Goal: Task Accomplishment & Management: Manage account settings

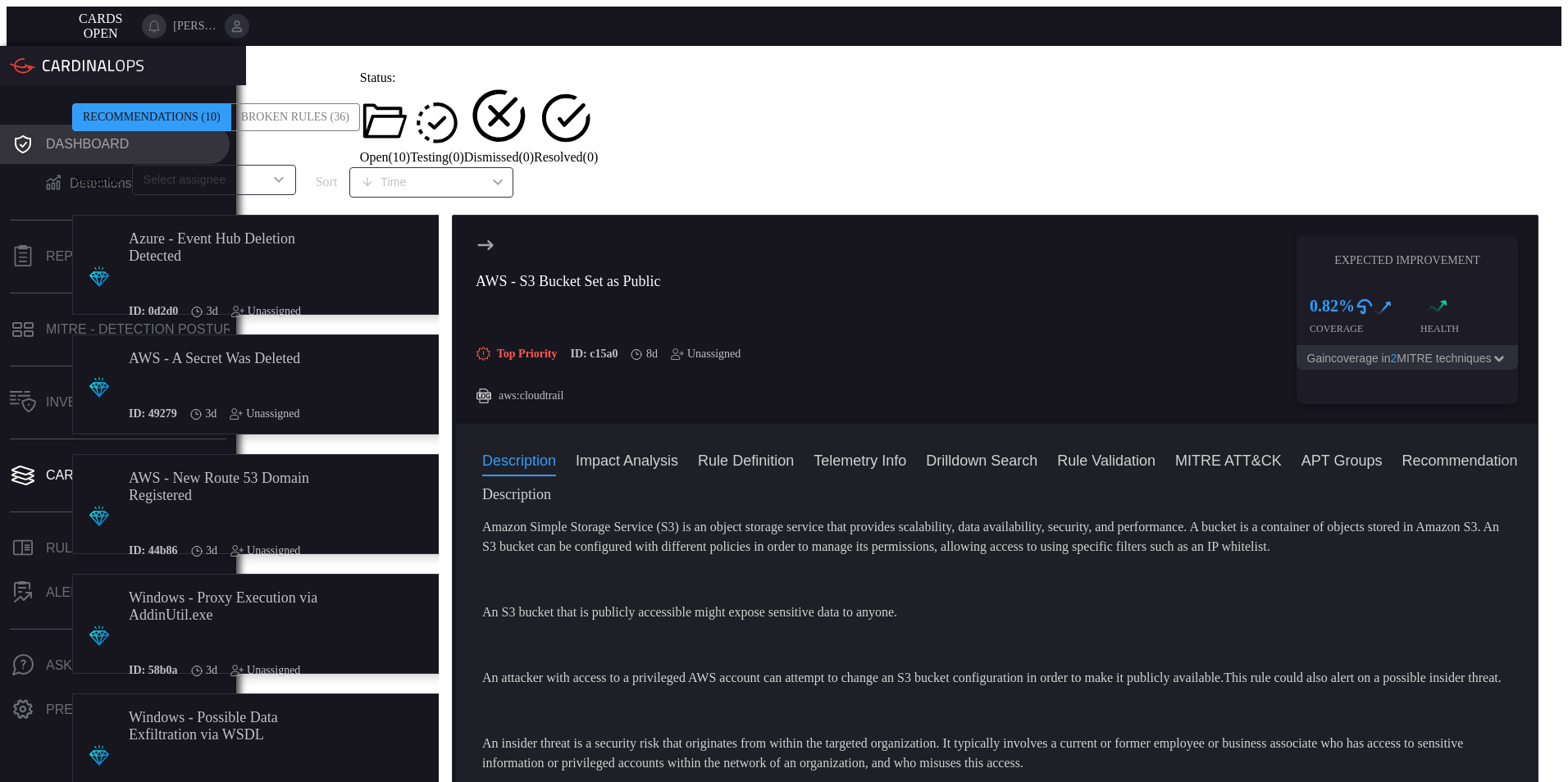
scroll to position [21, 0]
click at [20, 133] on icon at bounding box center [23, 144] width 26 height 23
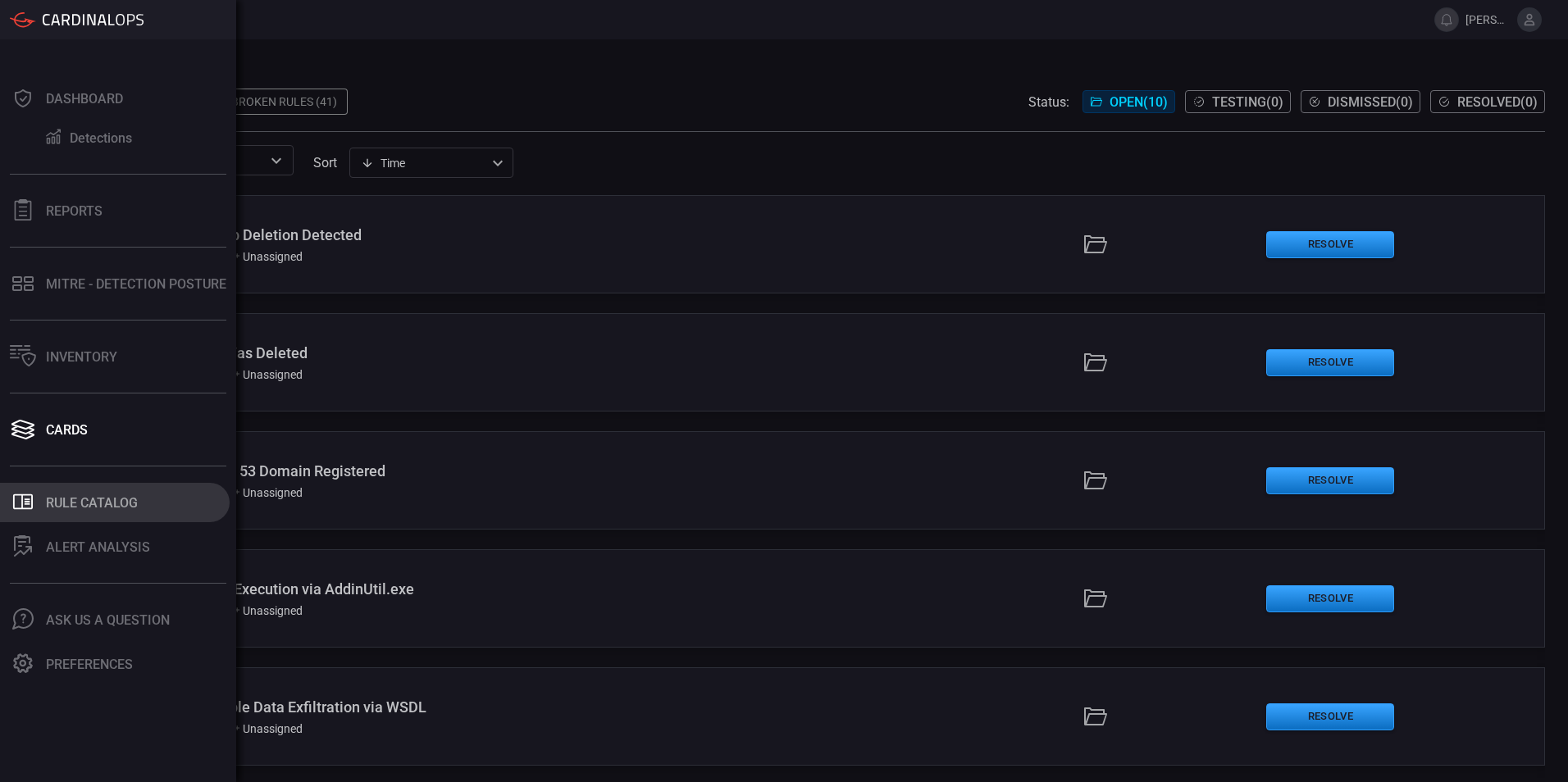
click at [51, 499] on div "Rule Catalog" at bounding box center [92, 503] width 92 height 16
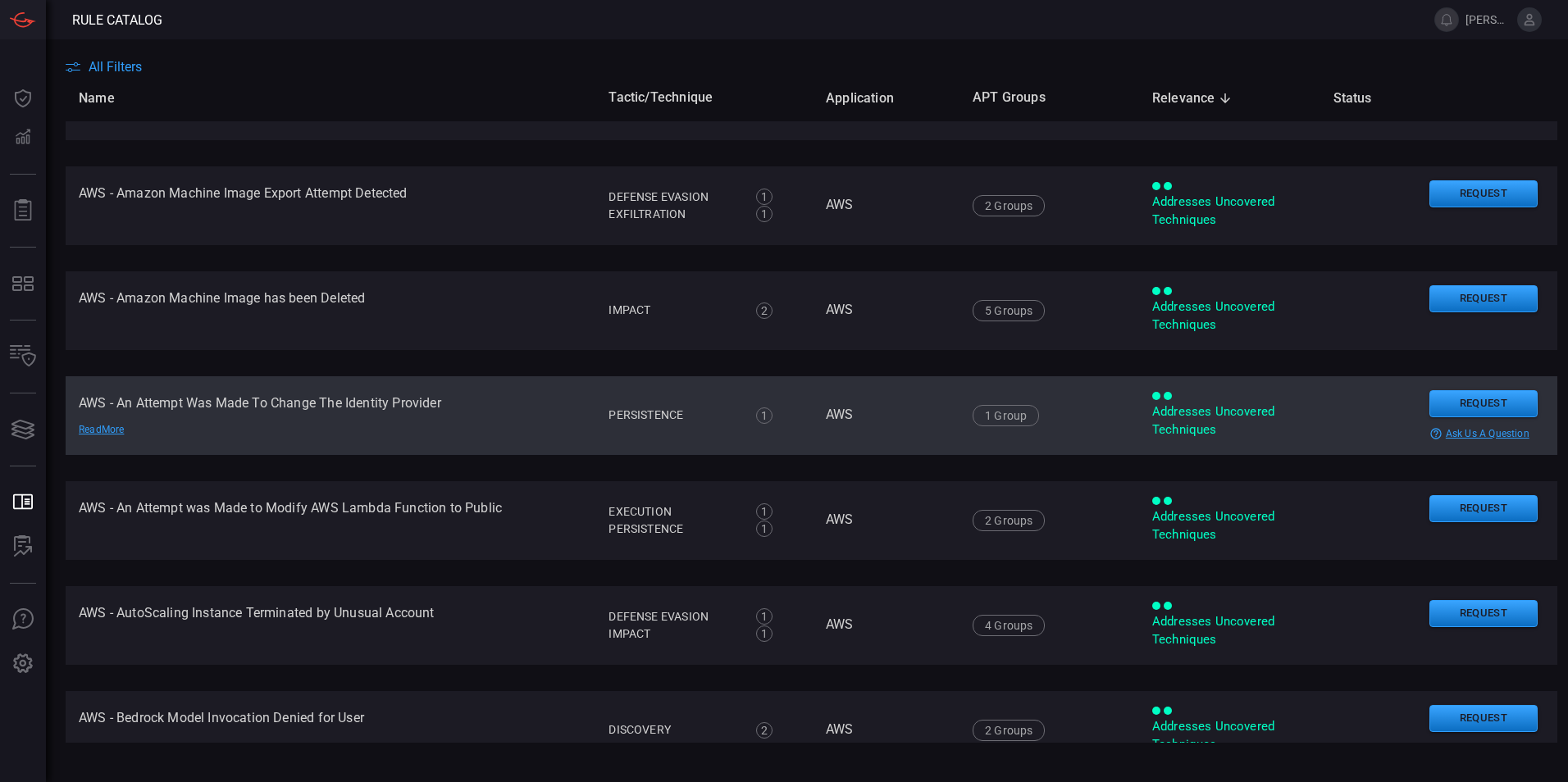
scroll to position [164, 0]
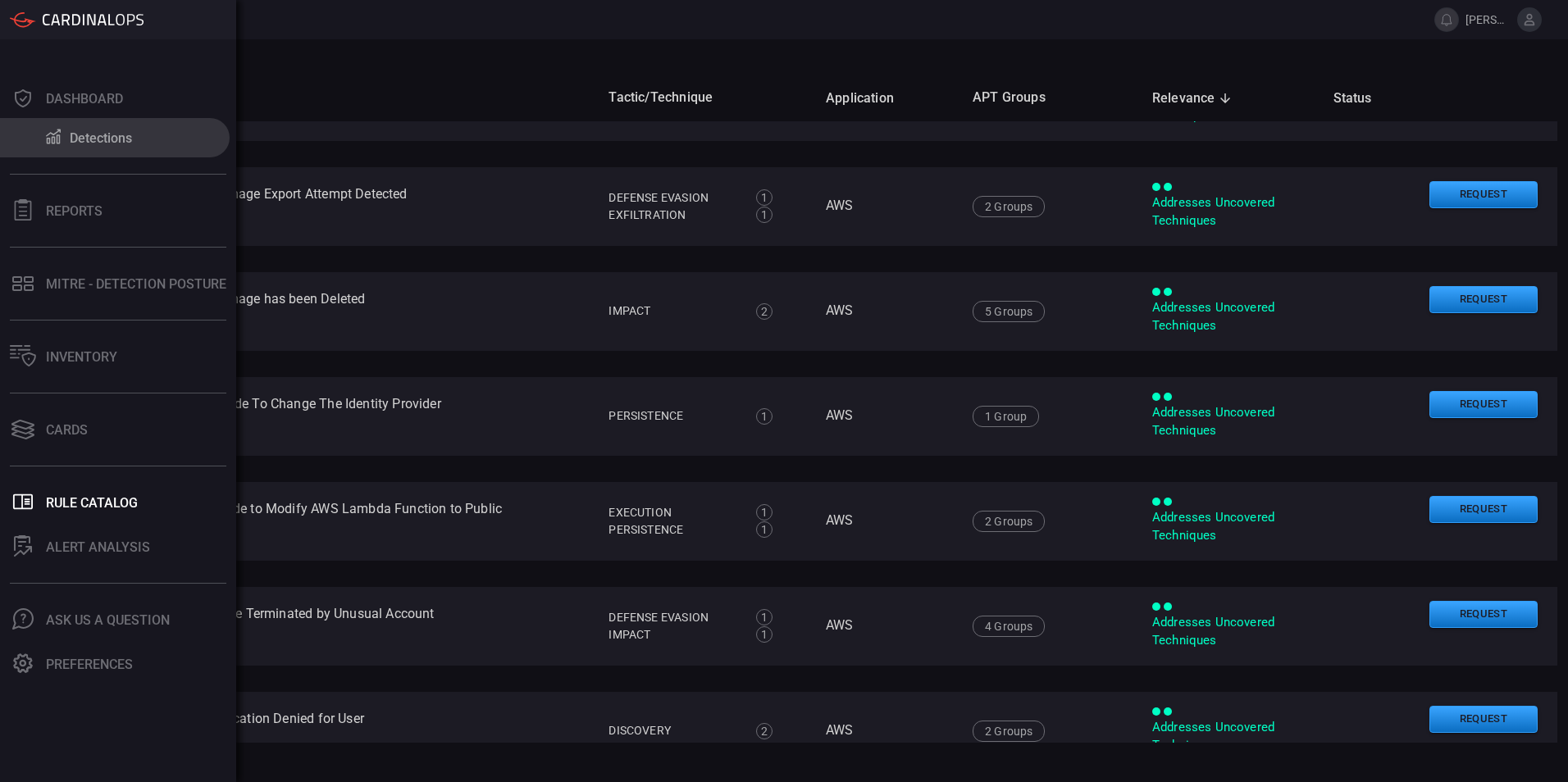
click at [77, 130] on div "Detections" at bounding box center [101, 138] width 62 height 16
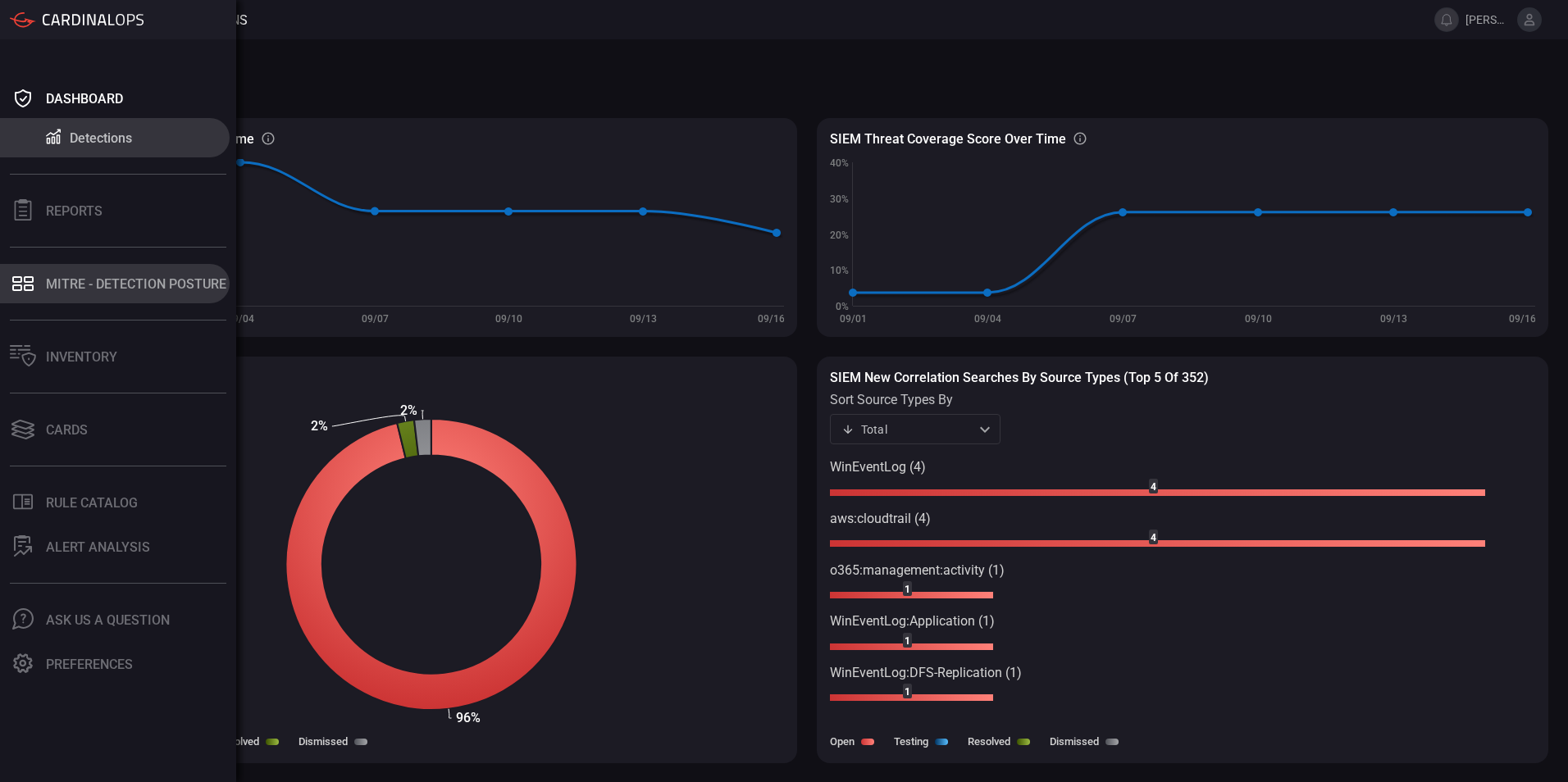
click at [83, 279] on div "MITRE - Detection Posture" at bounding box center [136, 284] width 180 height 16
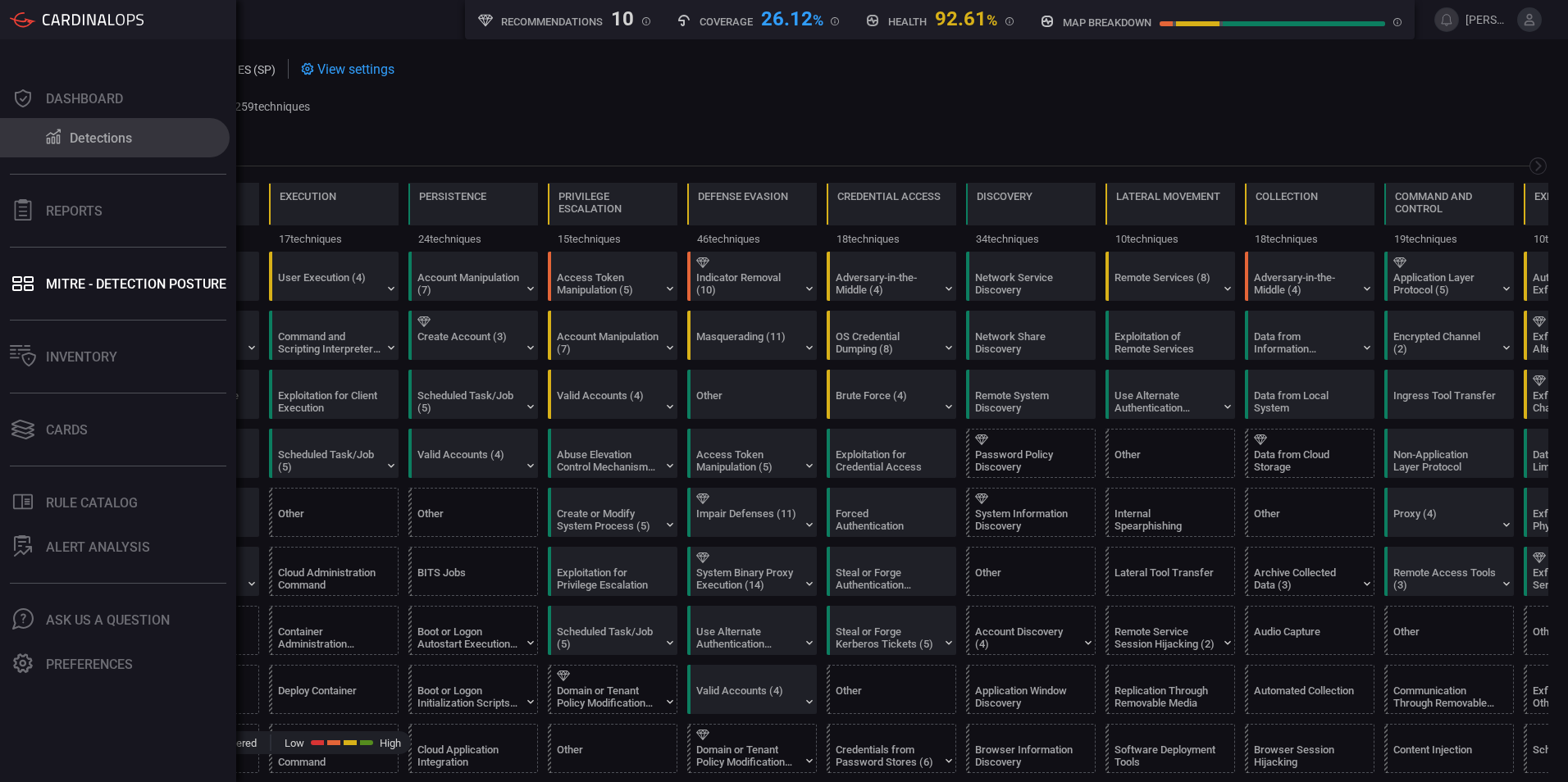
click at [95, 133] on div "Detections" at bounding box center [101, 138] width 62 height 16
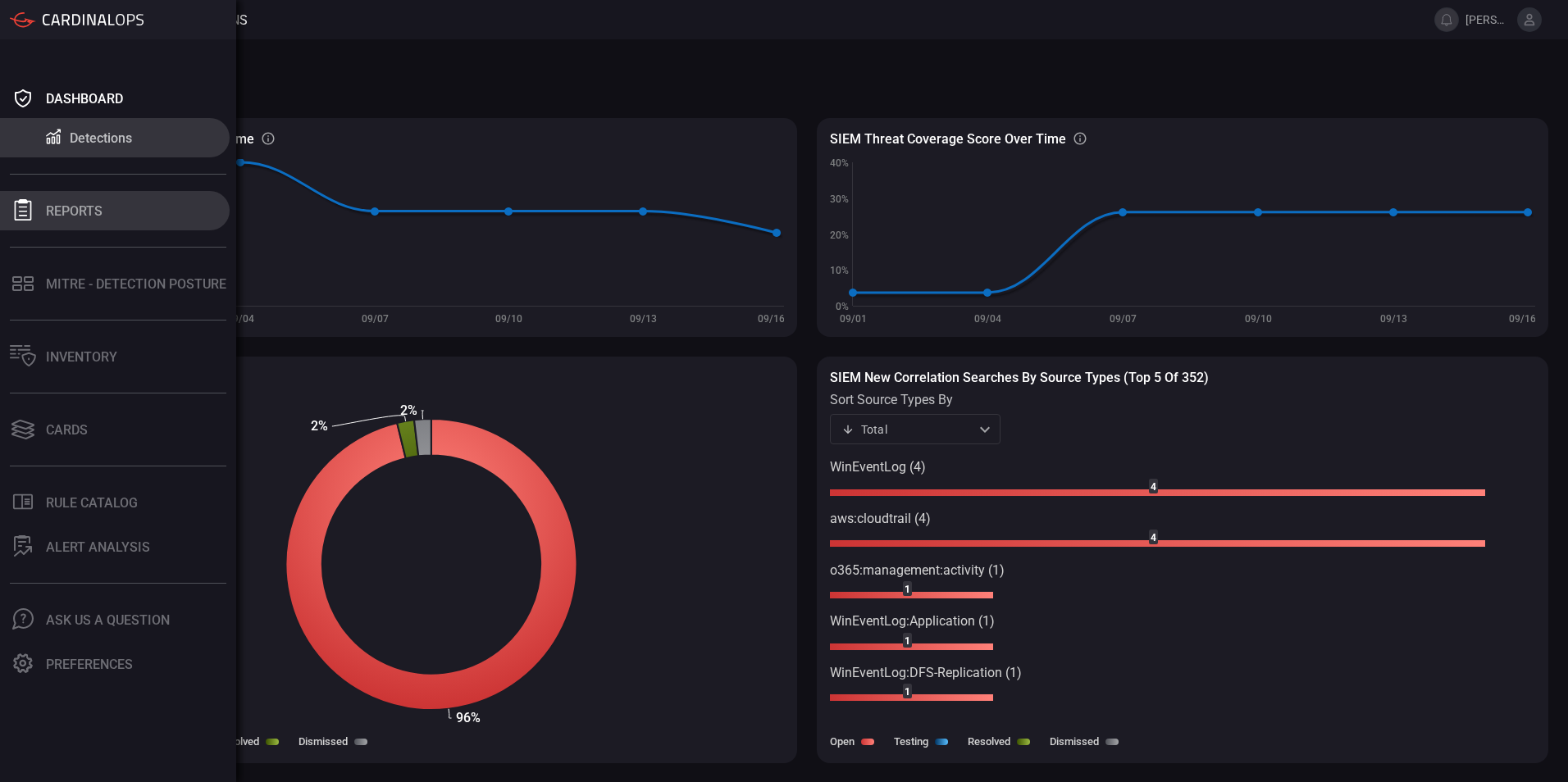
click at [67, 204] on div "Reports" at bounding box center [74, 211] width 57 height 16
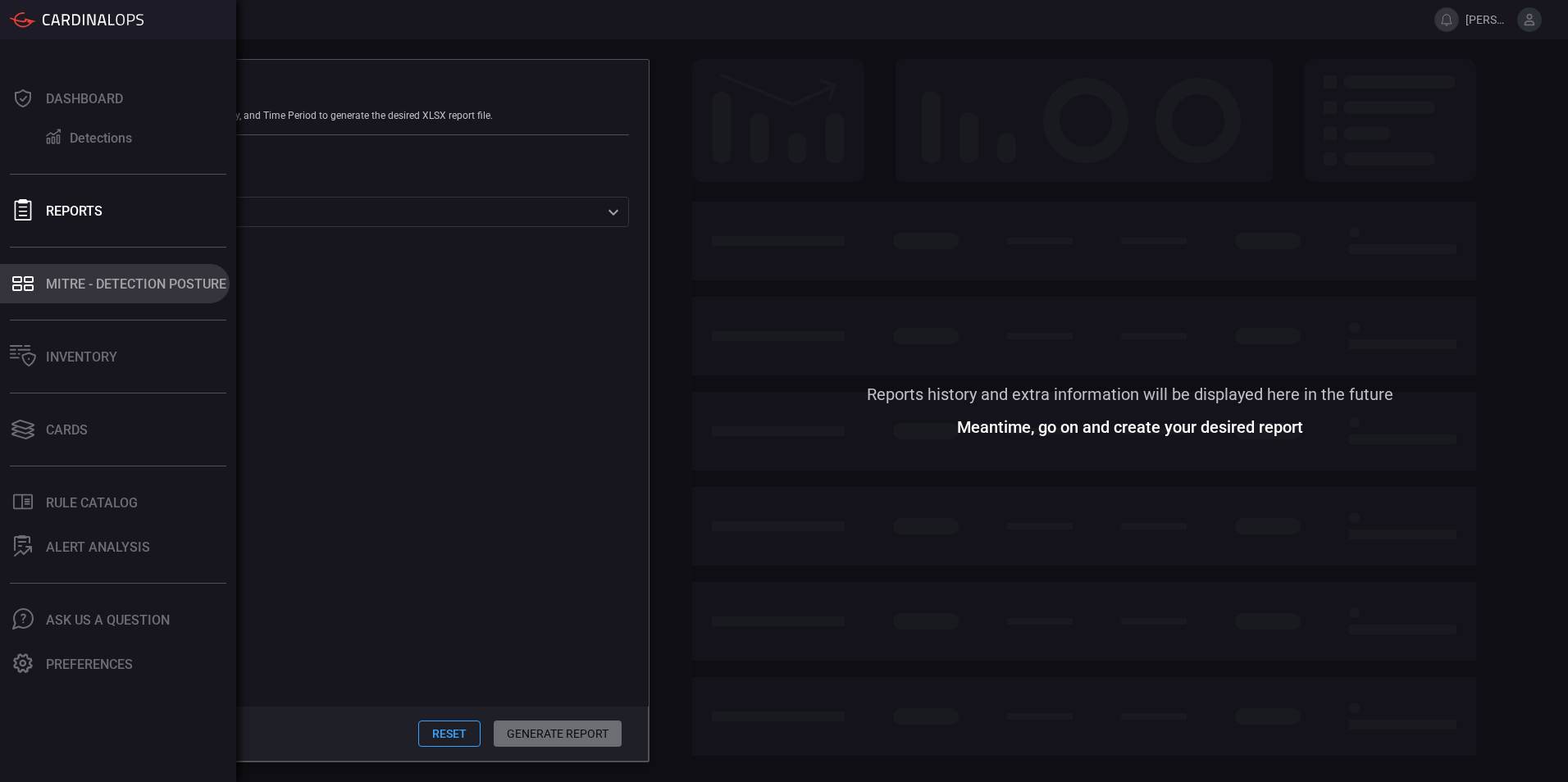
click at [136, 284] on div "MITRE - Detection Posture" at bounding box center [136, 284] width 180 height 16
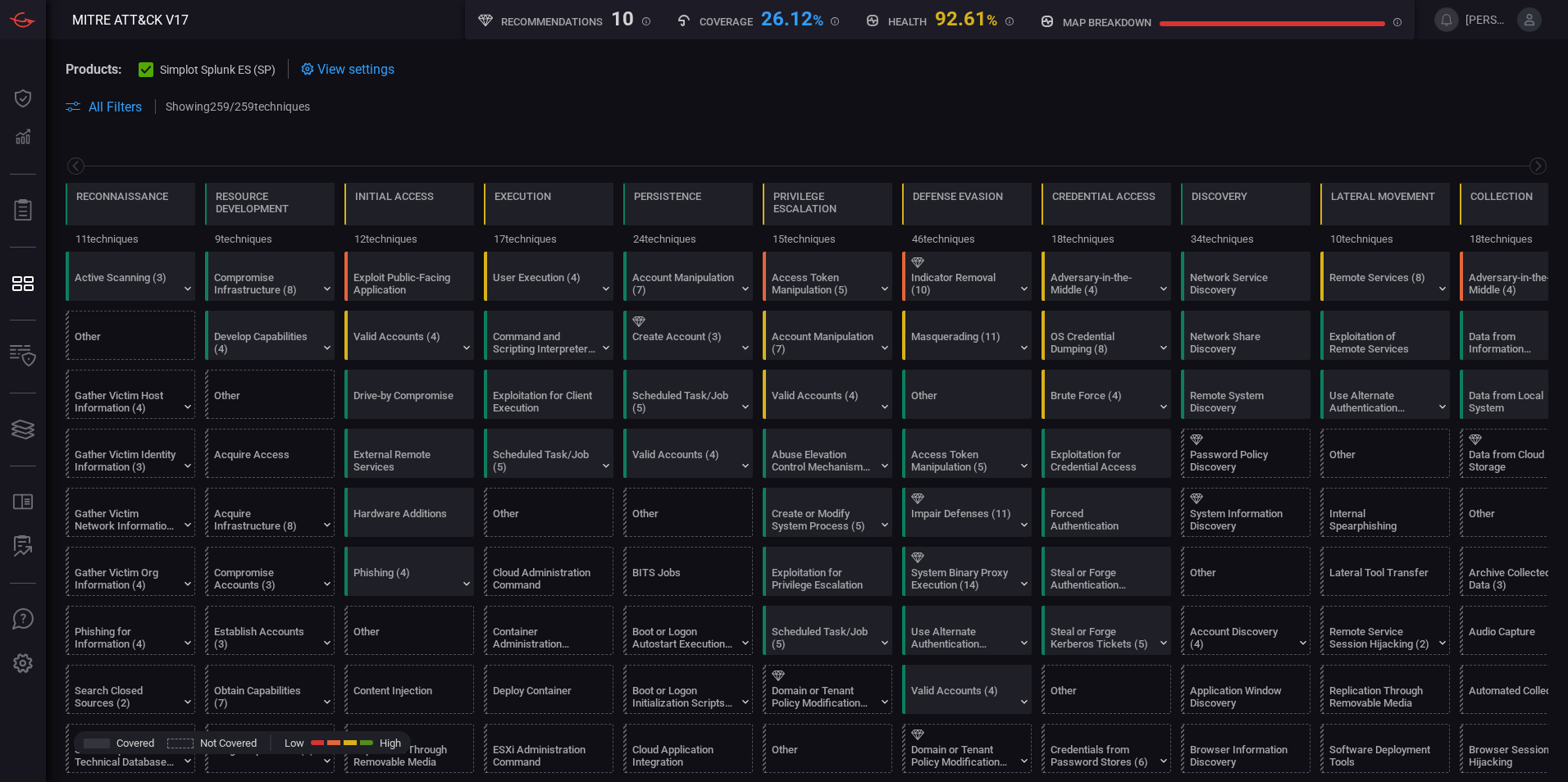
scroll to position [0, 215]
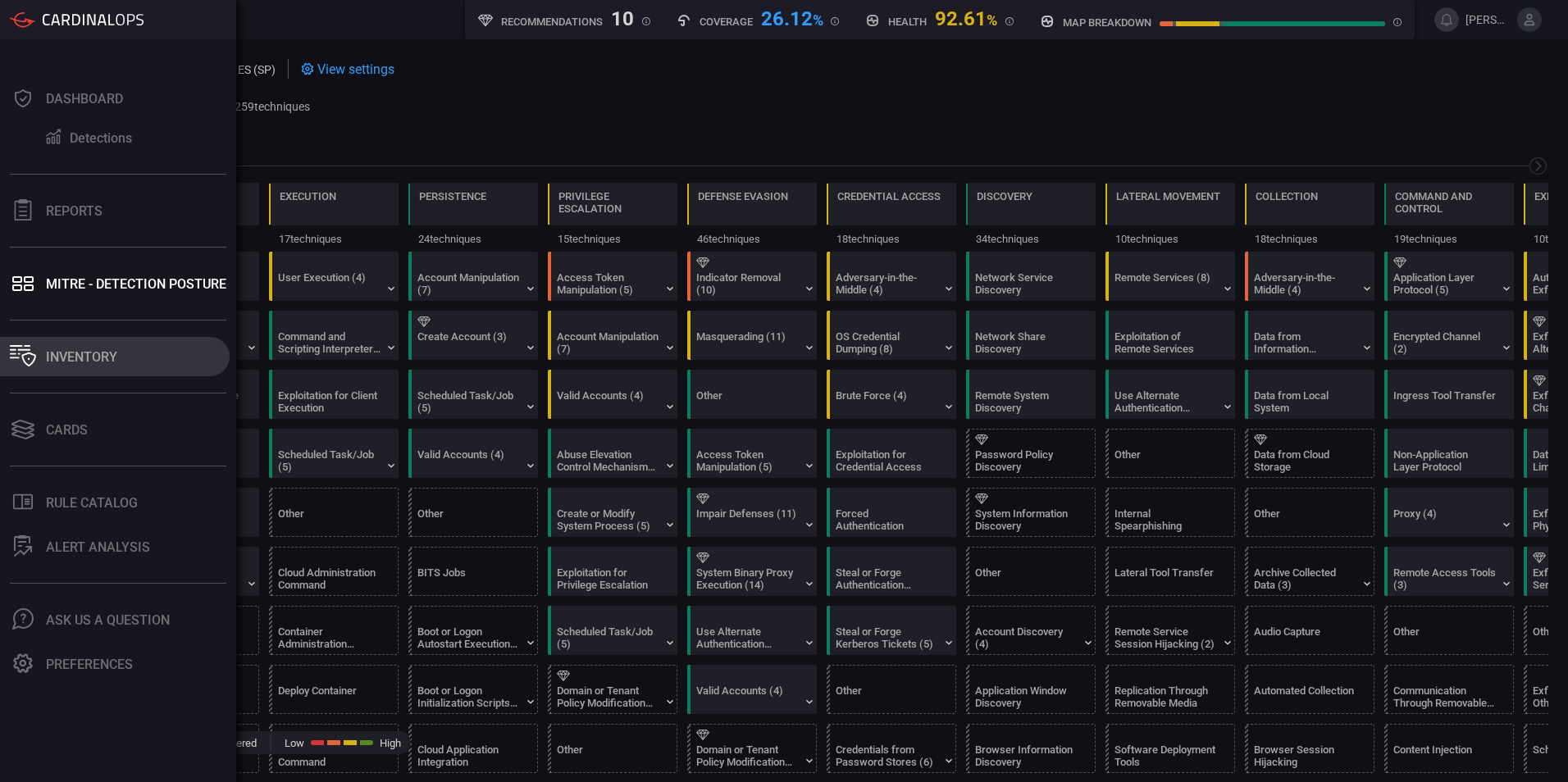
click at [71, 352] on div "Inventory" at bounding box center [82, 357] width 72 height 16
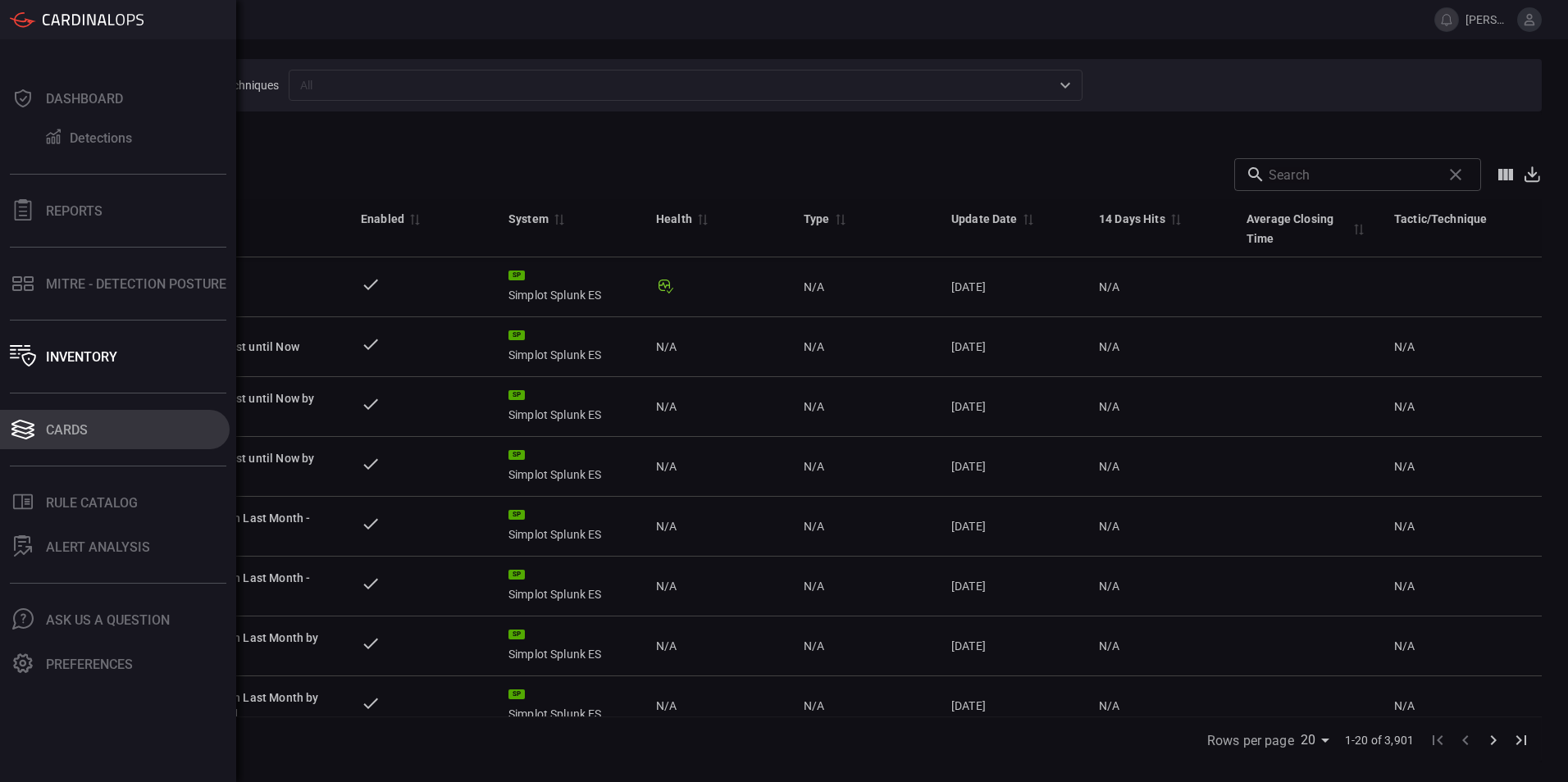
click at [59, 431] on div "Cards" at bounding box center [67, 430] width 42 height 16
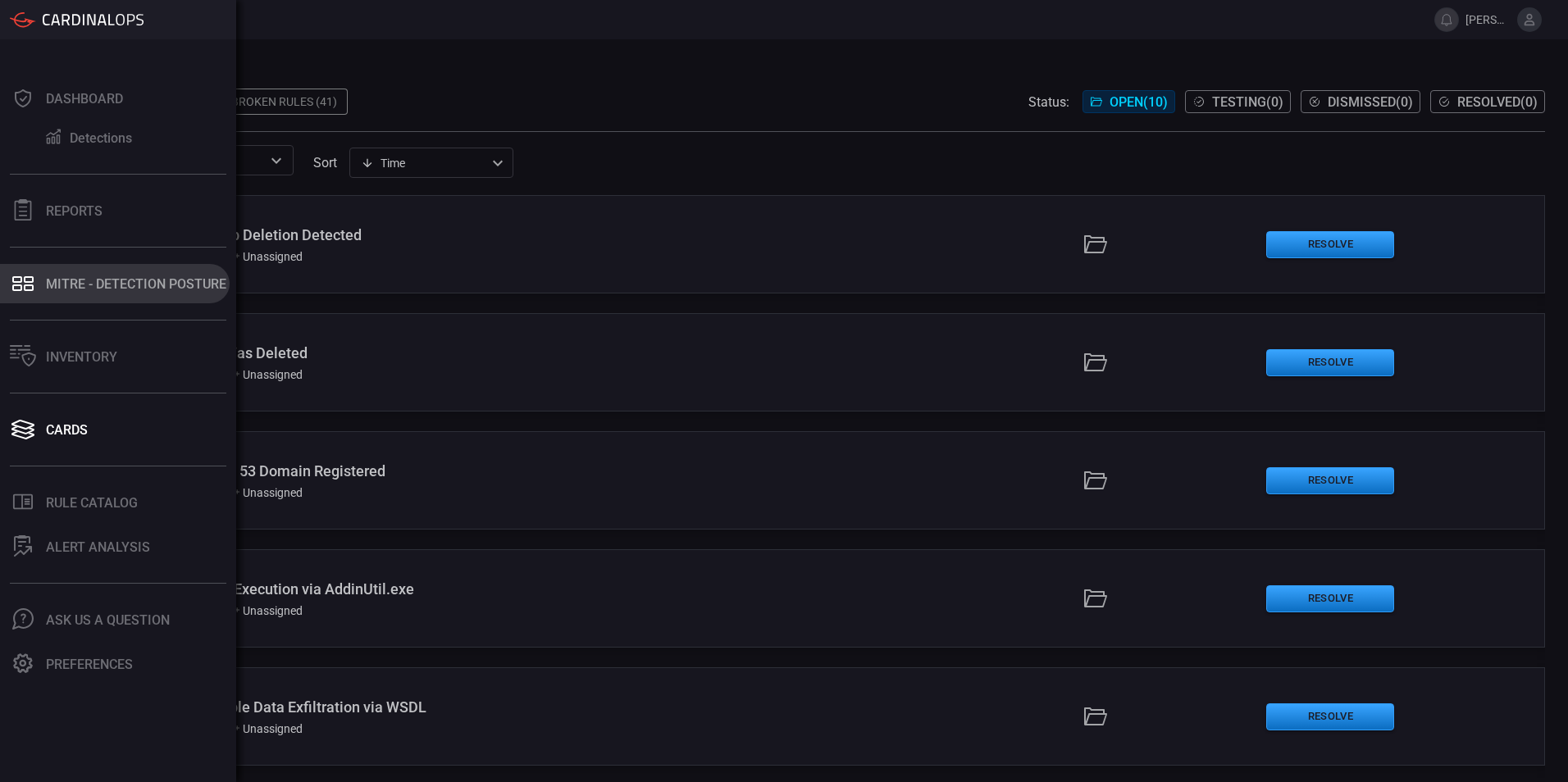
click at [52, 294] on button "MITRE - Detection Posture" at bounding box center [114, 283] width 230 height 39
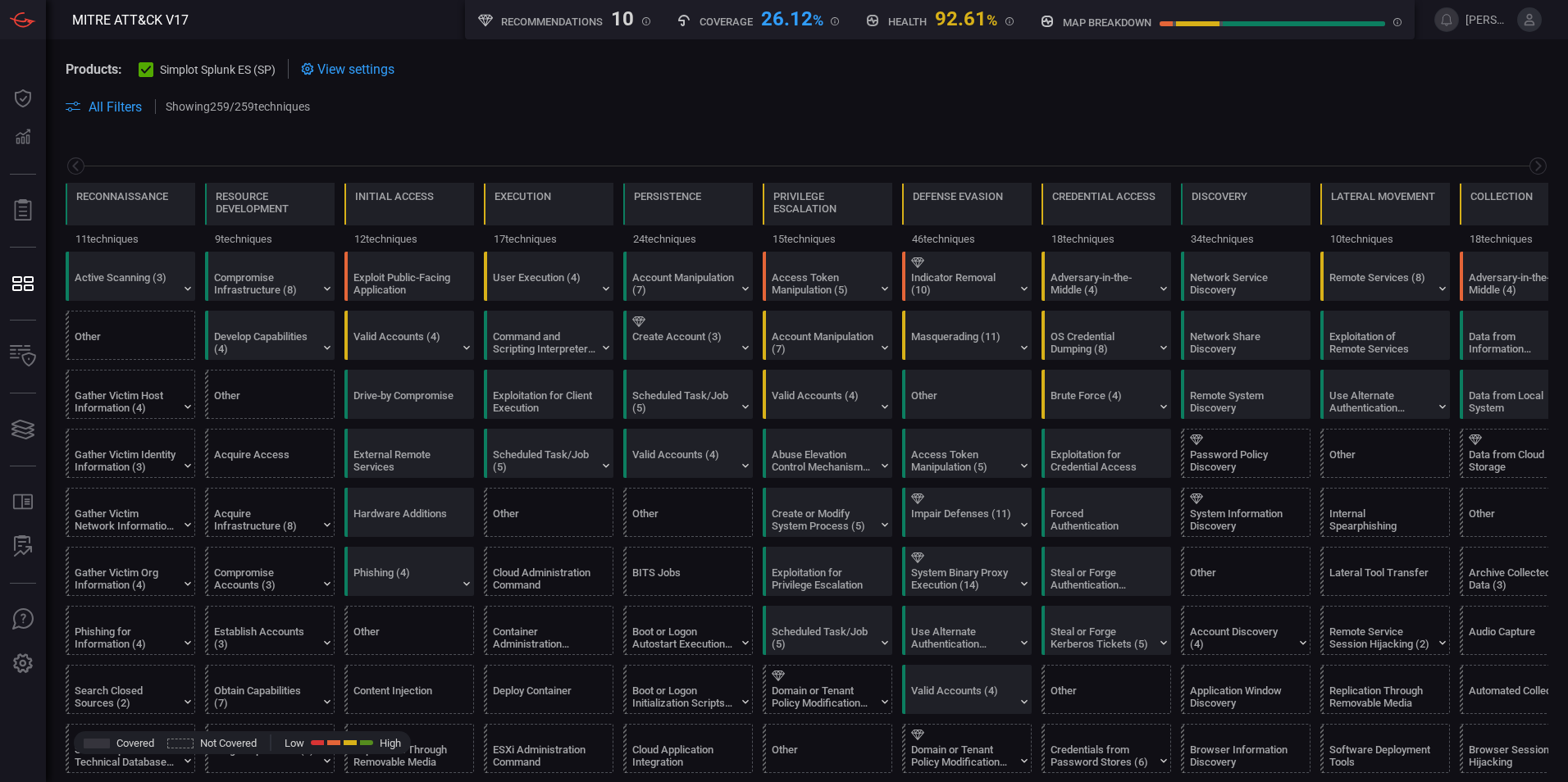
scroll to position [0, 215]
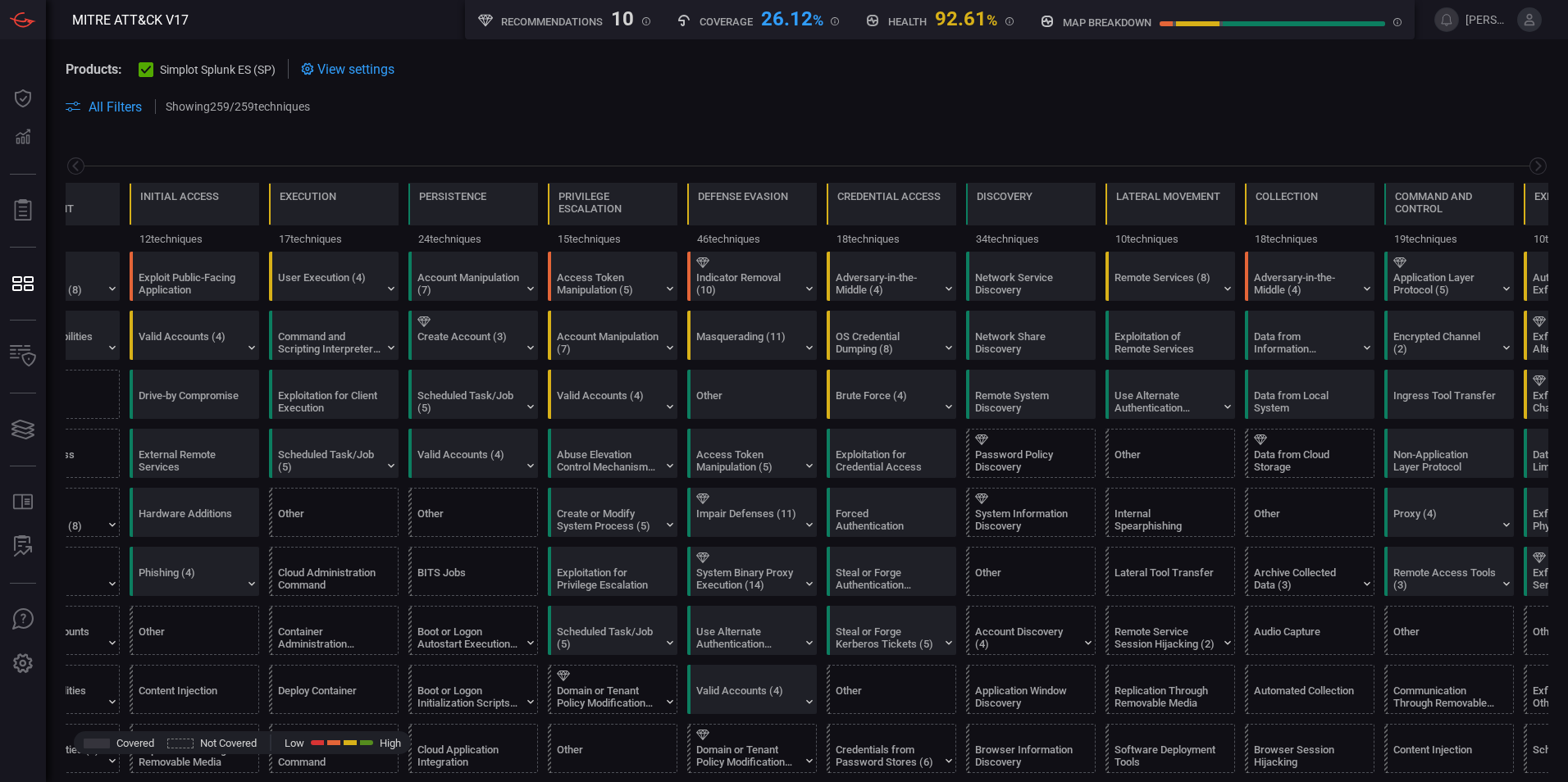
click at [1530, 21] on icon at bounding box center [1530, 19] width 10 height 11
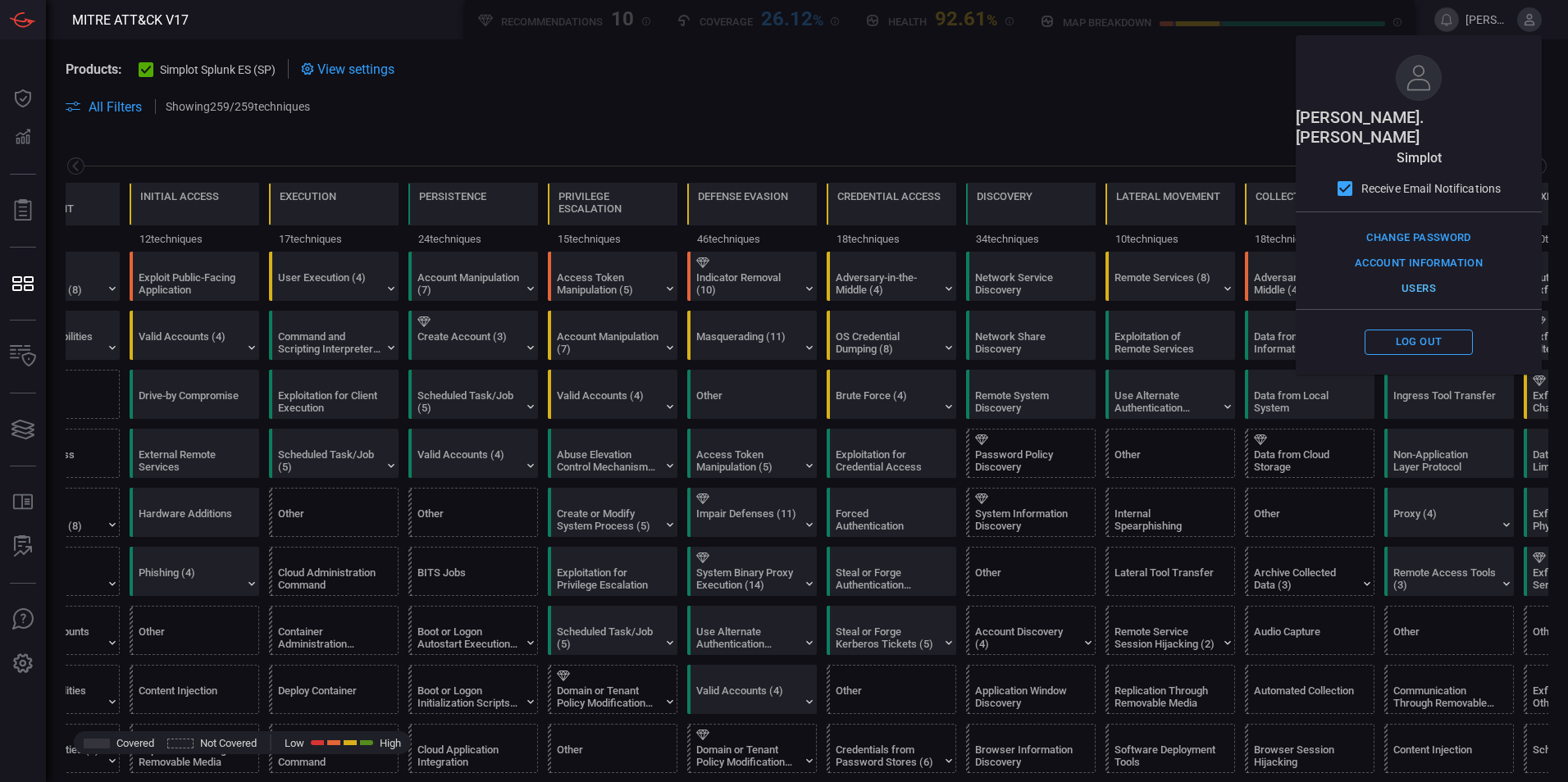
click at [1433, 276] on button "Users" at bounding box center [1419, 288] width 108 height 25
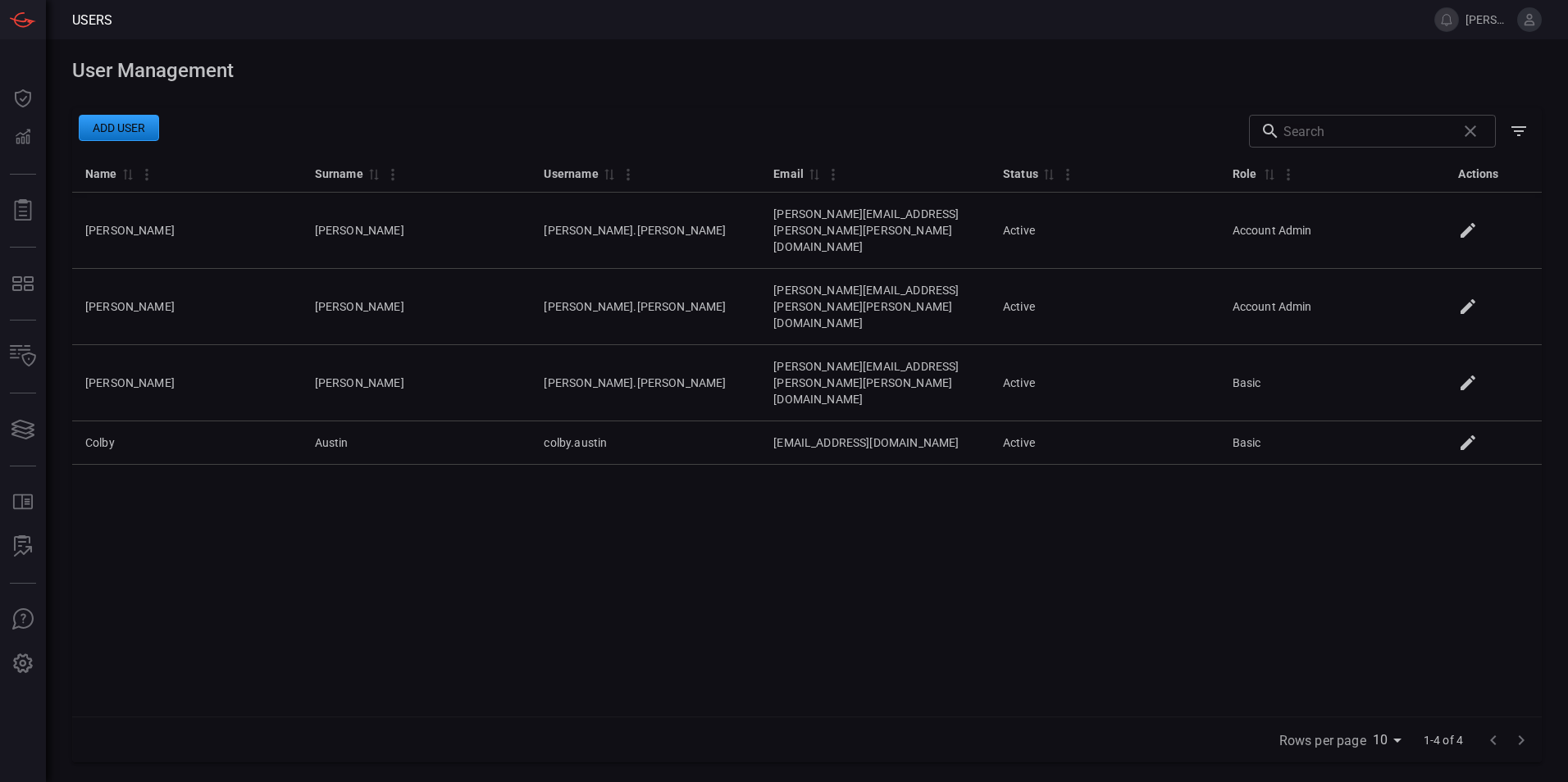
click at [114, 124] on button "Add user" at bounding box center [119, 128] width 80 height 26
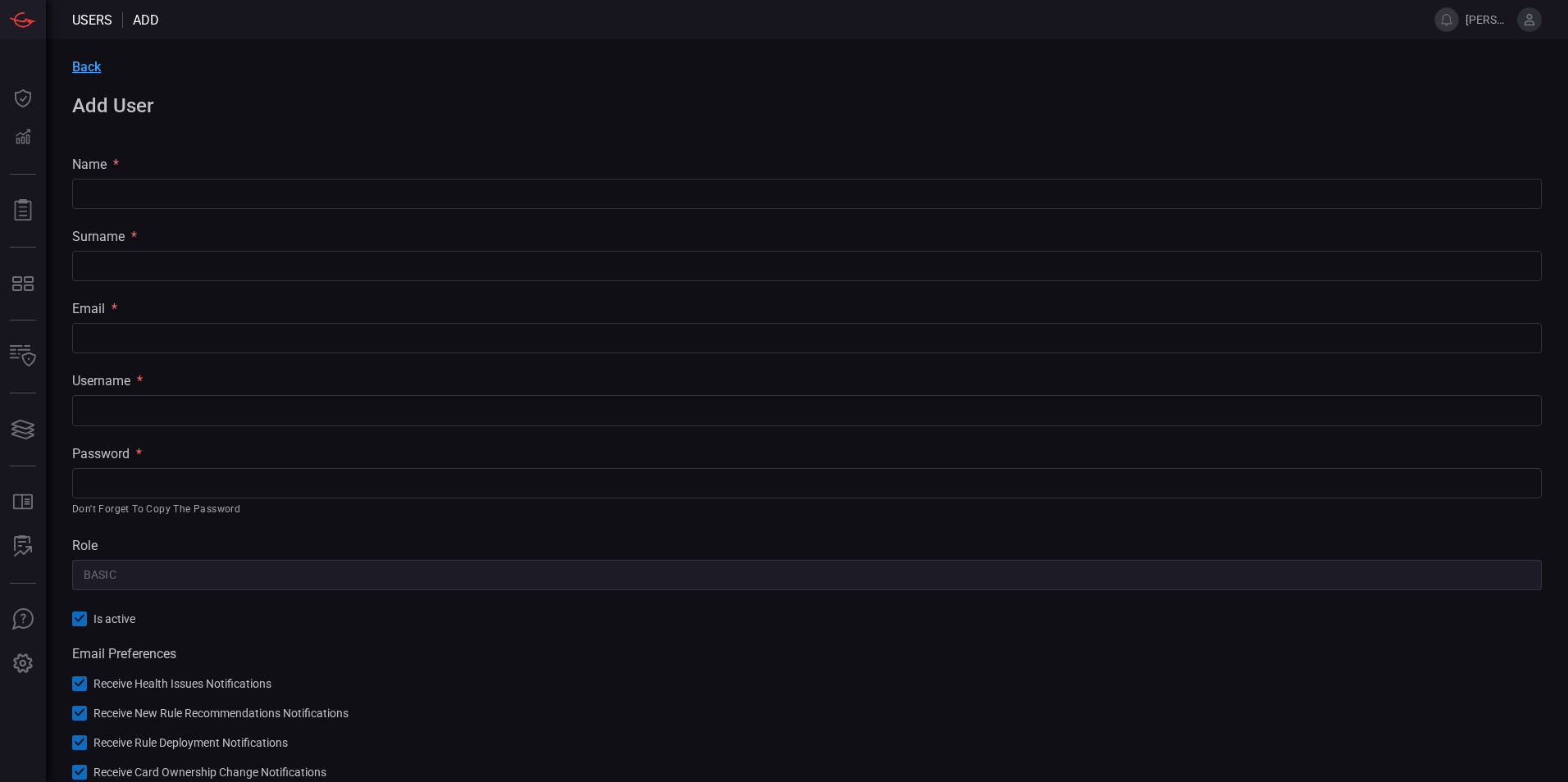
click at [156, 193] on input "text" at bounding box center [807, 194] width 1469 height 31
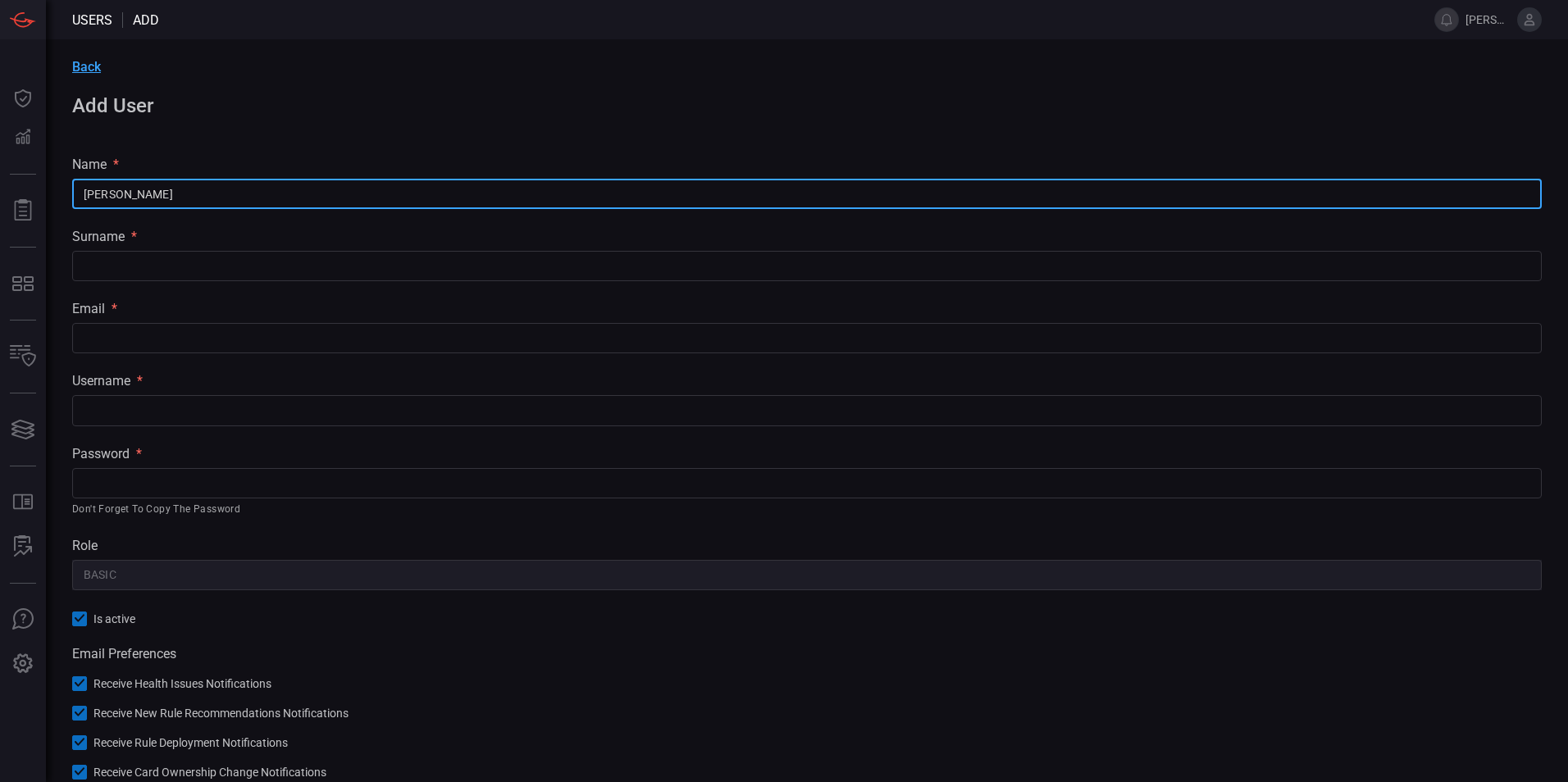
type input "chris"
type input "Sobocinski"
type input "chris.sobocinski@simplot.com"
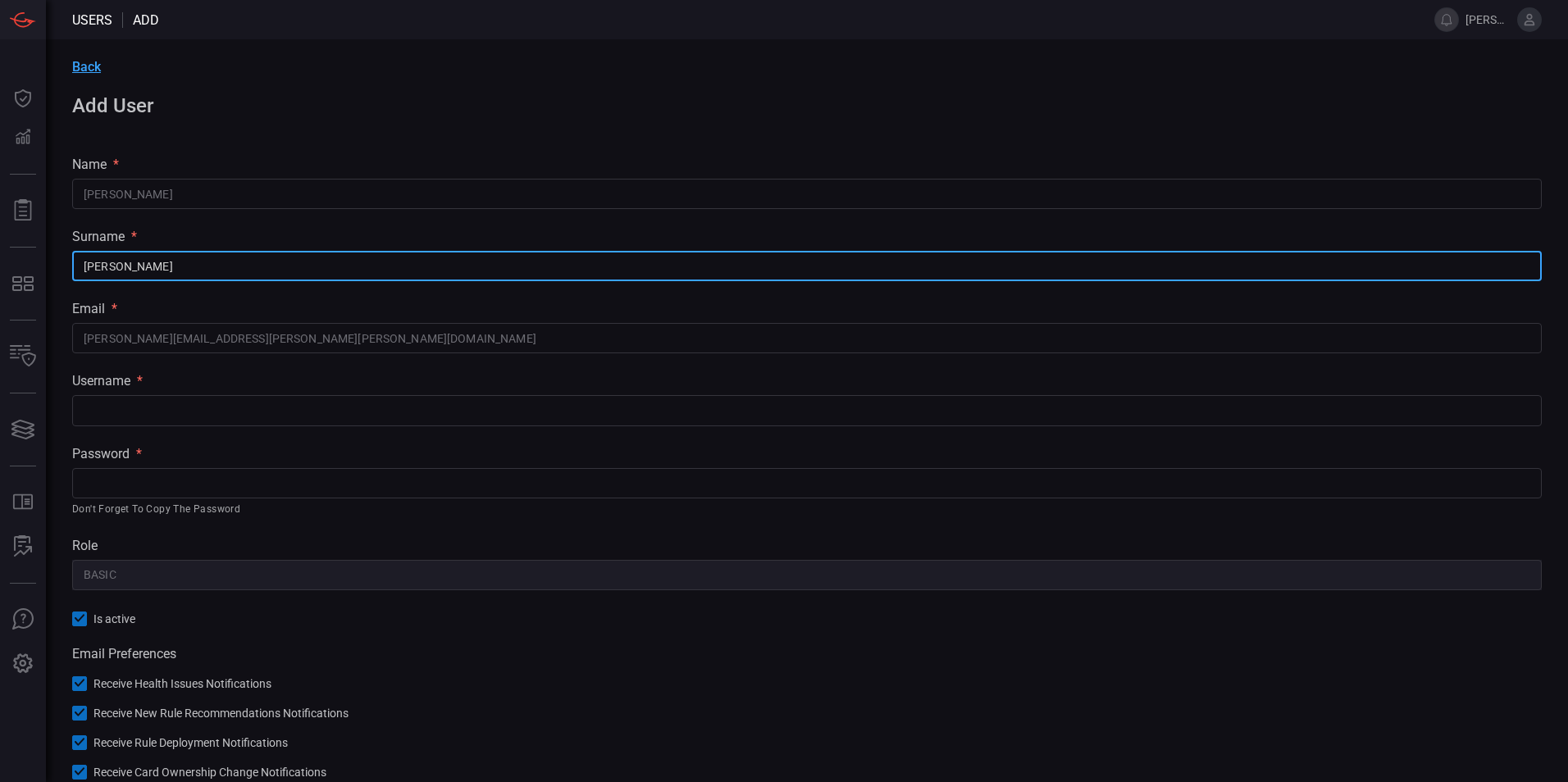
click at [169, 203] on input "chris" at bounding box center [807, 194] width 1469 height 31
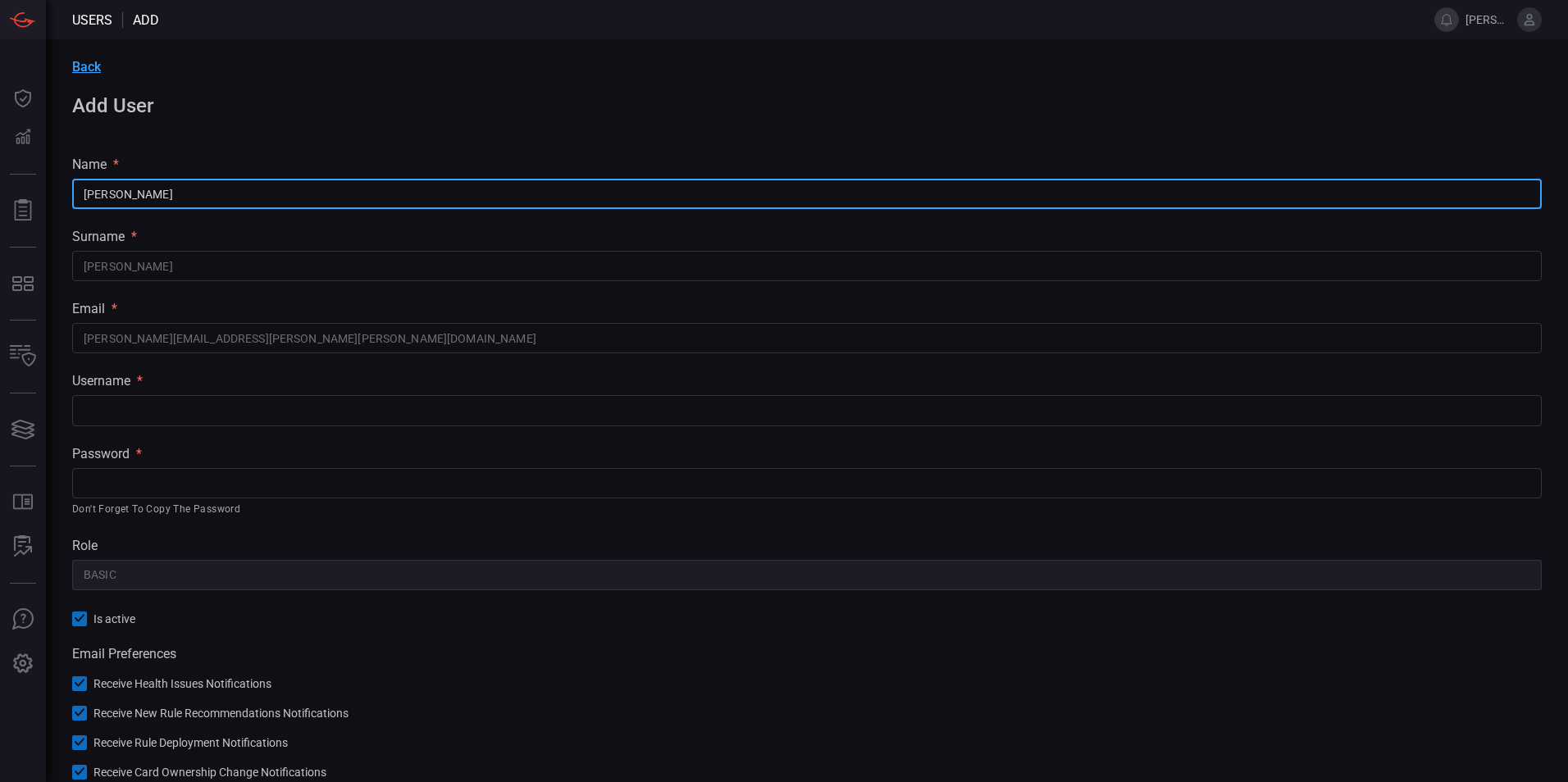
drag, startPoint x: 212, startPoint y: 194, endPoint x: 87, endPoint y: 192, distance: 125.0
click at [87, 192] on input "chris Sobocinski" at bounding box center [807, 194] width 1469 height 31
type input "c"
type input "Chris"
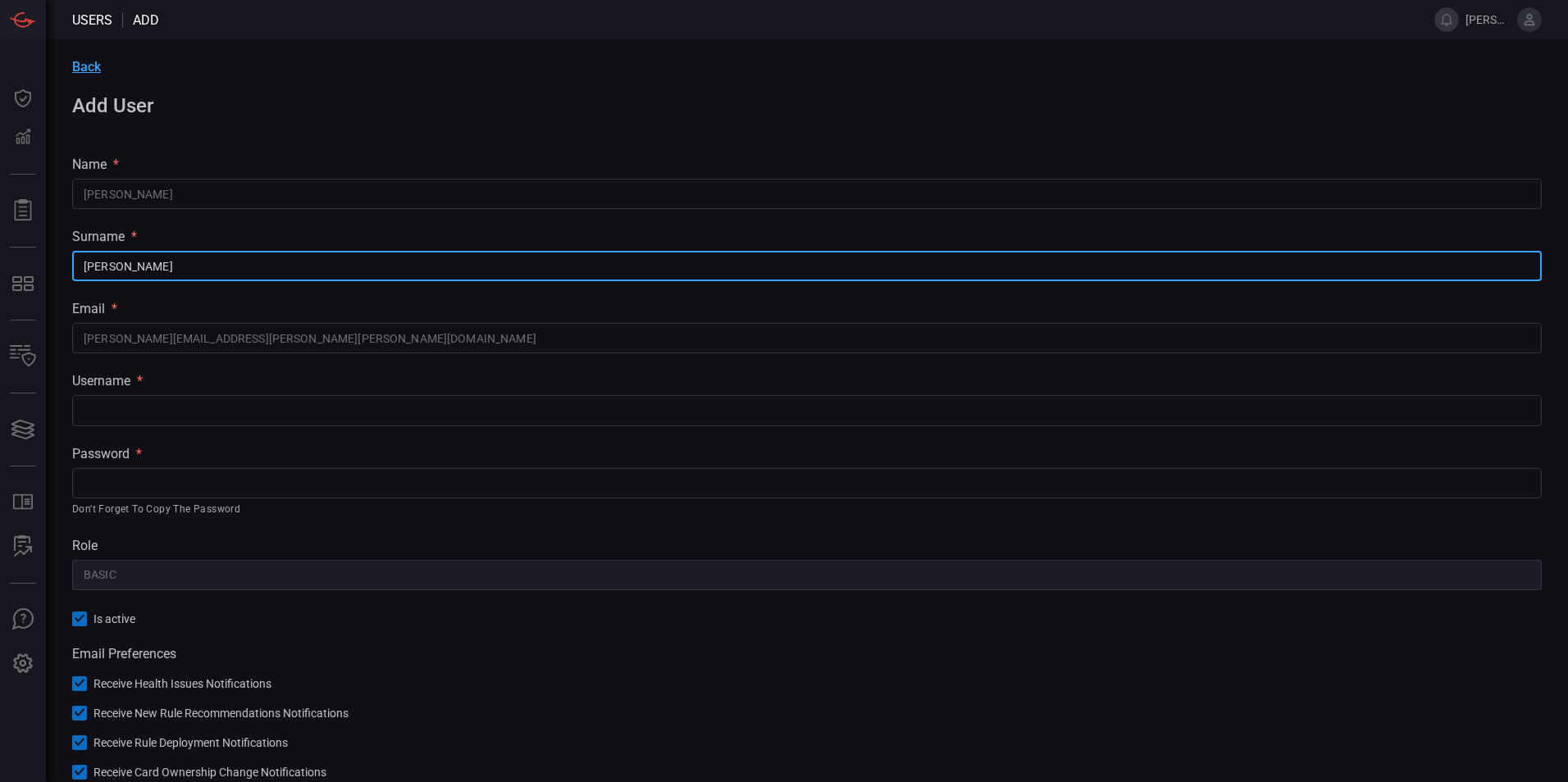
click at [167, 417] on input "text" at bounding box center [807, 410] width 1469 height 31
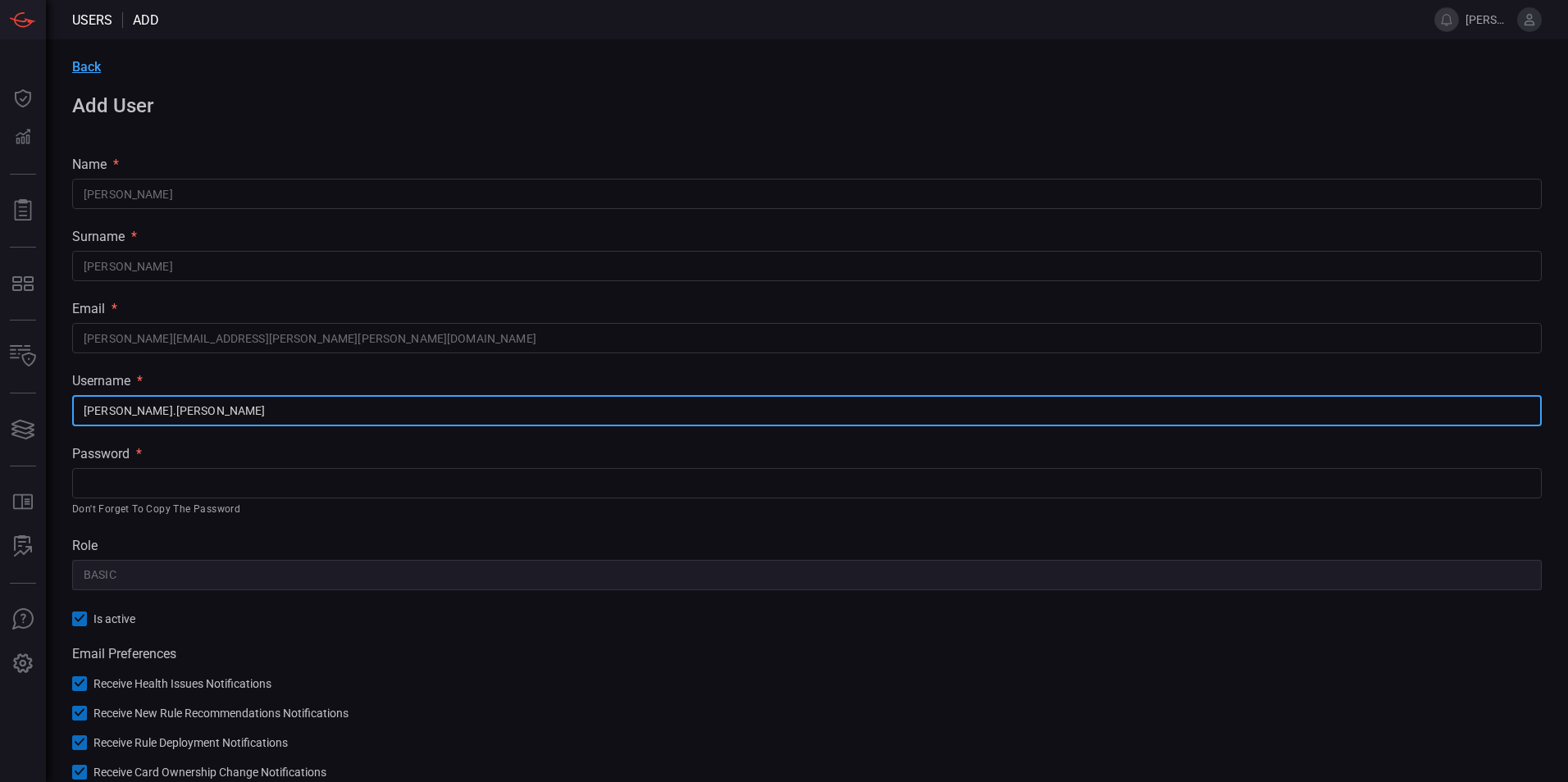
type input "chris.sobocinski"
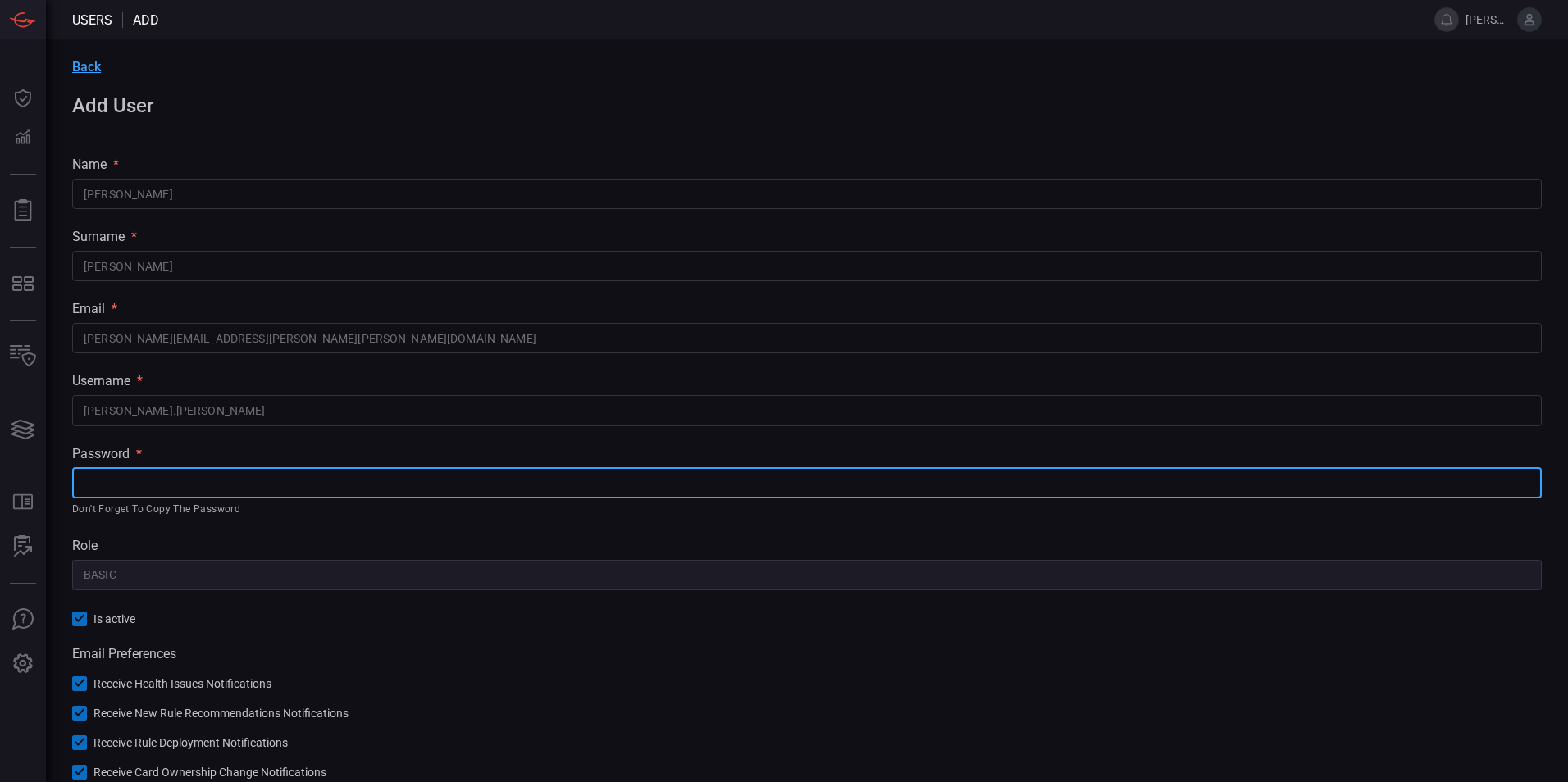
click at [156, 488] on input "text" at bounding box center [807, 483] width 1469 height 31
paste input "VuZtD6S813joAUF1ggeZ!"
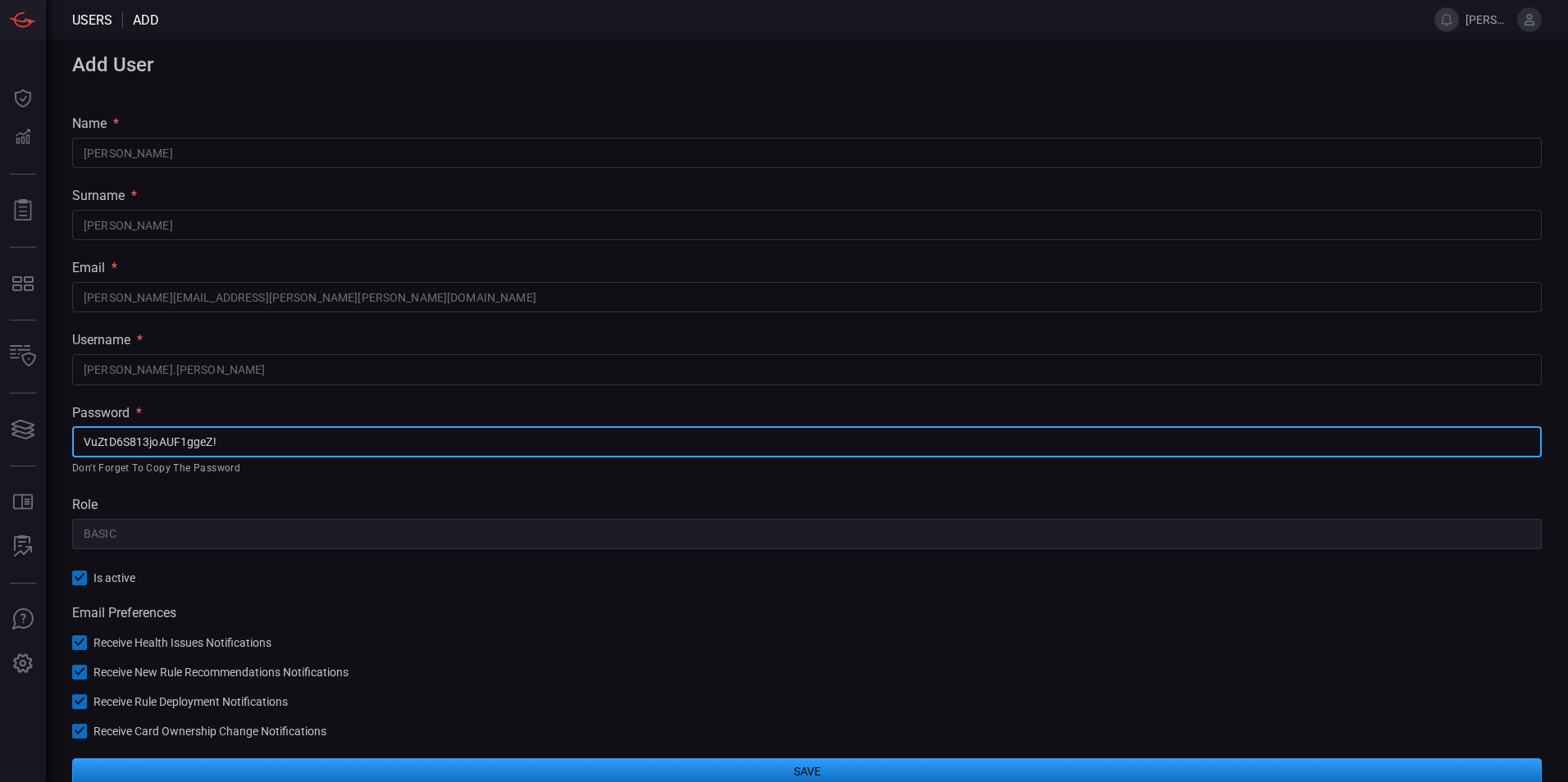
scroll to position [64, 0]
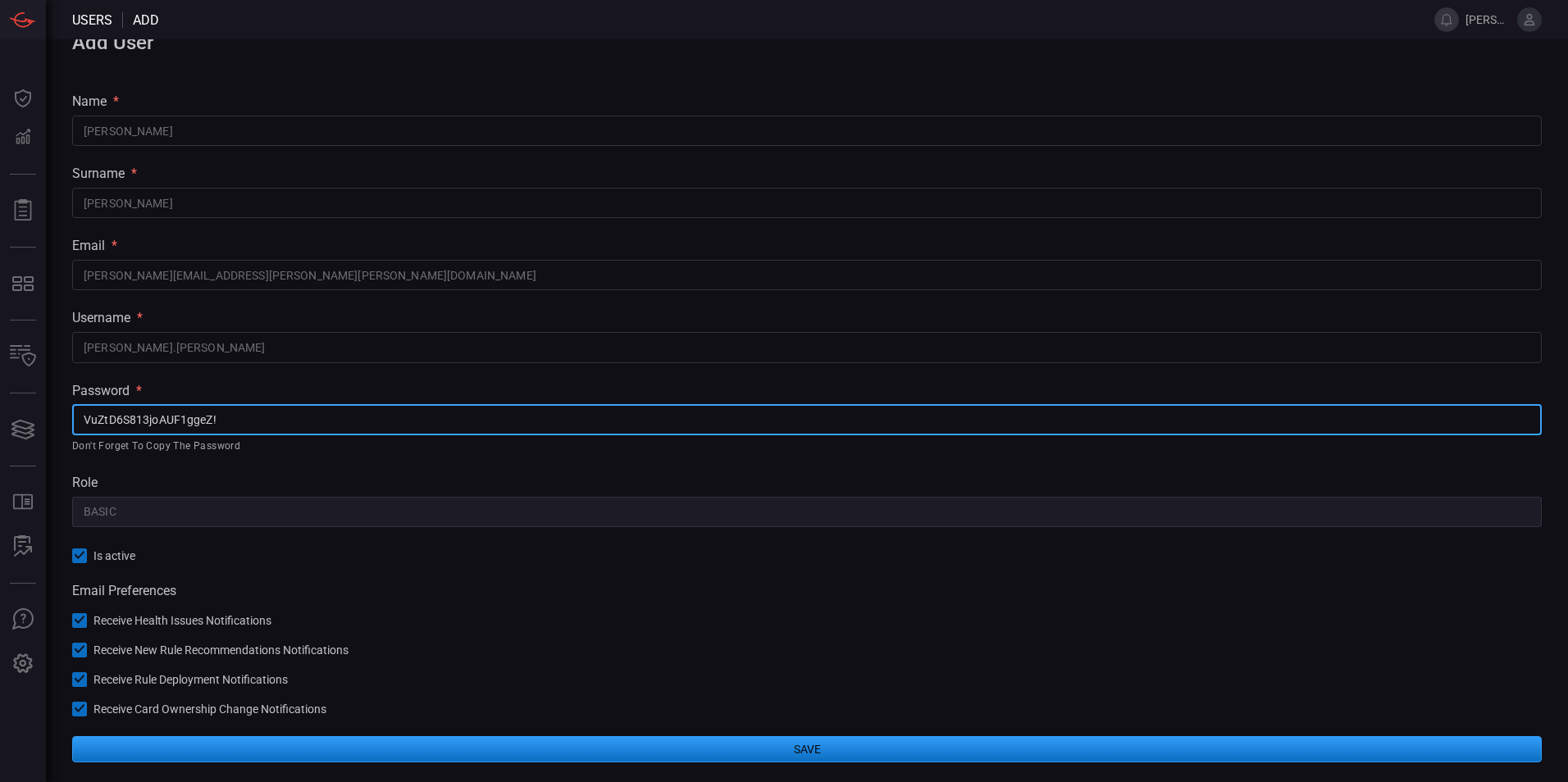
type input "VuZtD6S813joAUF1ggeZ!"
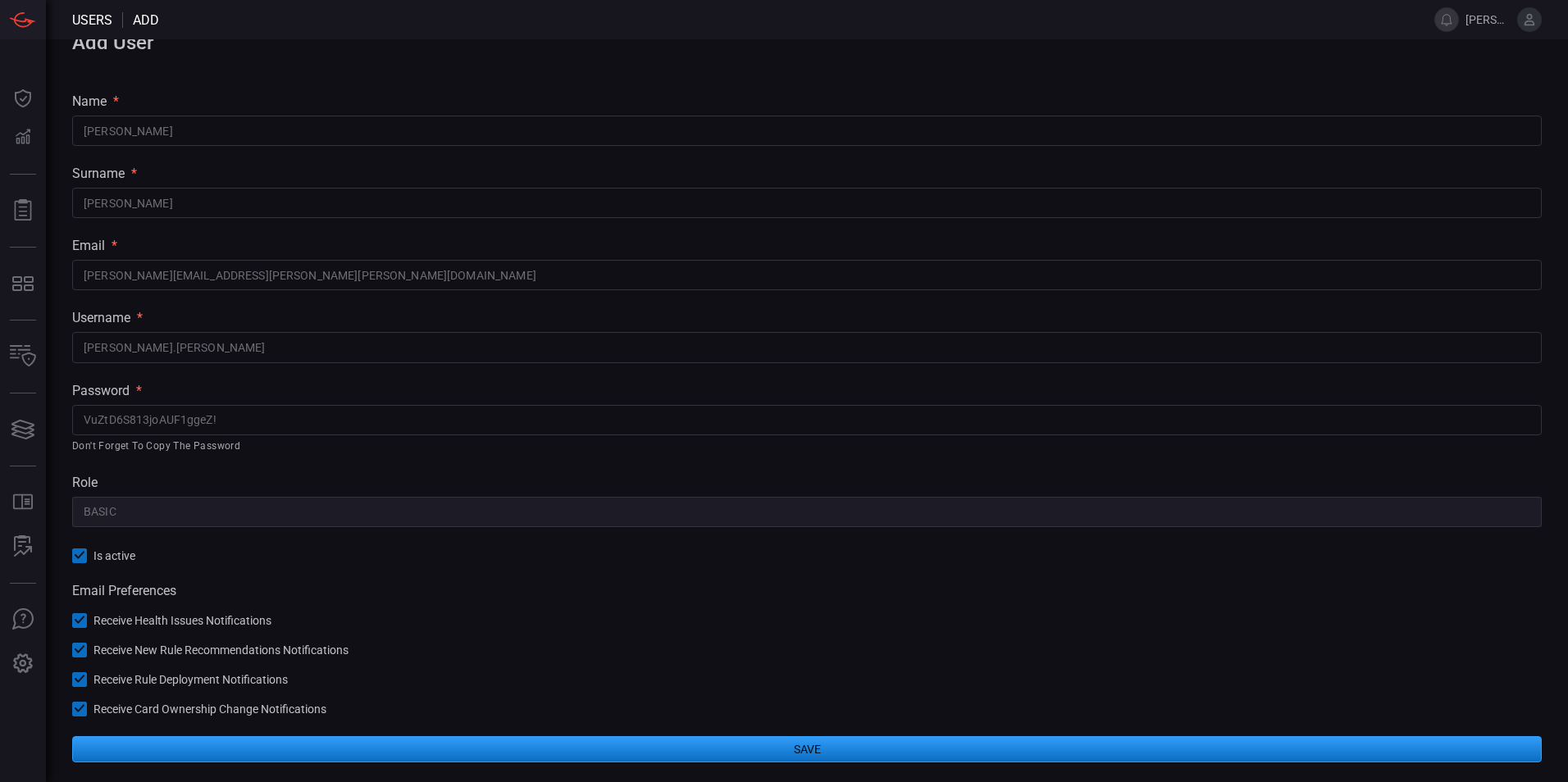
click at [798, 753] on button "Save" at bounding box center [807, 750] width 1469 height 26
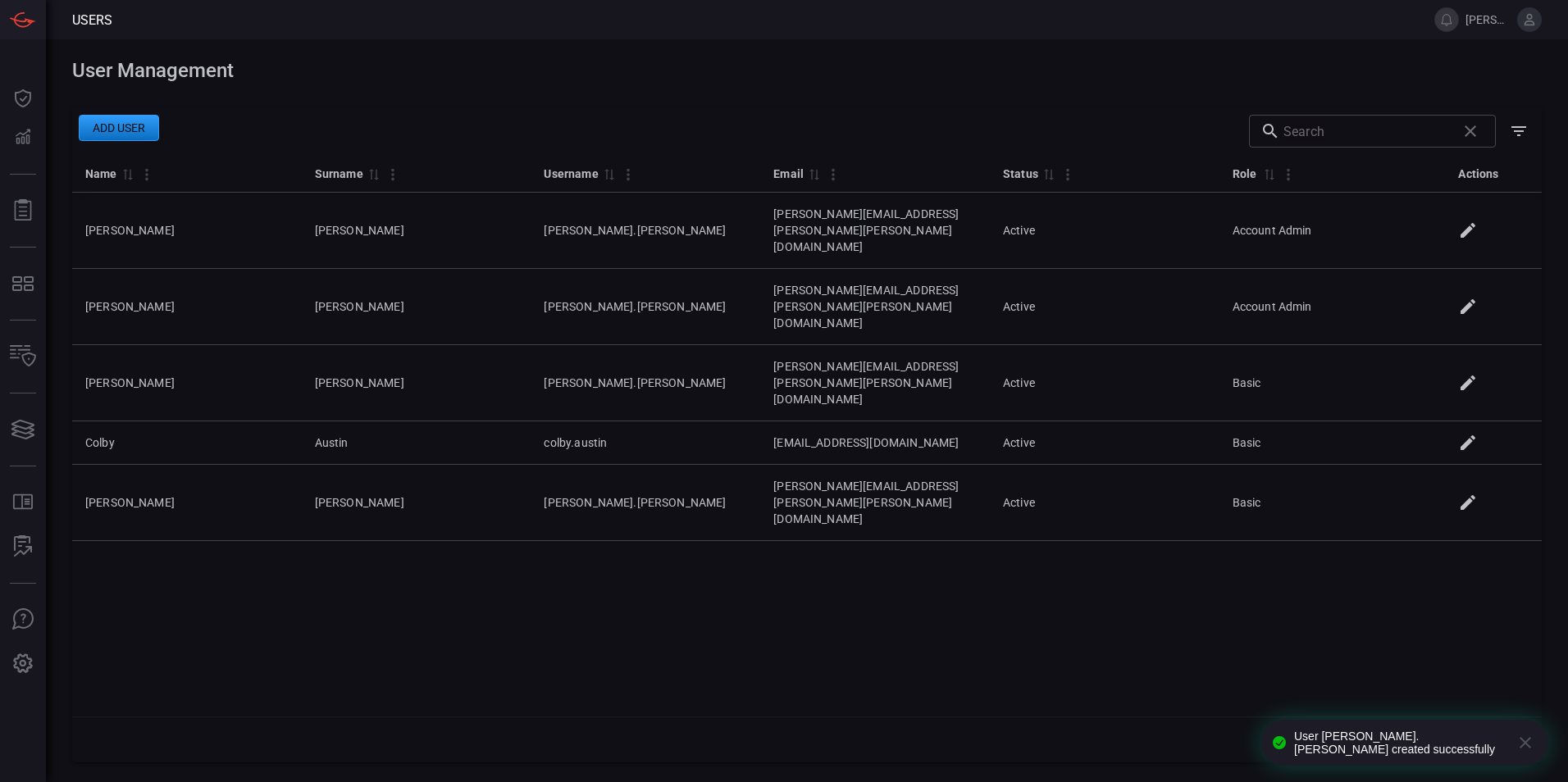
click at [1532, 24] on icon at bounding box center [1530, 19] width 10 height 11
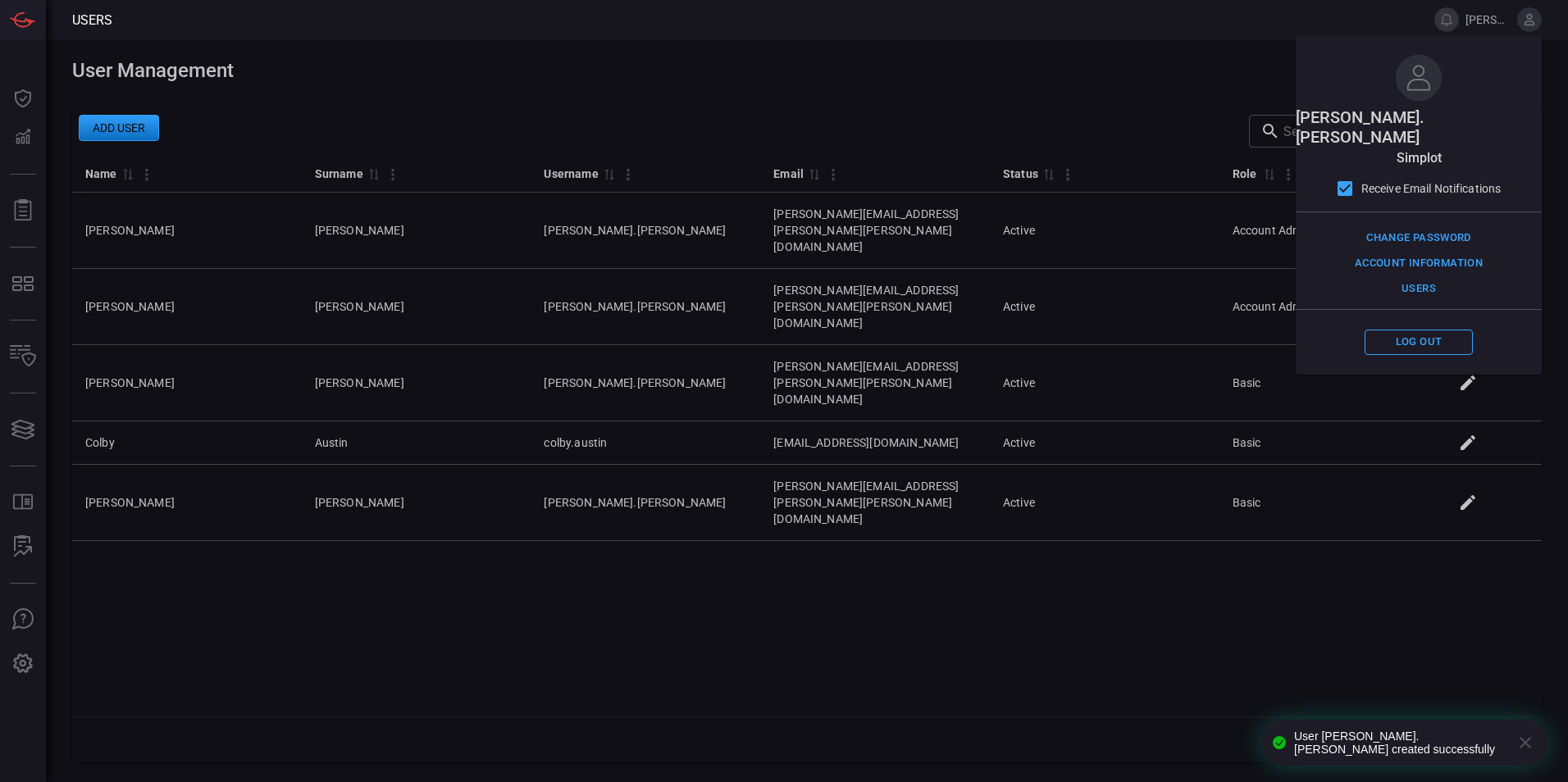
click at [1005, 89] on span at bounding box center [807, 95] width 1469 height 26
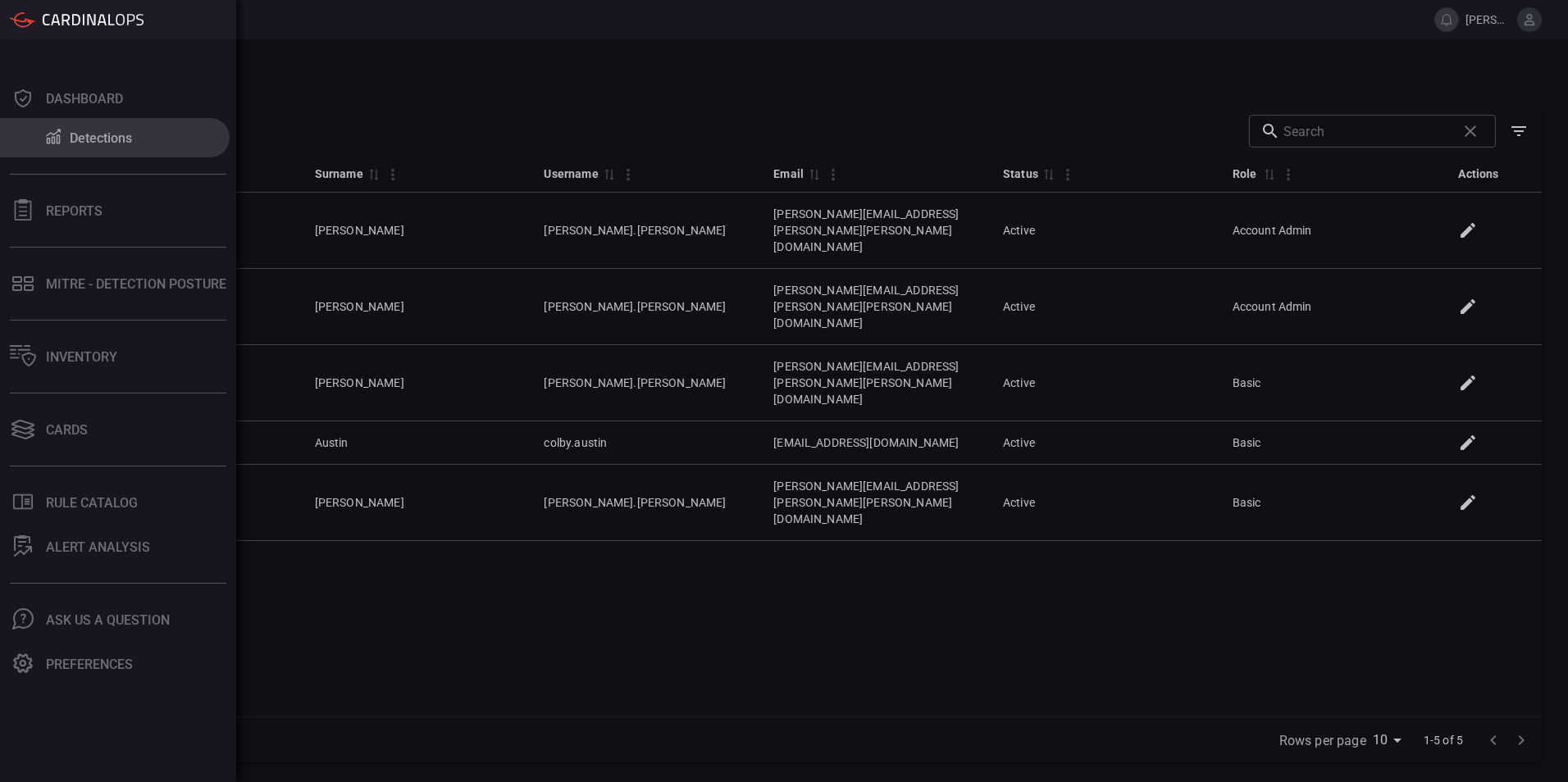
click at [75, 135] on div "Detections" at bounding box center [101, 138] width 62 height 16
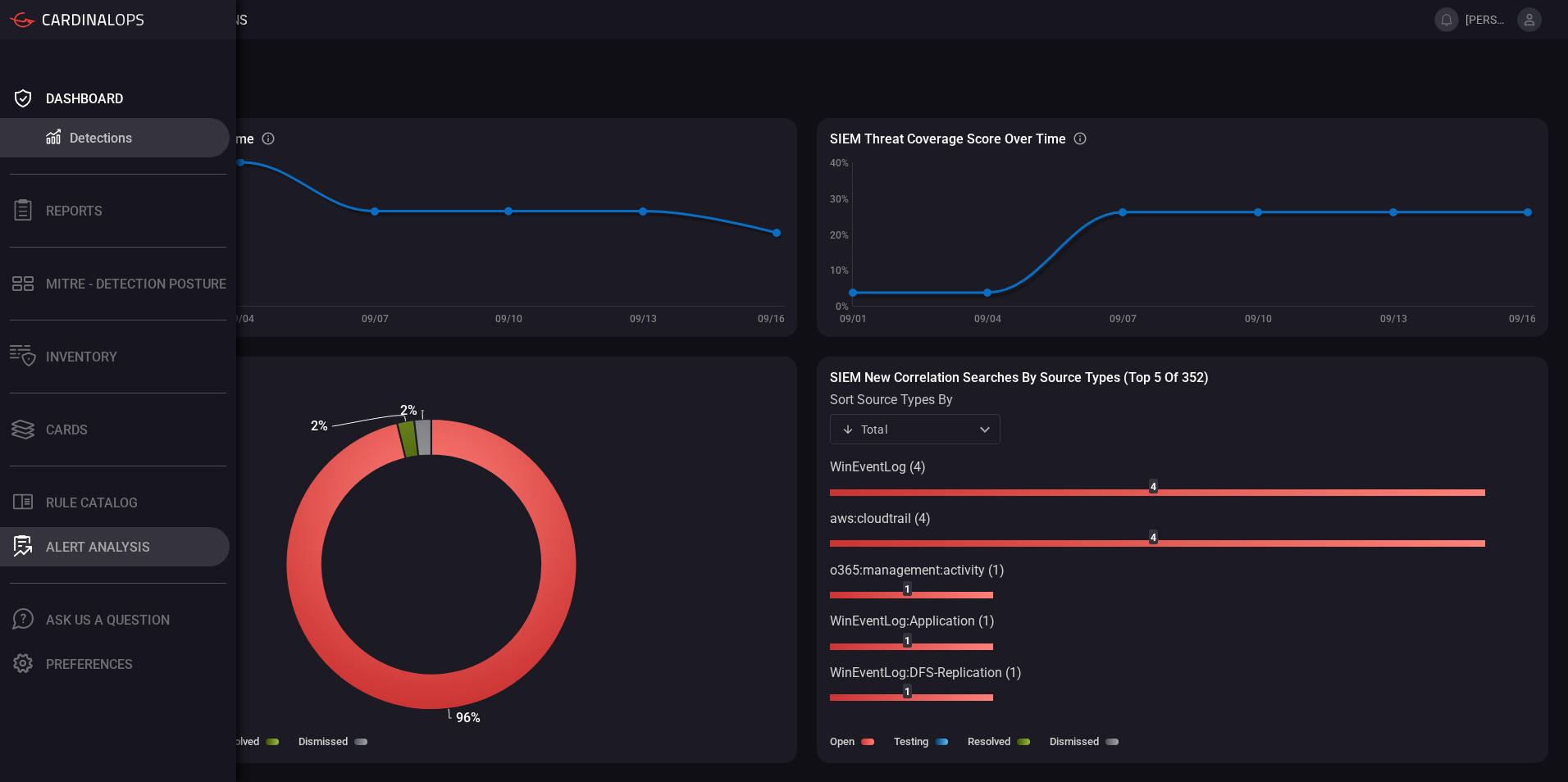
click at [37, 543] on button "ALERT ANALYSIS" at bounding box center [114, 546] width 230 height 39
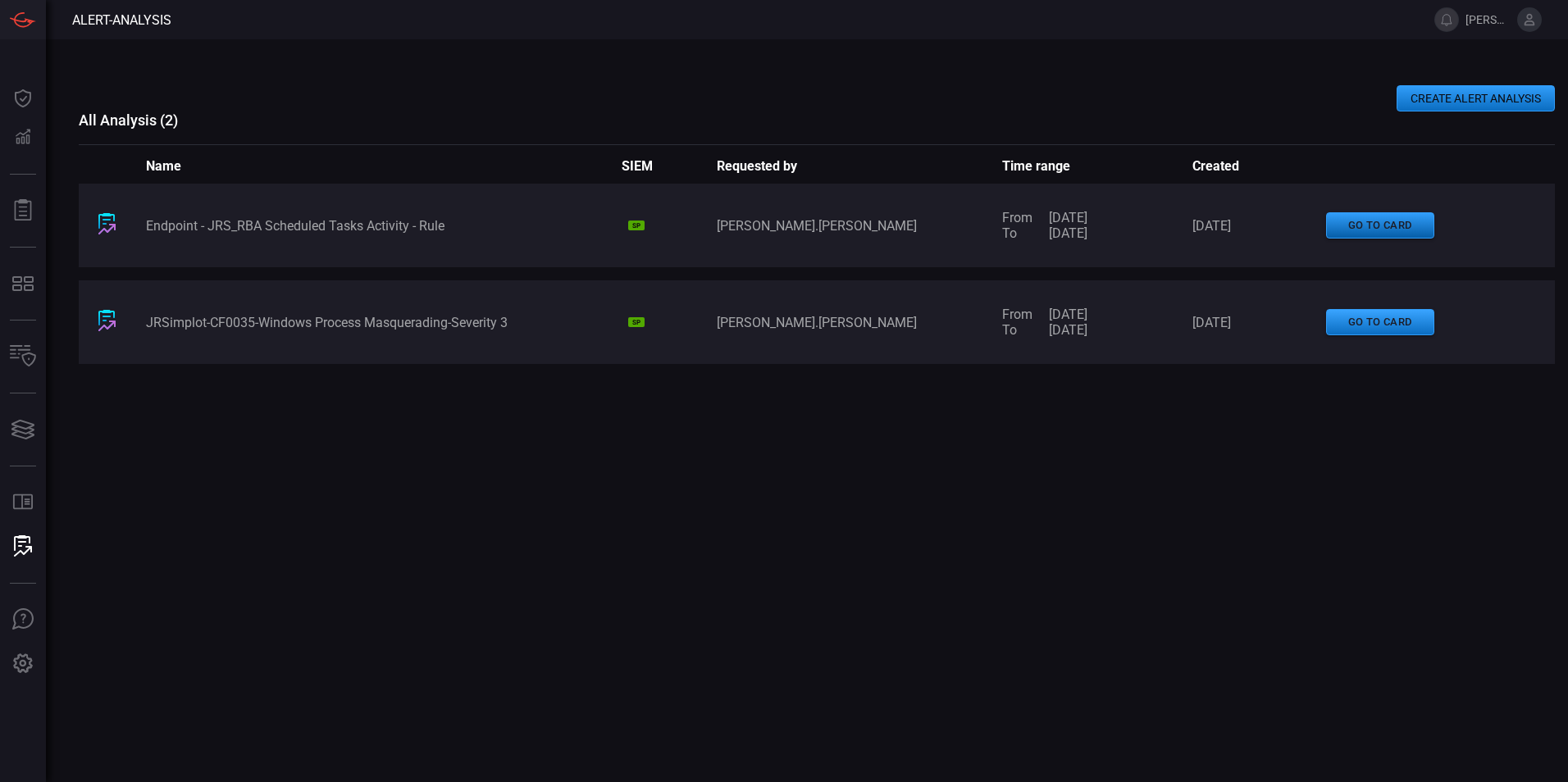
click at [1386, 224] on button "go to card" at bounding box center [1380, 225] width 108 height 27
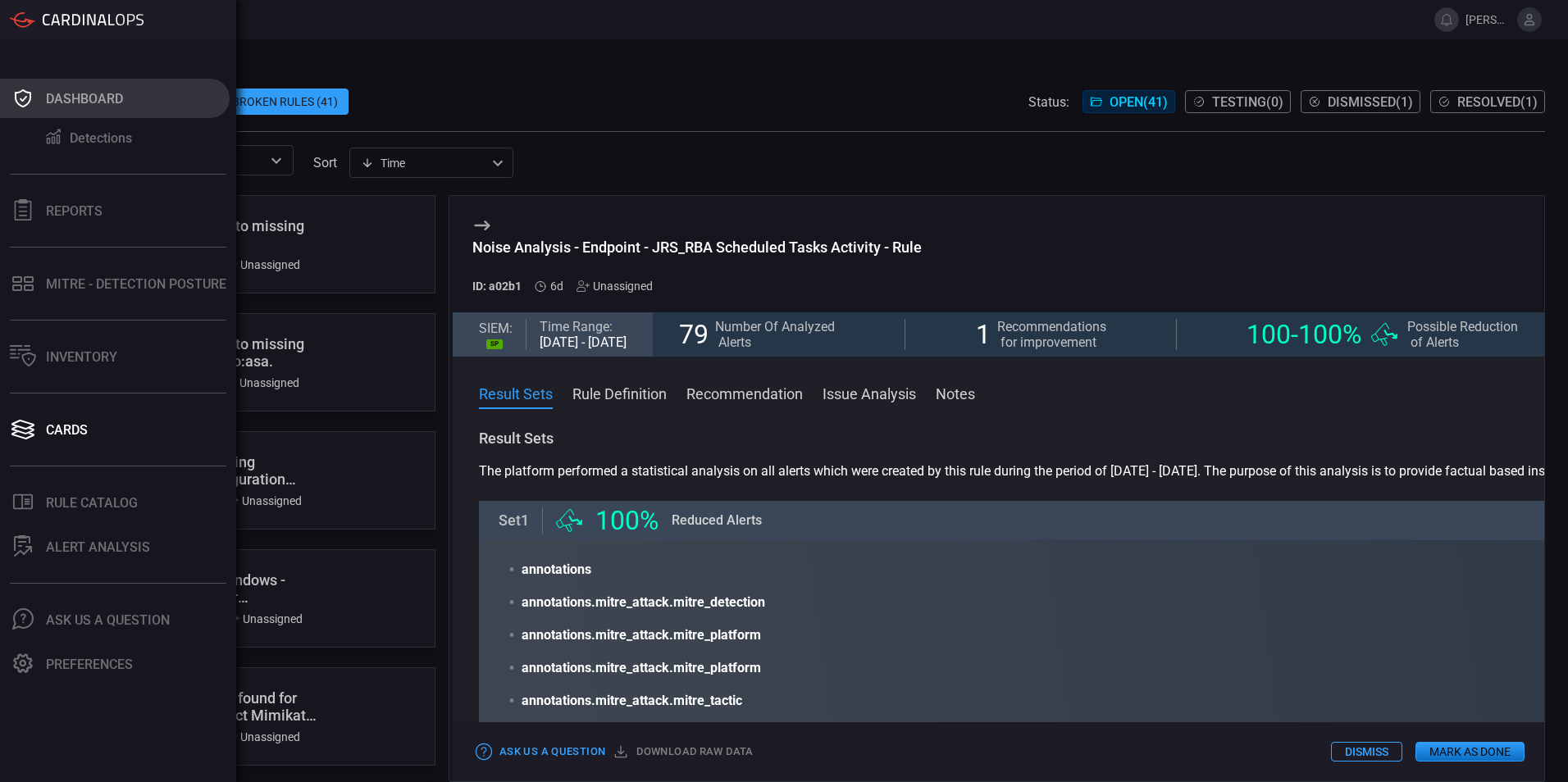
click at [98, 97] on div "Dashboard" at bounding box center [85, 99] width 77 height 16
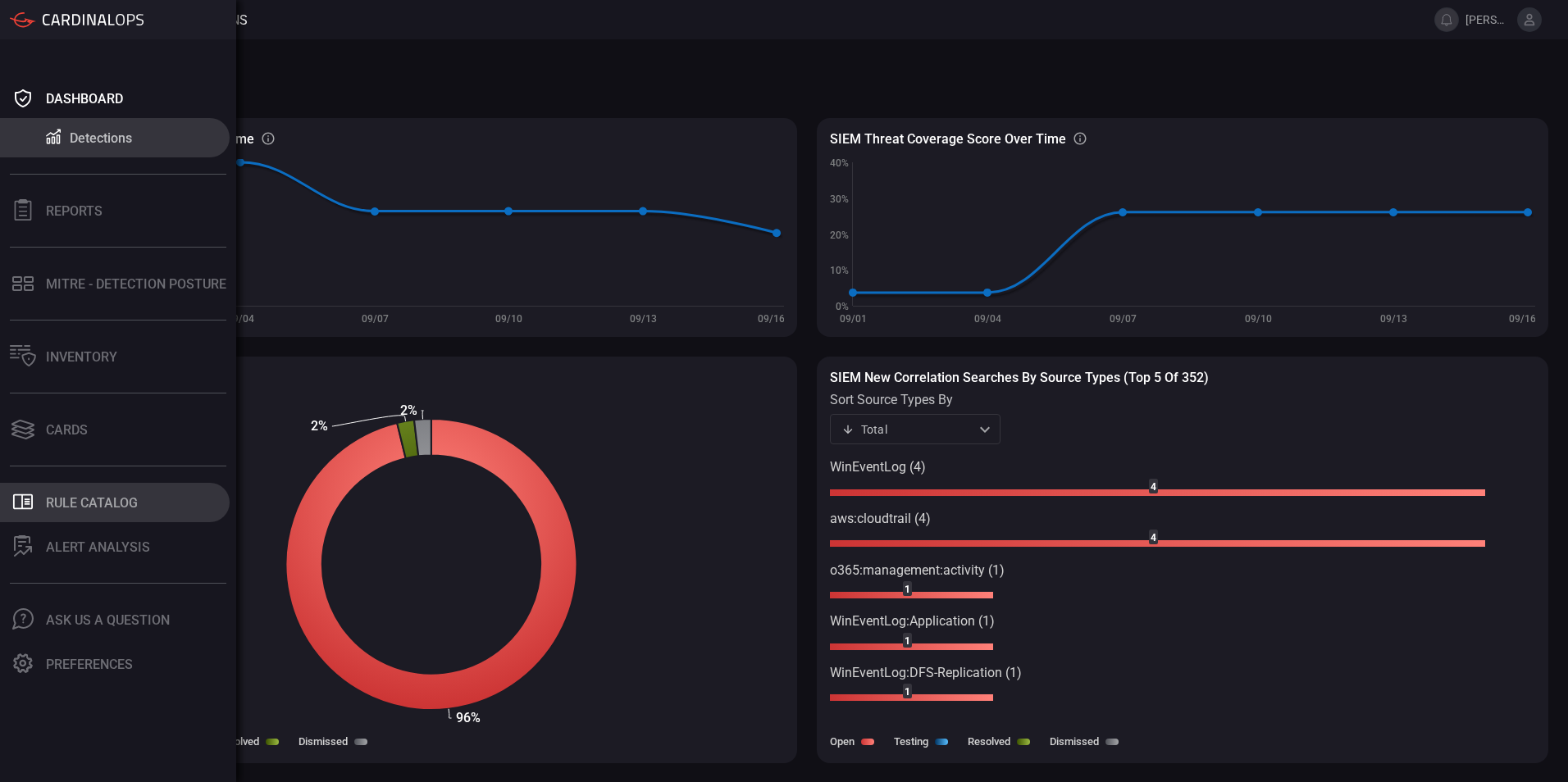
click at [74, 505] on div "Rule Catalog" at bounding box center [92, 503] width 92 height 16
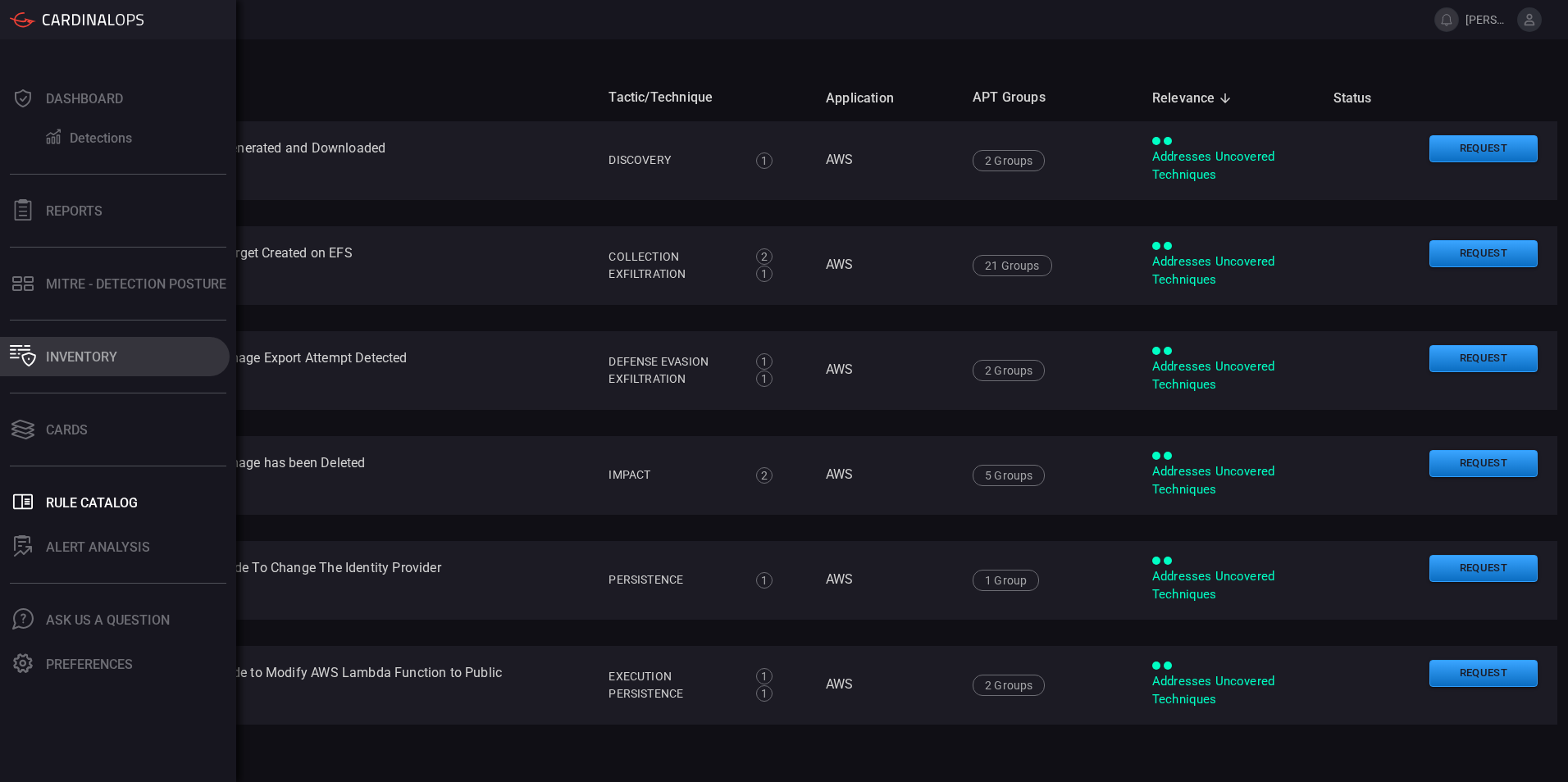
click at [91, 345] on button "Inventory" at bounding box center [114, 356] width 230 height 39
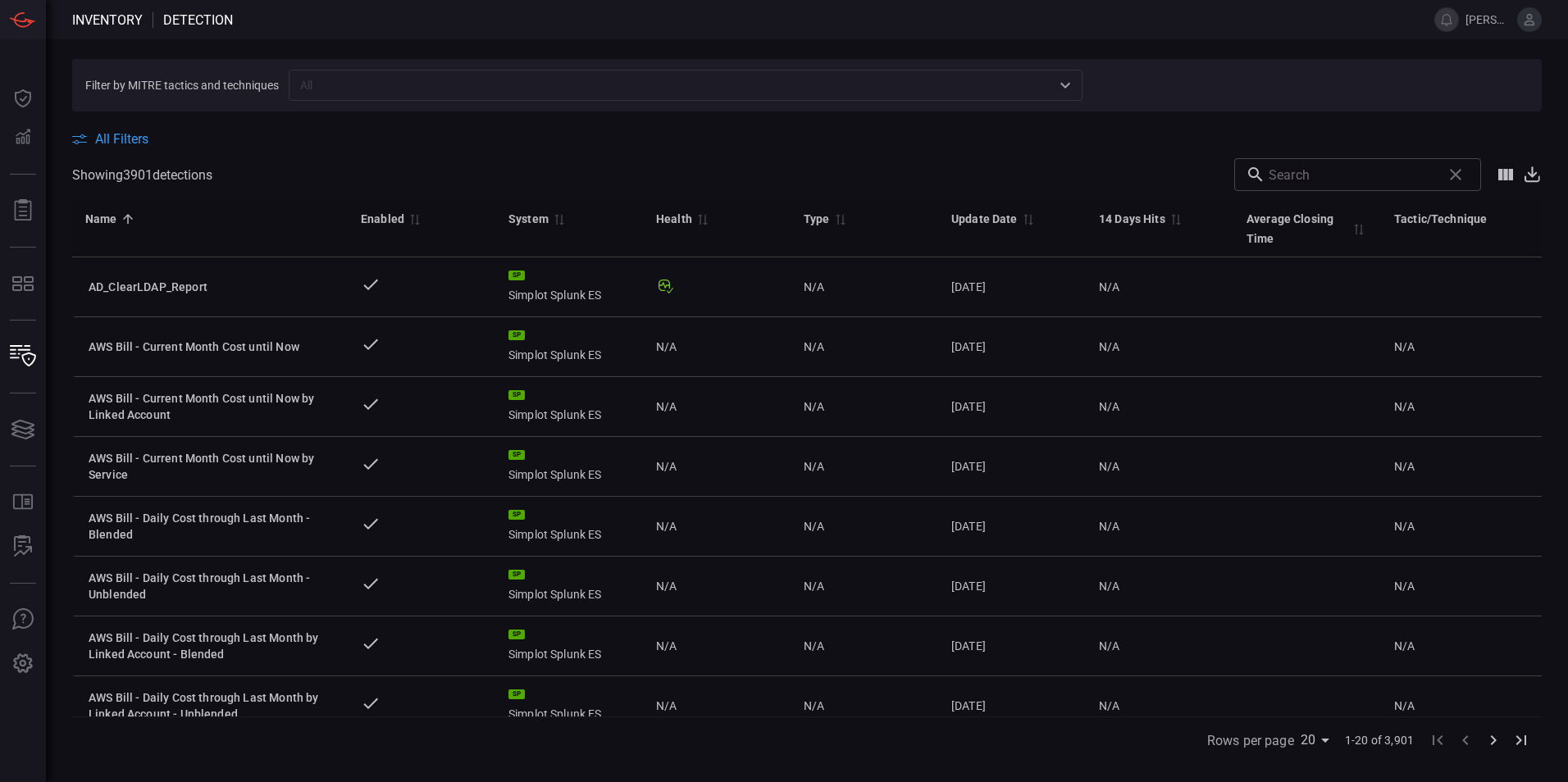
click at [113, 135] on span "All Filters" at bounding box center [121, 139] width 53 height 16
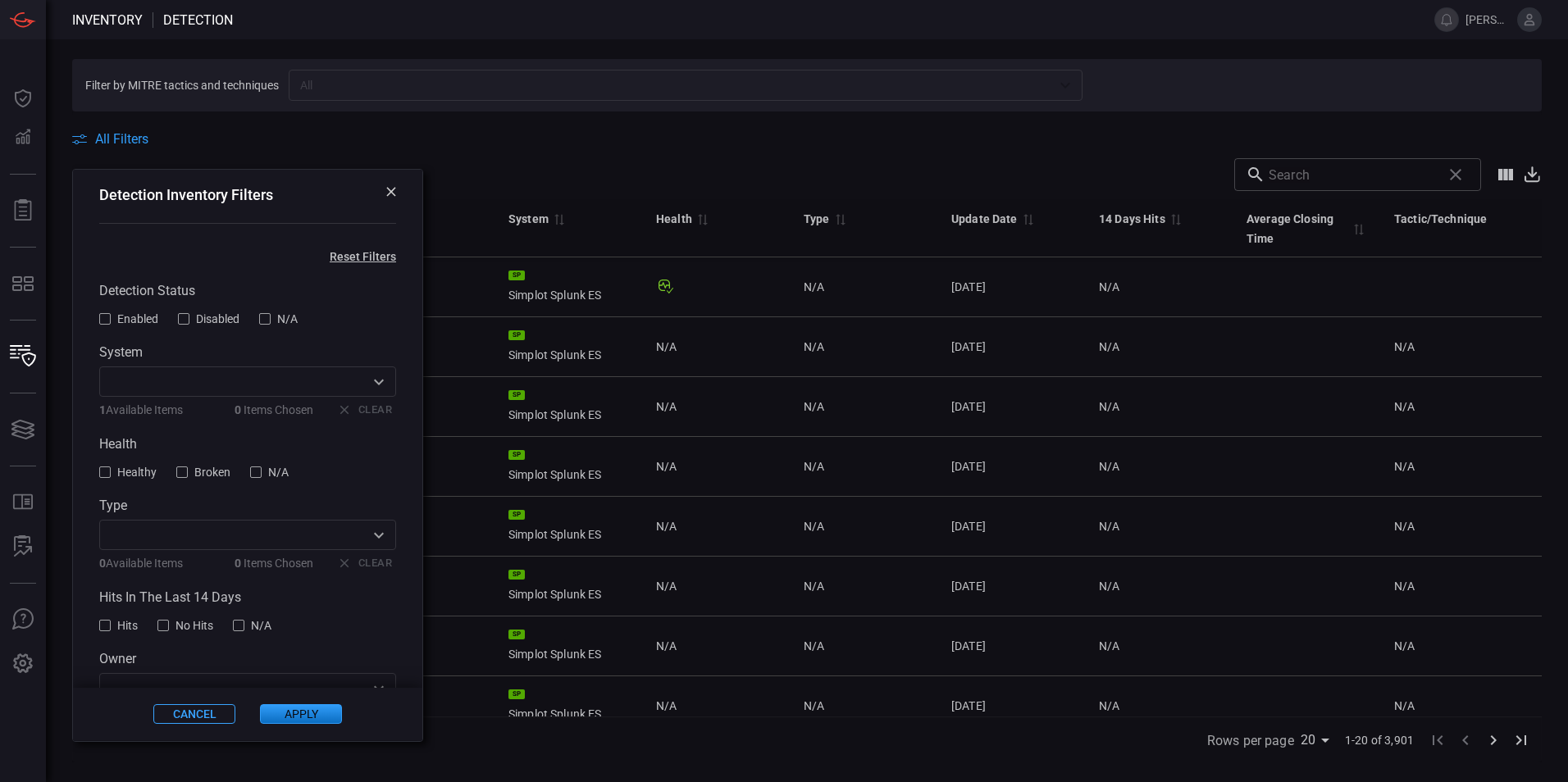
click at [386, 192] on icon at bounding box center [391, 191] width 10 height 10
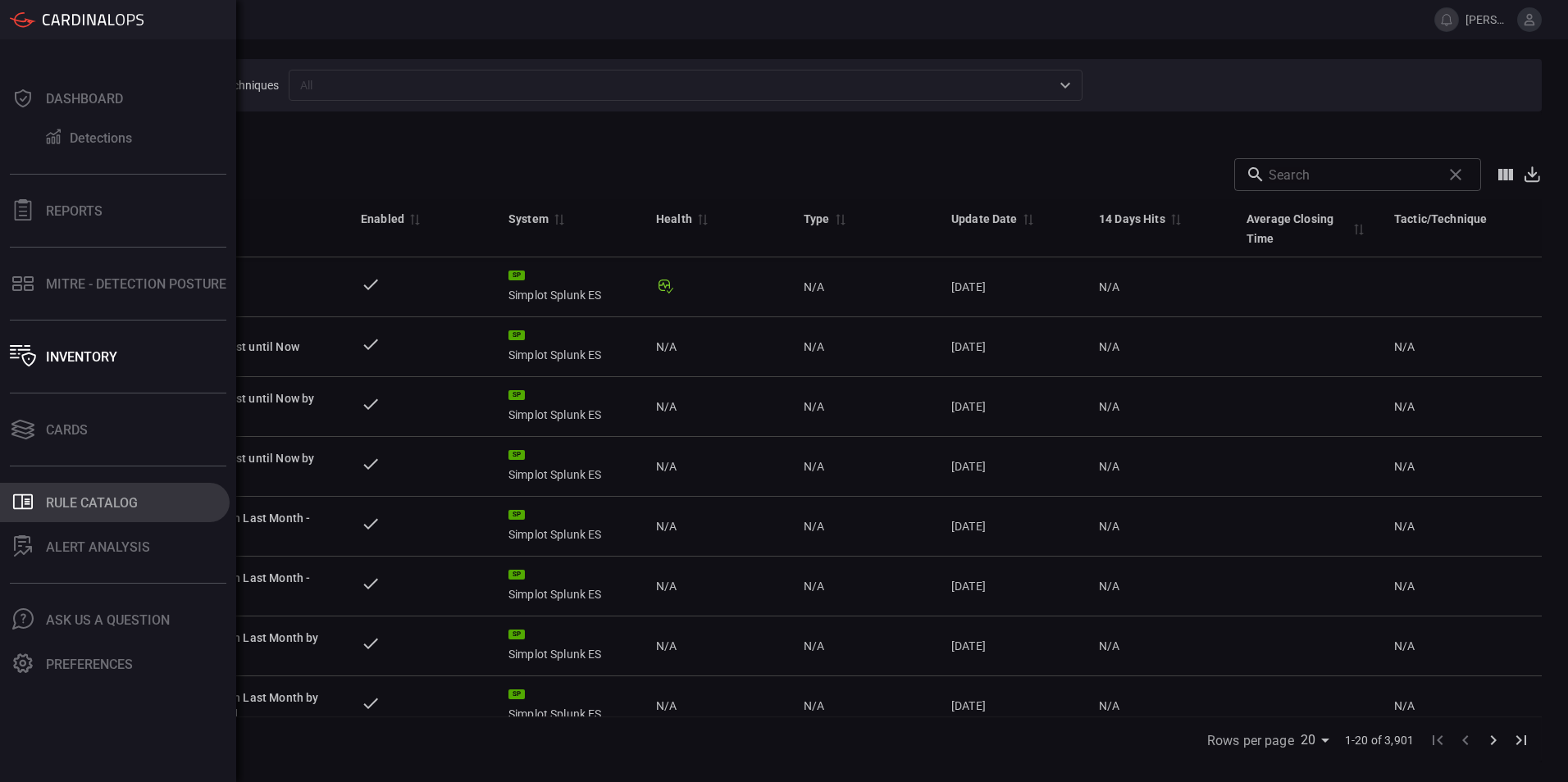
click at [73, 495] on div "Rule Catalog" at bounding box center [92, 503] width 92 height 16
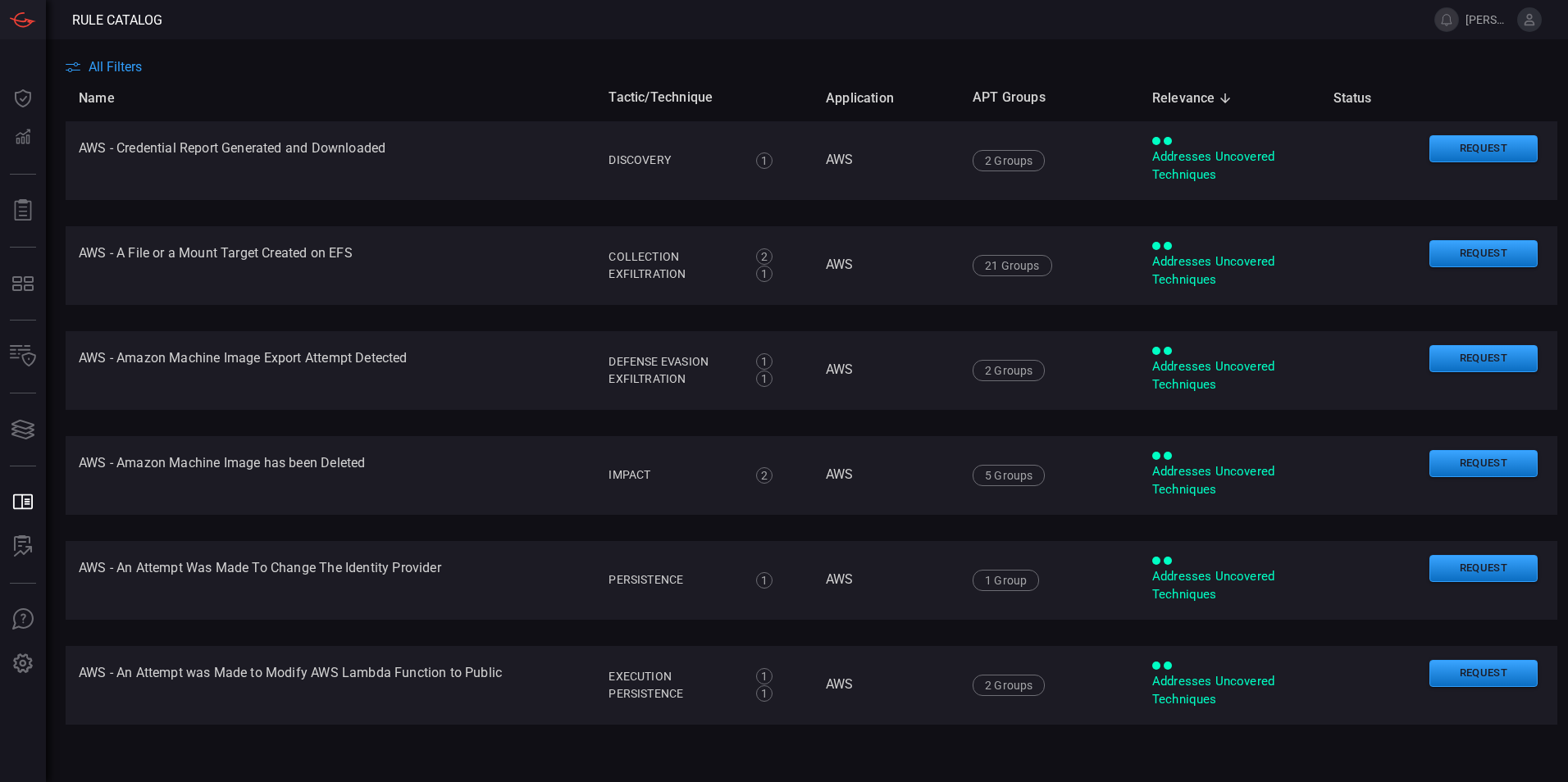
click at [108, 59] on main "All Filters Name Tactic/Technique Application APT Groups Relevance sorted desce…" at bounding box center [784, 411] width 1568 height 743
click at [99, 72] on span "All Filters" at bounding box center [114, 67] width 53 height 16
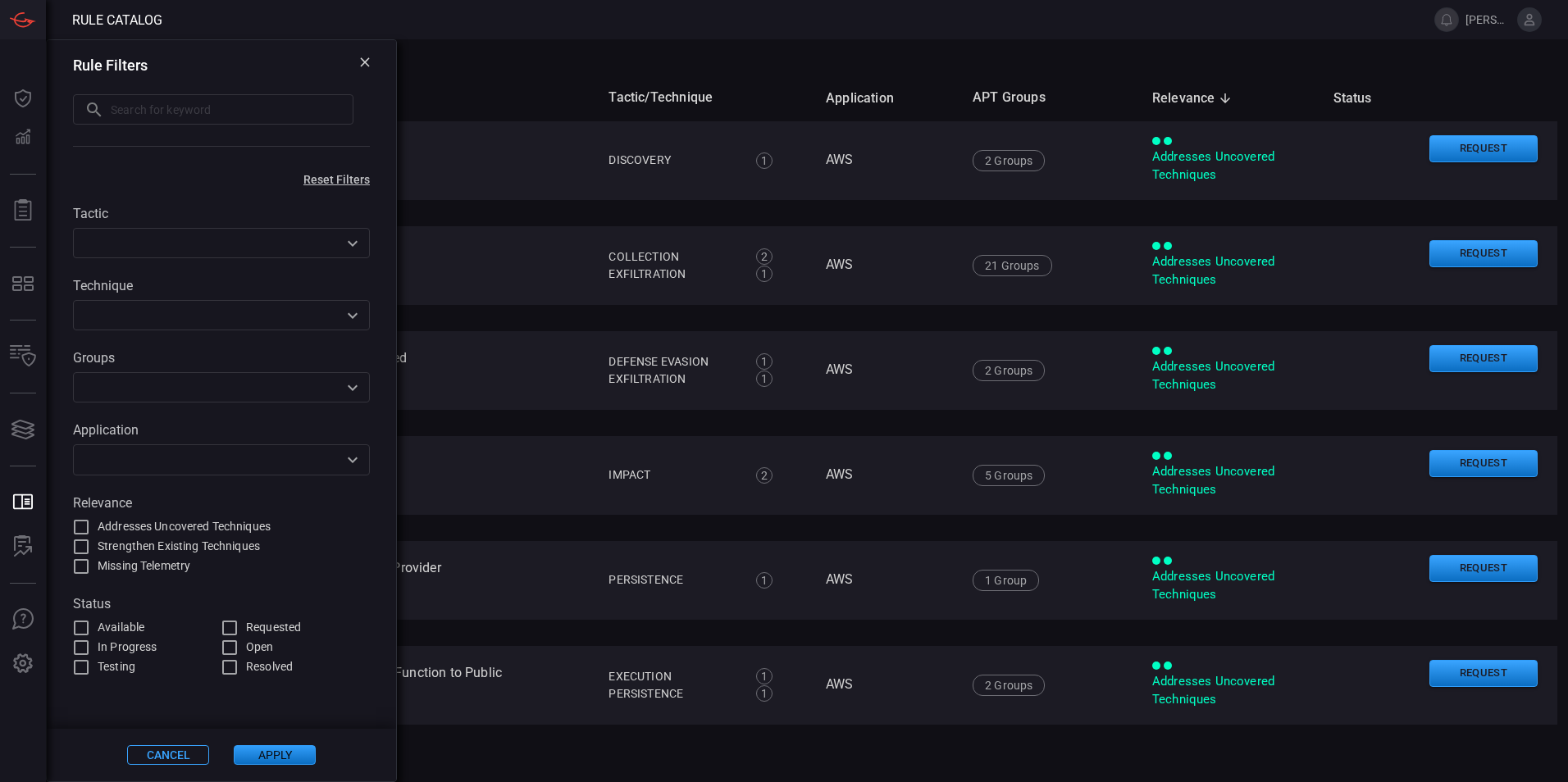
click at [342, 251] on div at bounding box center [351, 244] width 21 height 23
click at [350, 639] on div "Available Requested In Progress Open Testing Resolved" at bounding box center [222, 647] width 297 height 59
click at [343, 325] on icon "Open" at bounding box center [352, 315] width 20 height 20
click at [383, 308] on div "Tactic ​ Technique ​ Groups ​ Application ​ Relevance Addresses Uncovered Techn…" at bounding box center [221, 432] width 350 height 491
click at [212, 94] on div "Rule Filters ​ ​" at bounding box center [221, 103] width 350 height 126
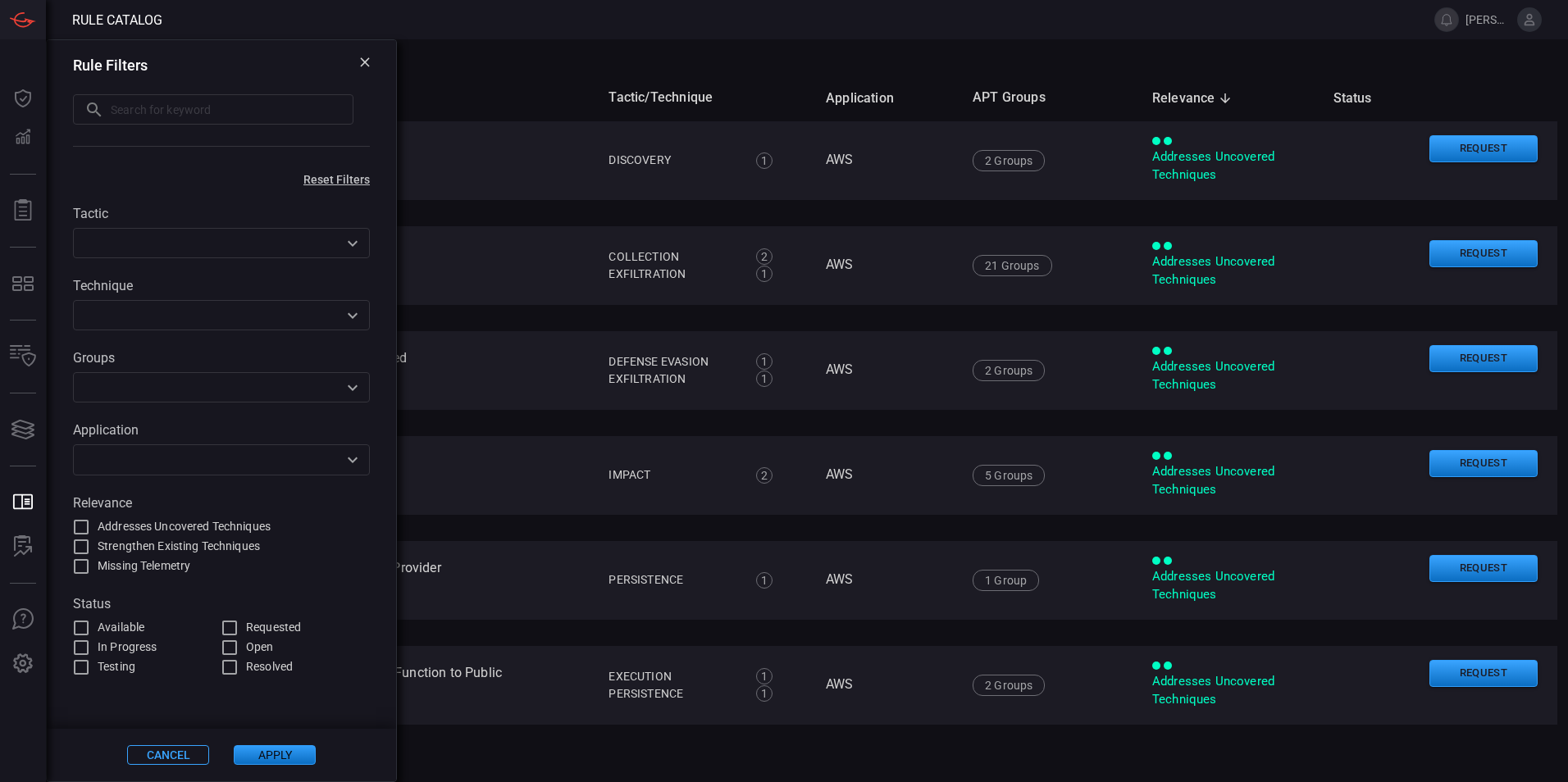
click at [213, 114] on input "text" at bounding box center [232, 109] width 243 height 31
type input "wineventlog"
click at [281, 764] on button "Apply" at bounding box center [274, 755] width 82 height 20
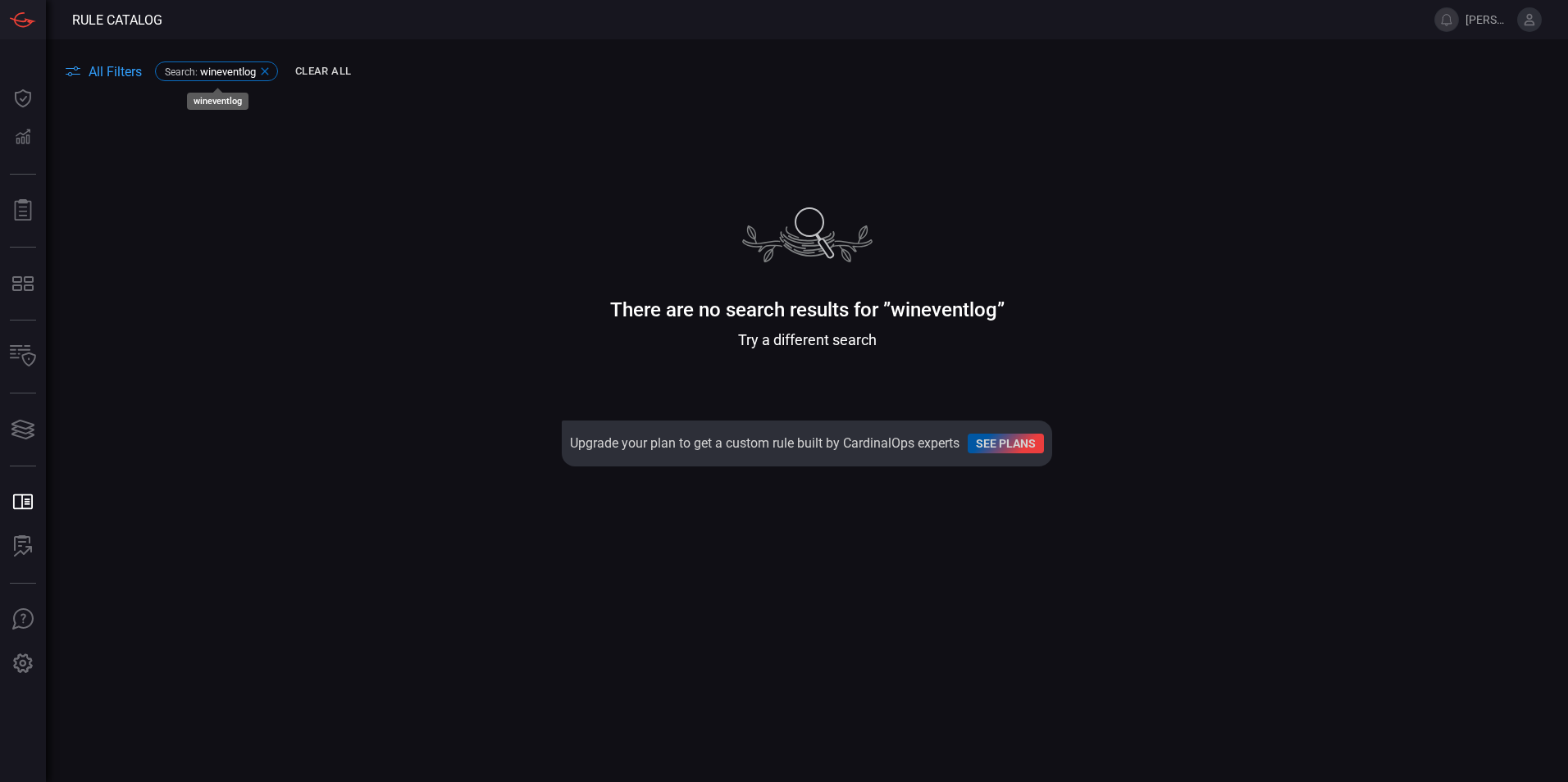
click at [267, 66] on icon at bounding box center [265, 71] width 13 height 13
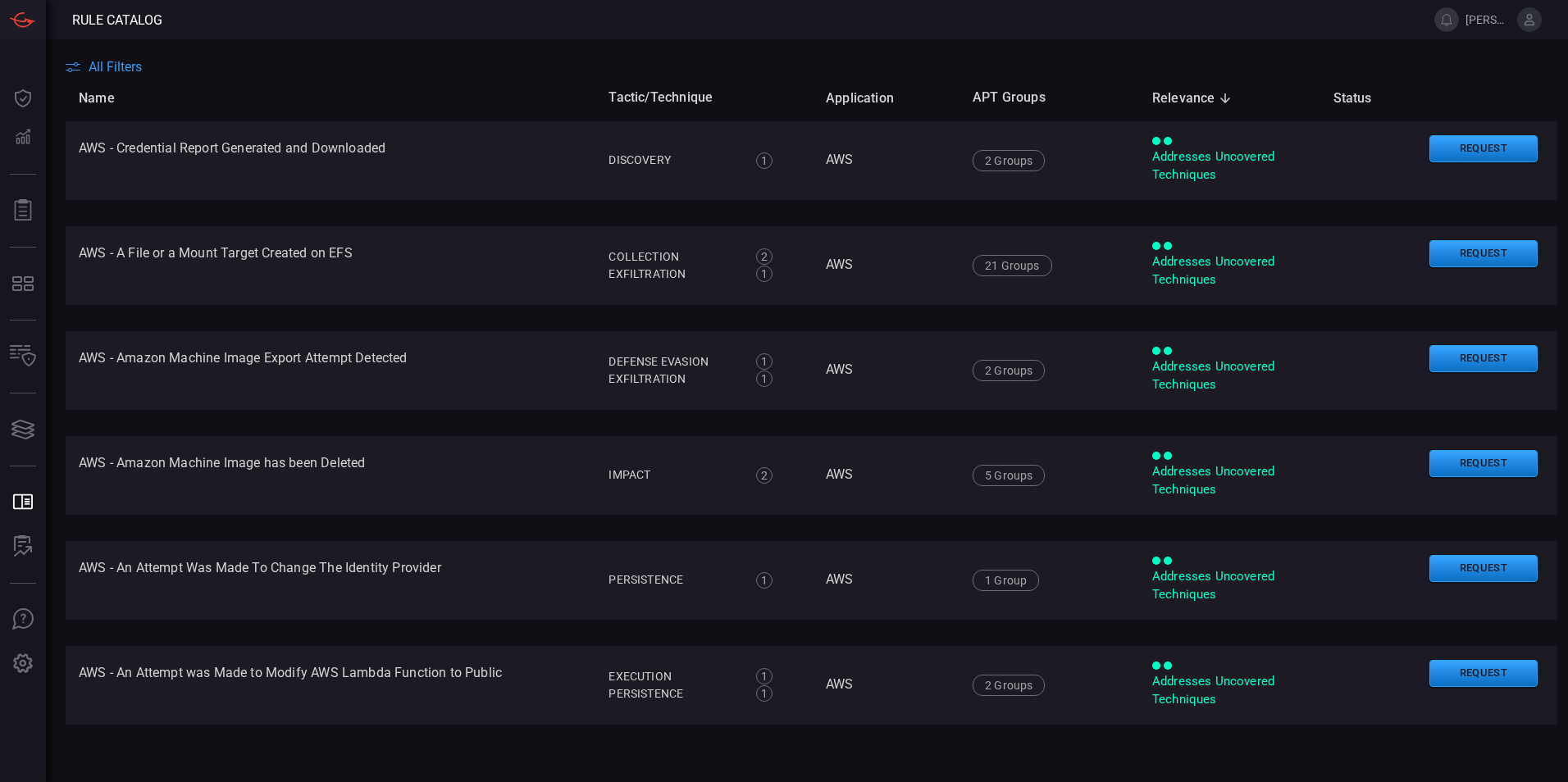
click at [105, 69] on span "All Filters" at bounding box center [114, 67] width 53 height 16
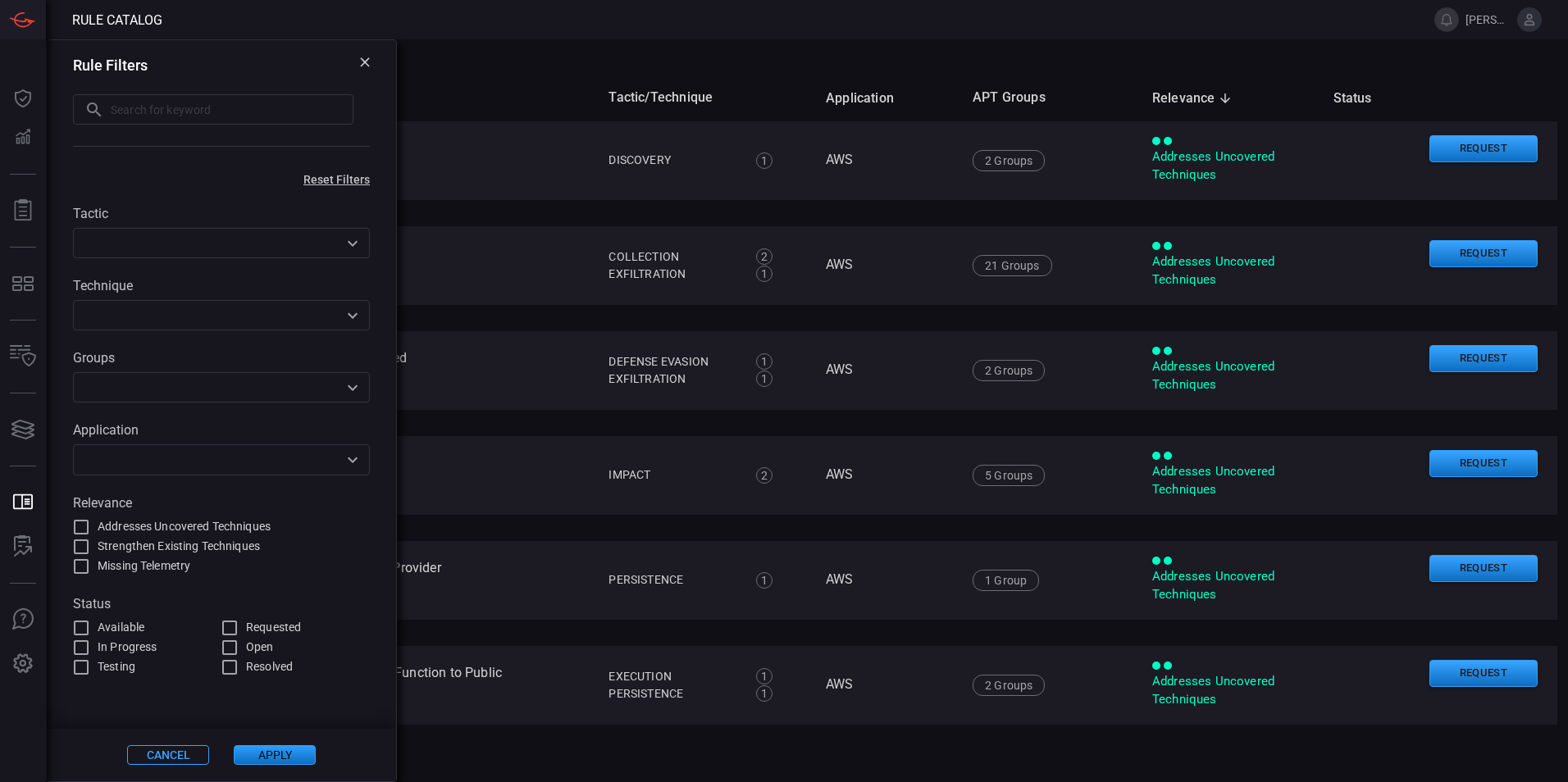
click at [184, 112] on input "text" at bounding box center [232, 109] width 243 height 31
type input "kerberoasting"
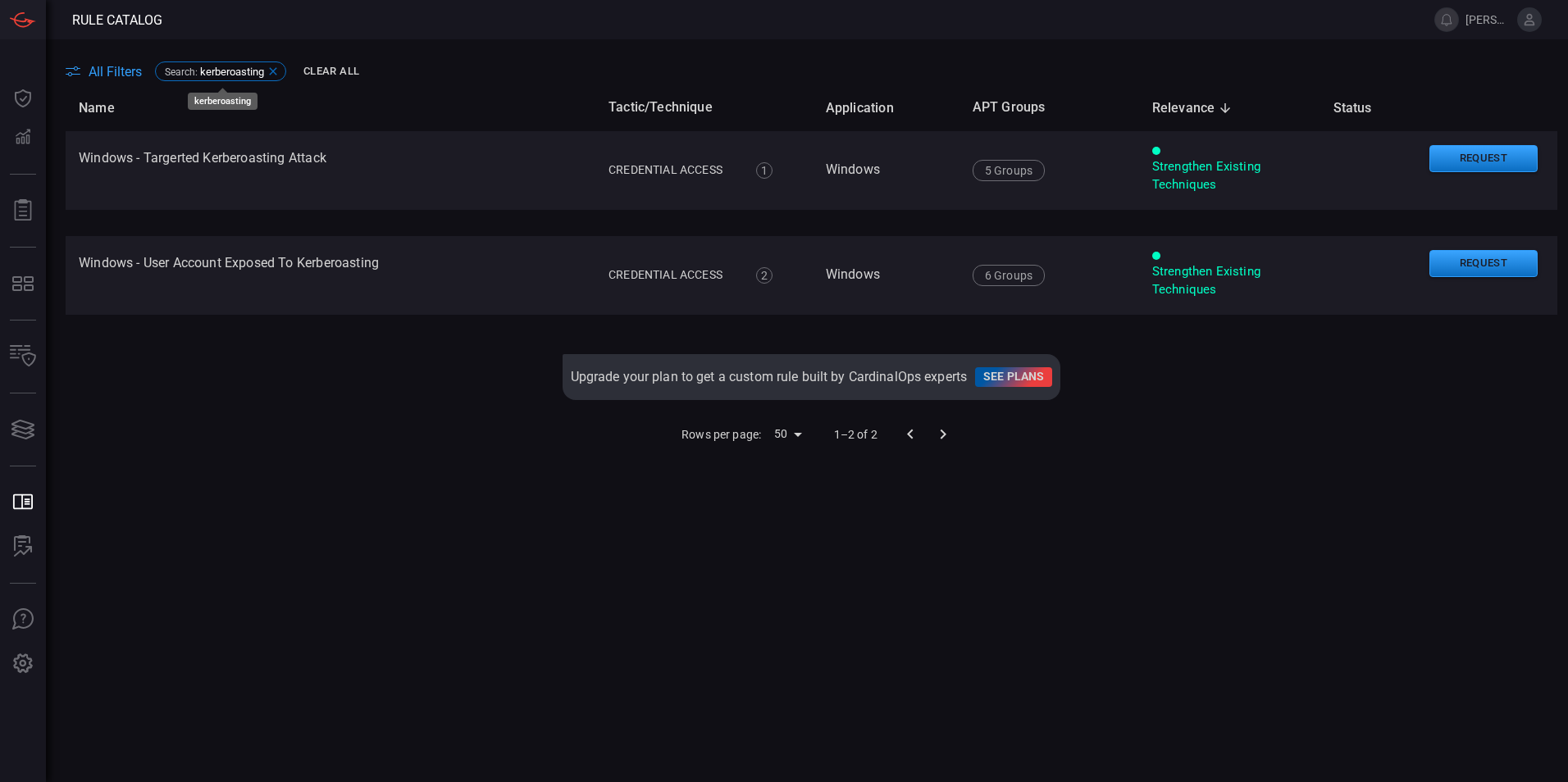
click at [274, 71] on icon at bounding box center [273, 71] width 13 height 13
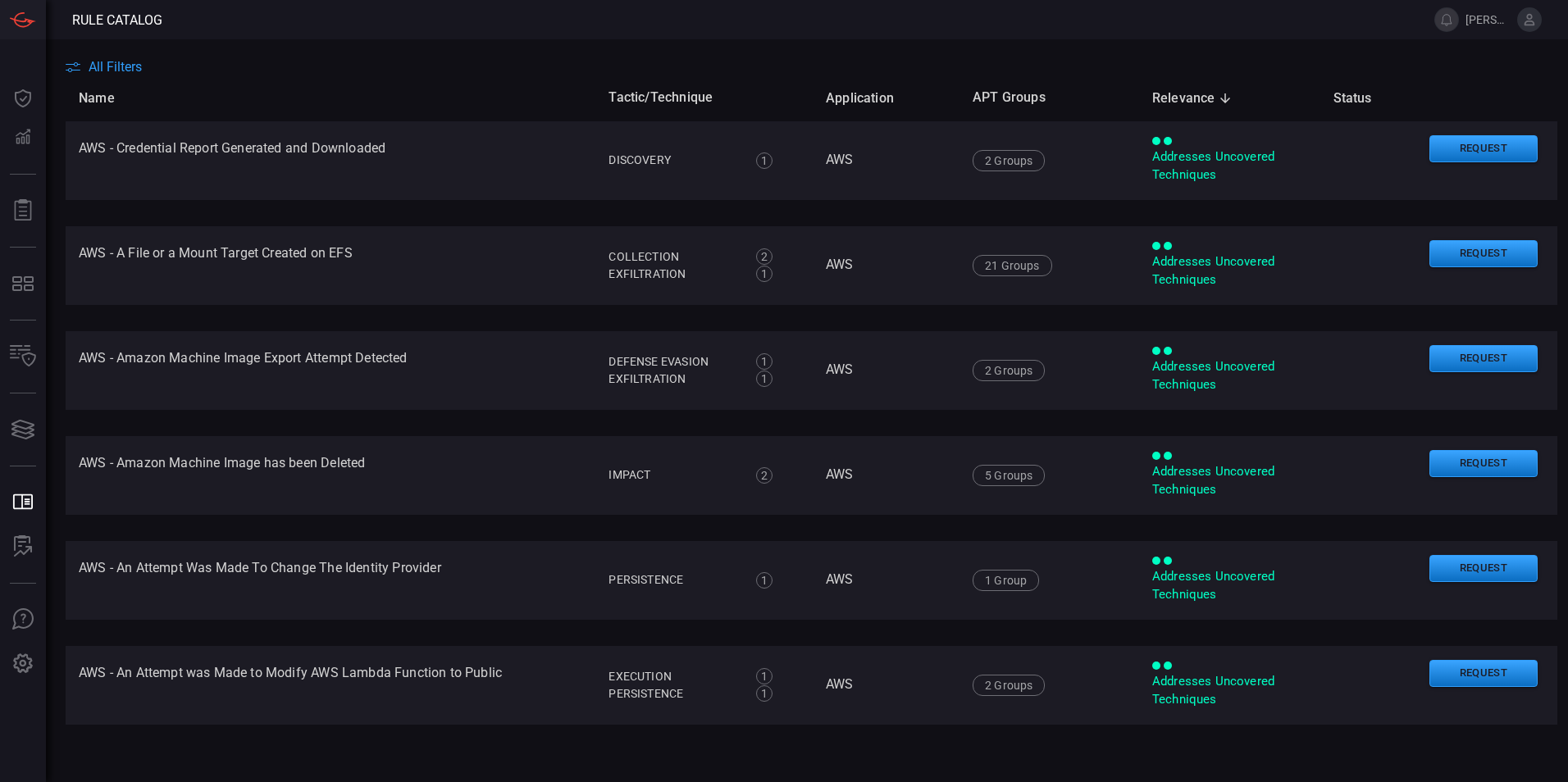
click at [121, 64] on span "All Filters" at bounding box center [114, 67] width 53 height 16
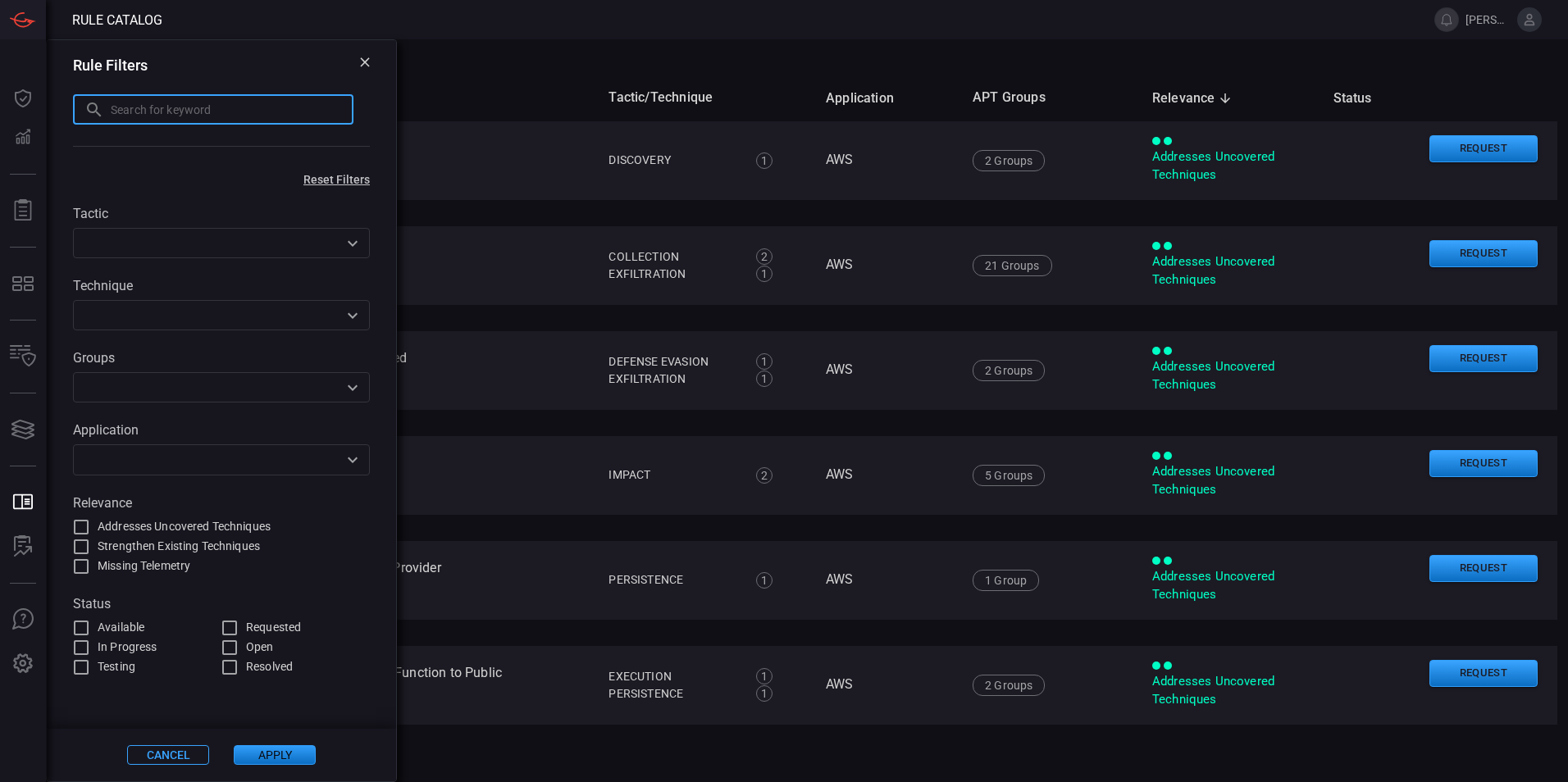
click at [218, 107] on input "text" at bounding box center [232, 109] width 243 height 31
type input "salesforce"
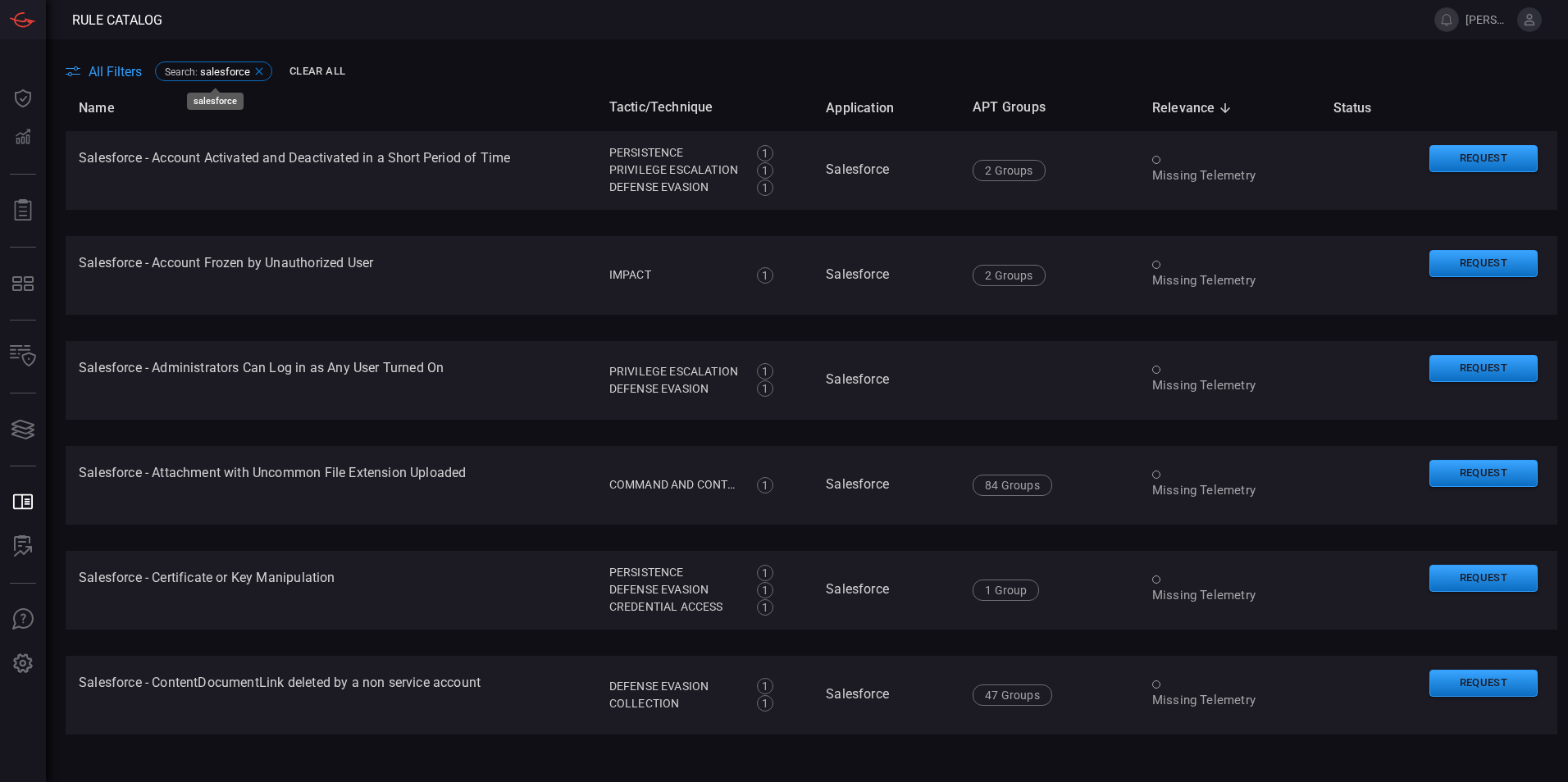
drag, startPoint x: 259, startPoint y: 72, endPoint x: 248, endPoint y: 85, distance: 17.0
click at [260, 72] on icon at bounding box center [259, 72] width 7 height 7
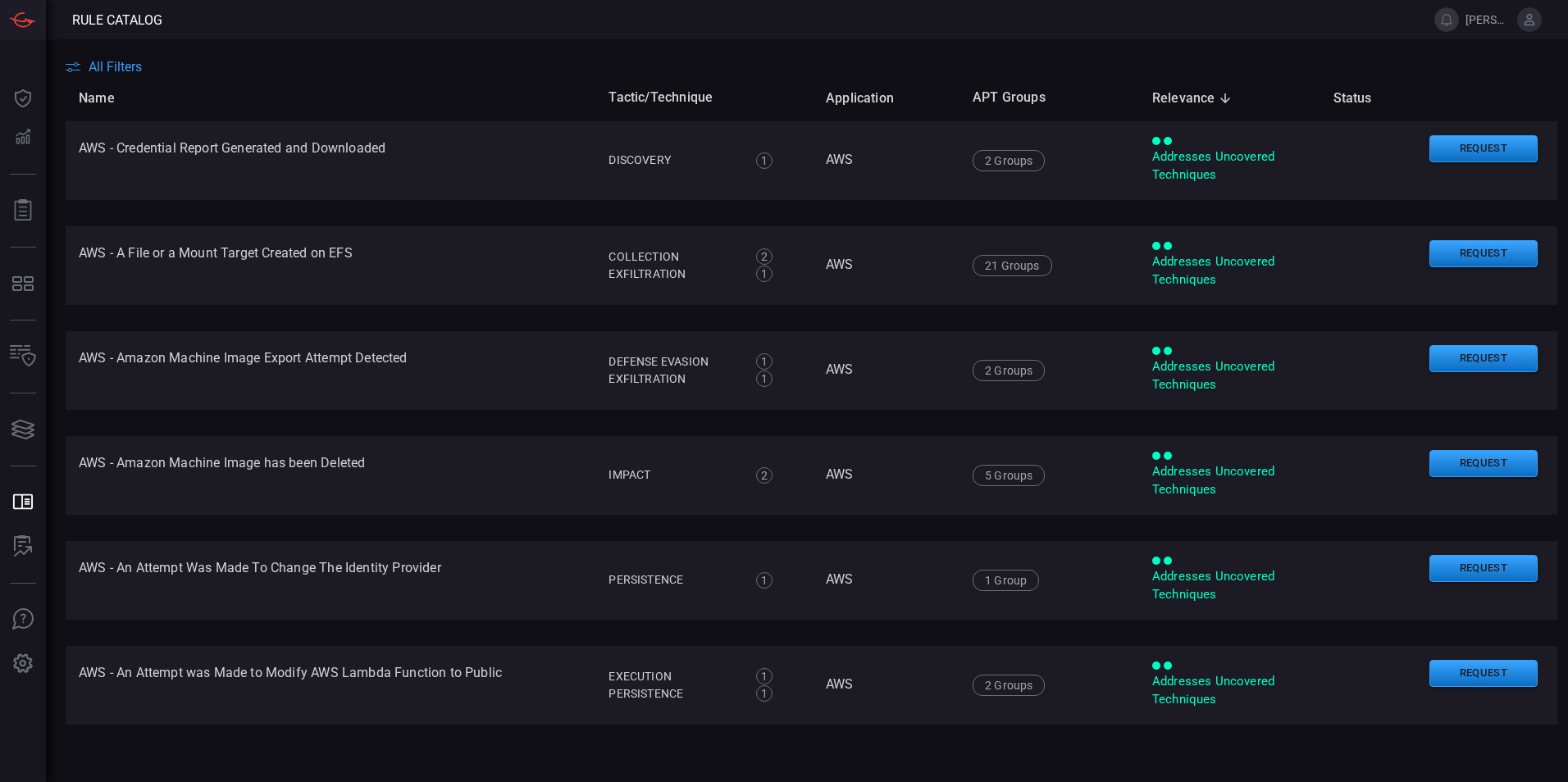
click at [120, 65] on span "All Filters" at bounding box center [114, 67] width 53 height 16
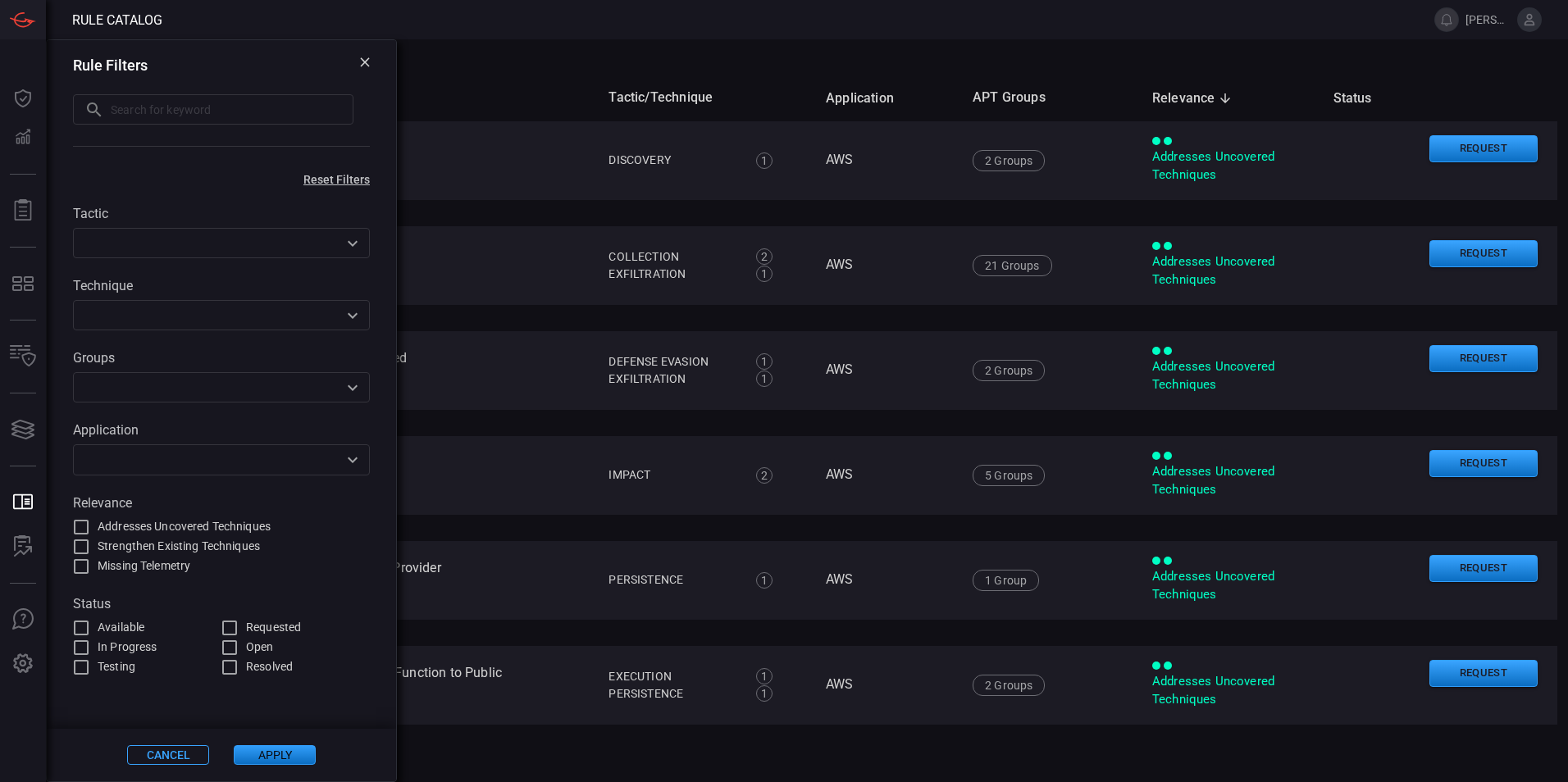
click at [219, 113] on input "text" at bounding box center [232, 109] width 243 height 31
type input "tech support"
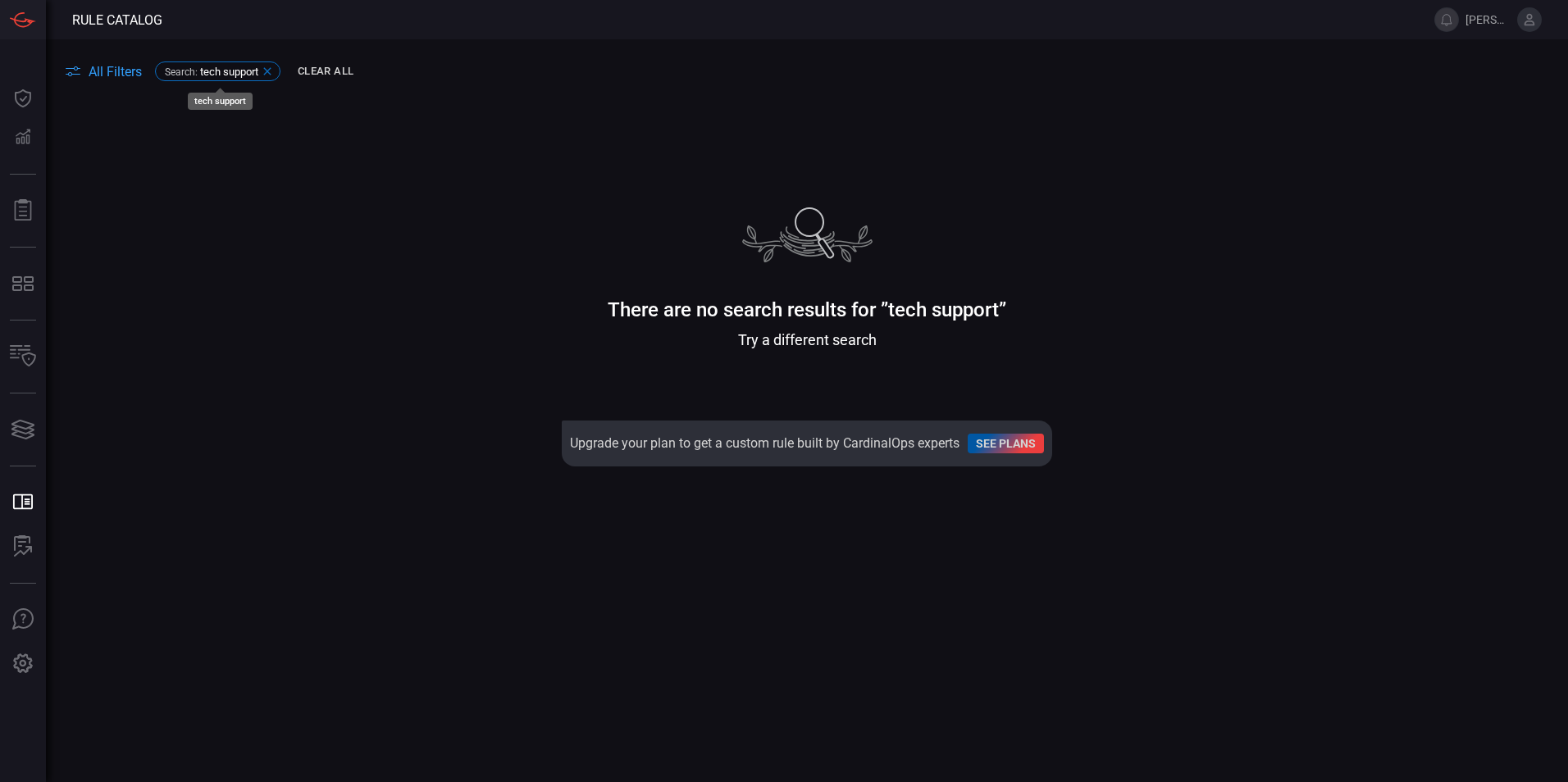
click at [270, 70] on icon at bounding box center [267, 71] width 13 height 13
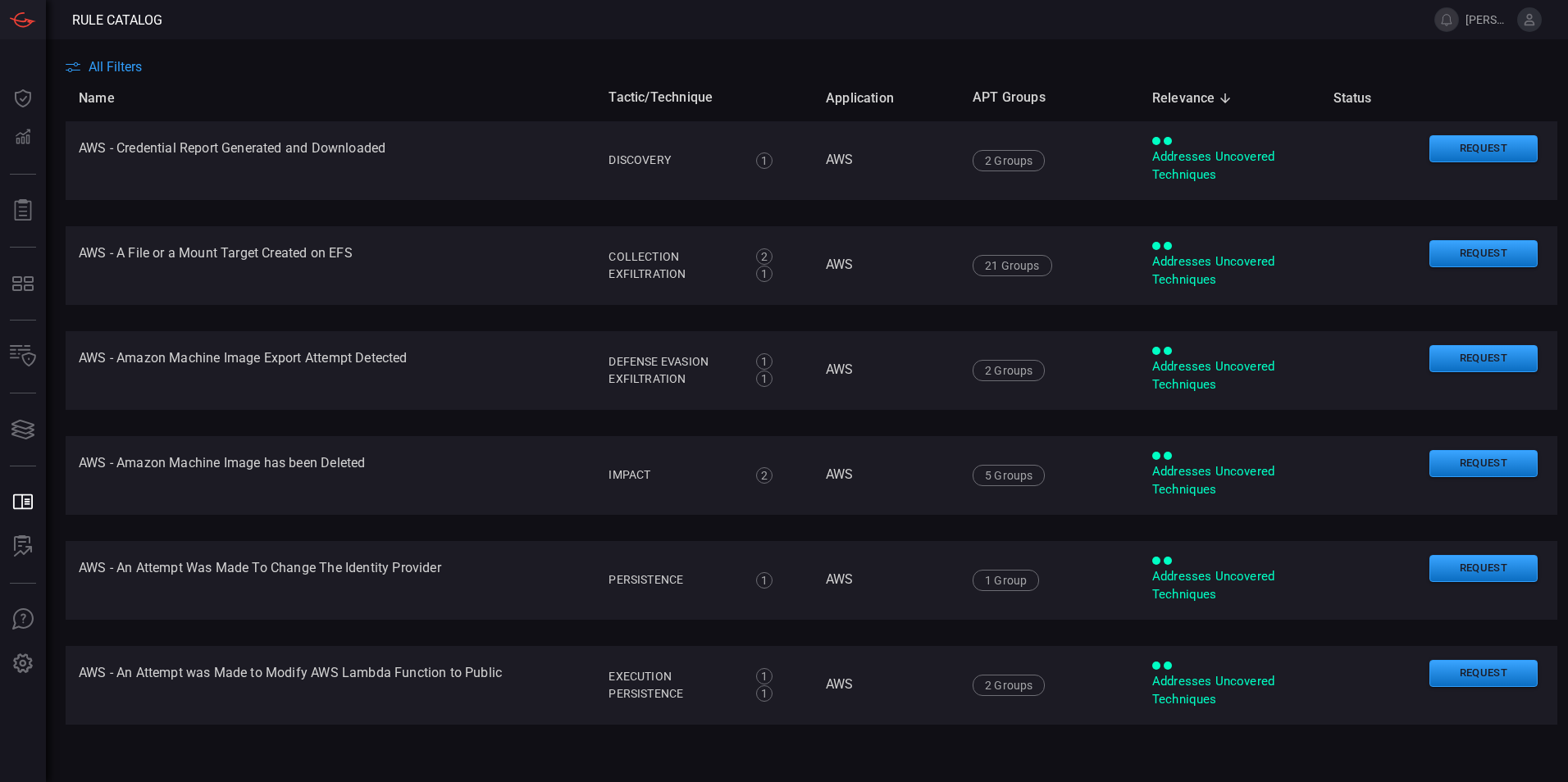
click at [128, 62] on span "All Filters" at bounding box center [114, 67] width 53 height 16
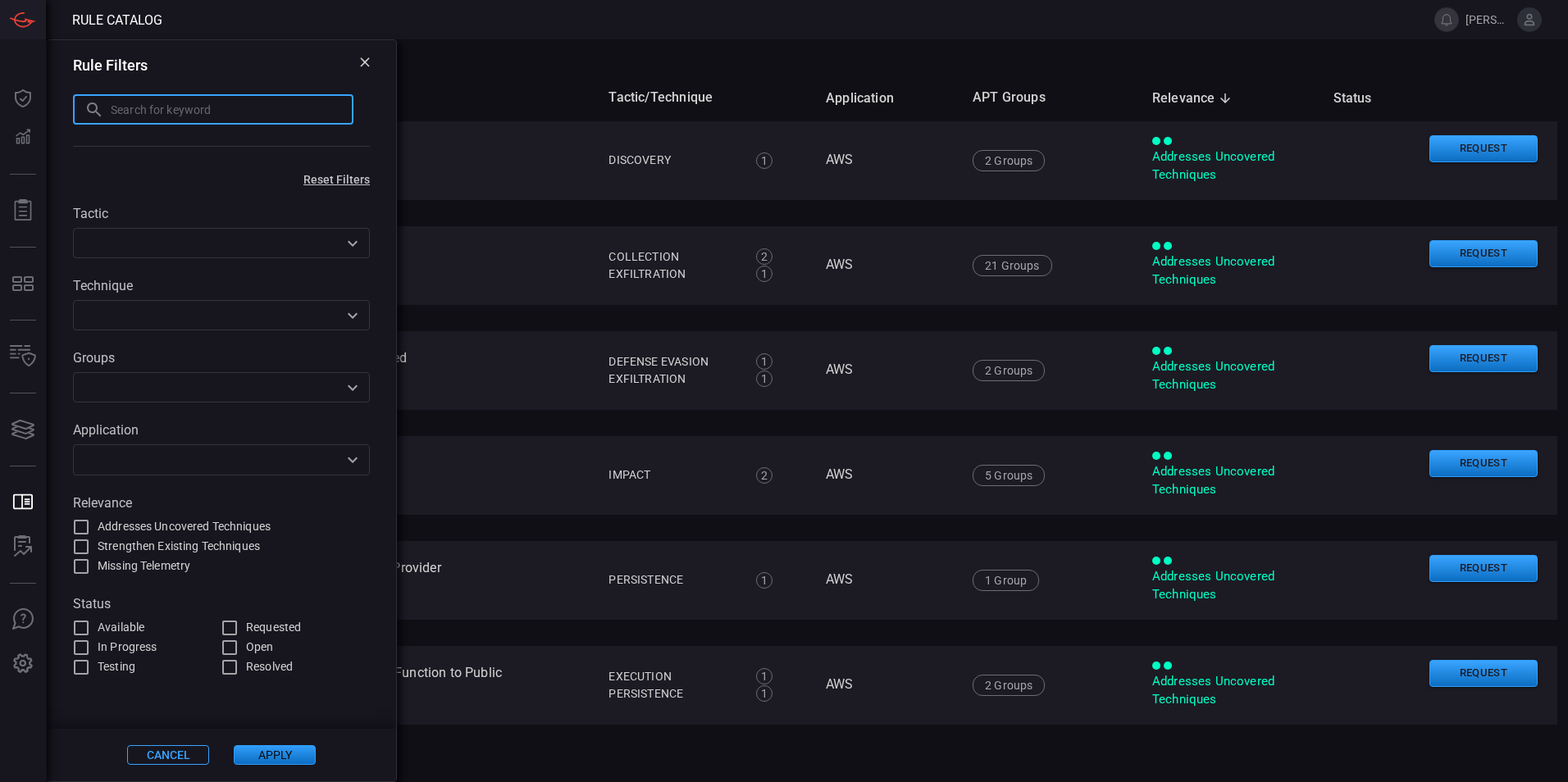
click at [228, 114] on input "text" at bounding box center [232, 109] width 243 height 31
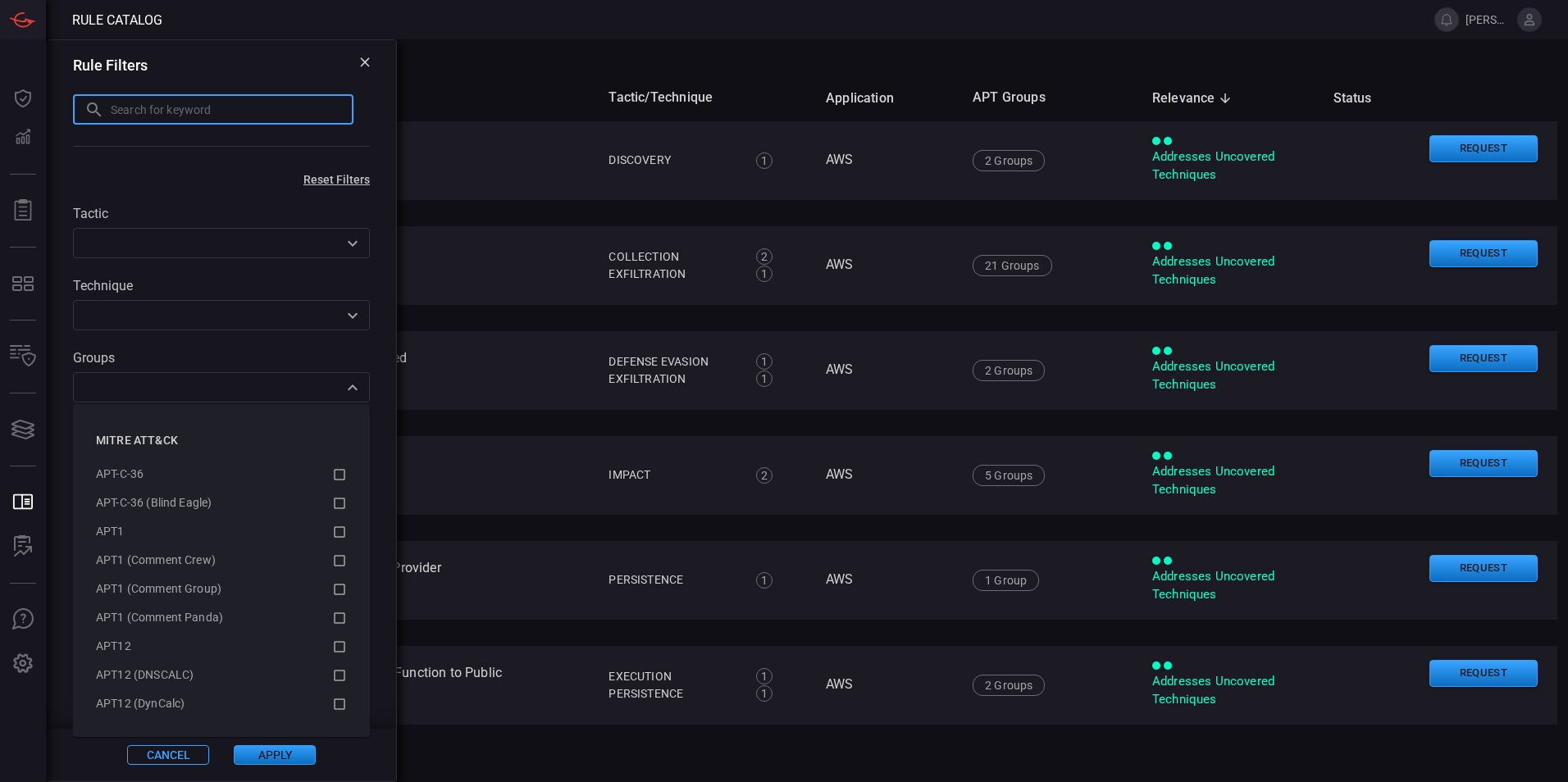
click at [344, 399] on div "​" at bounding box center [222, 387] width 297 height 31
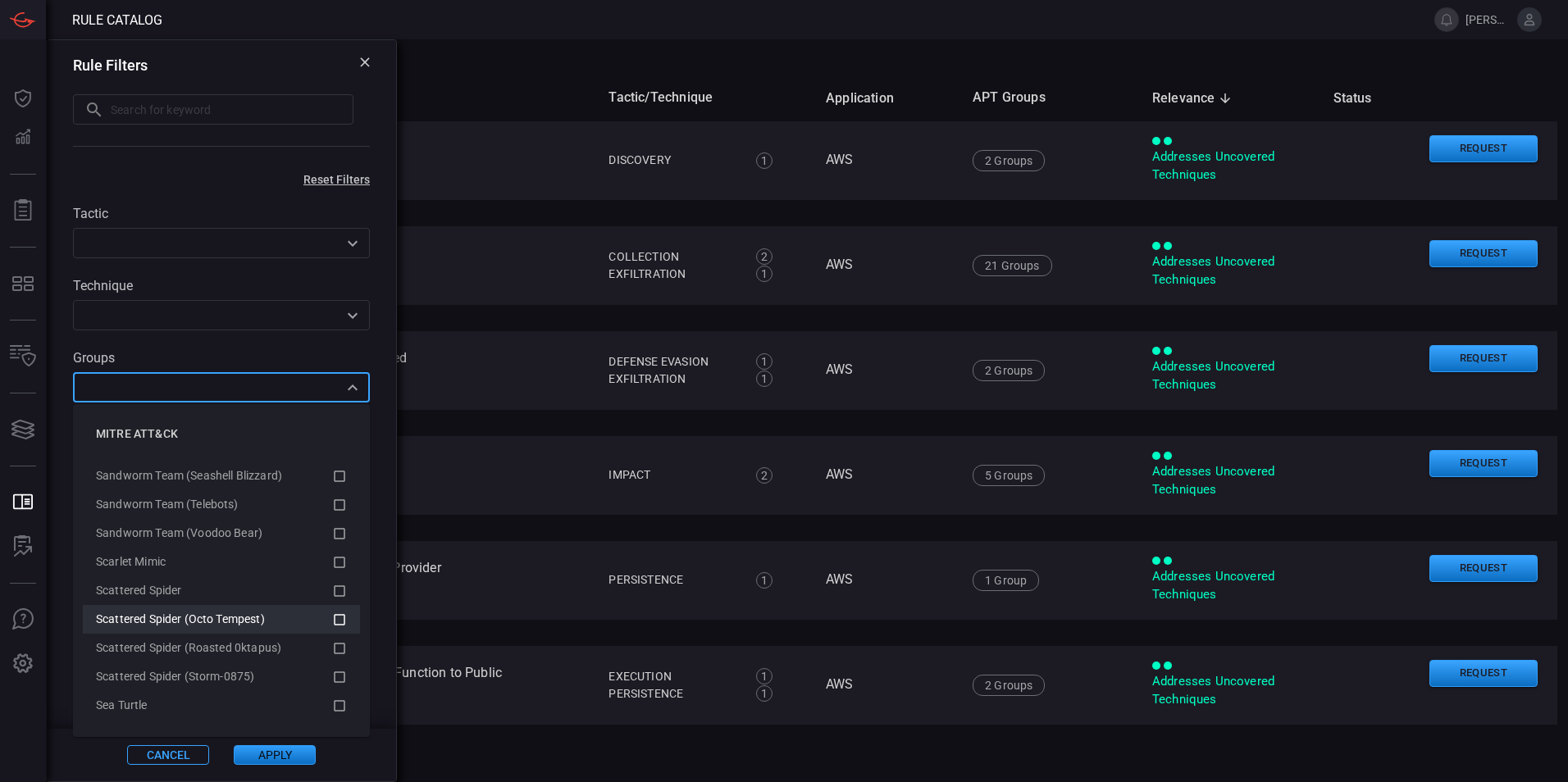
scroll to position [11691, 0]
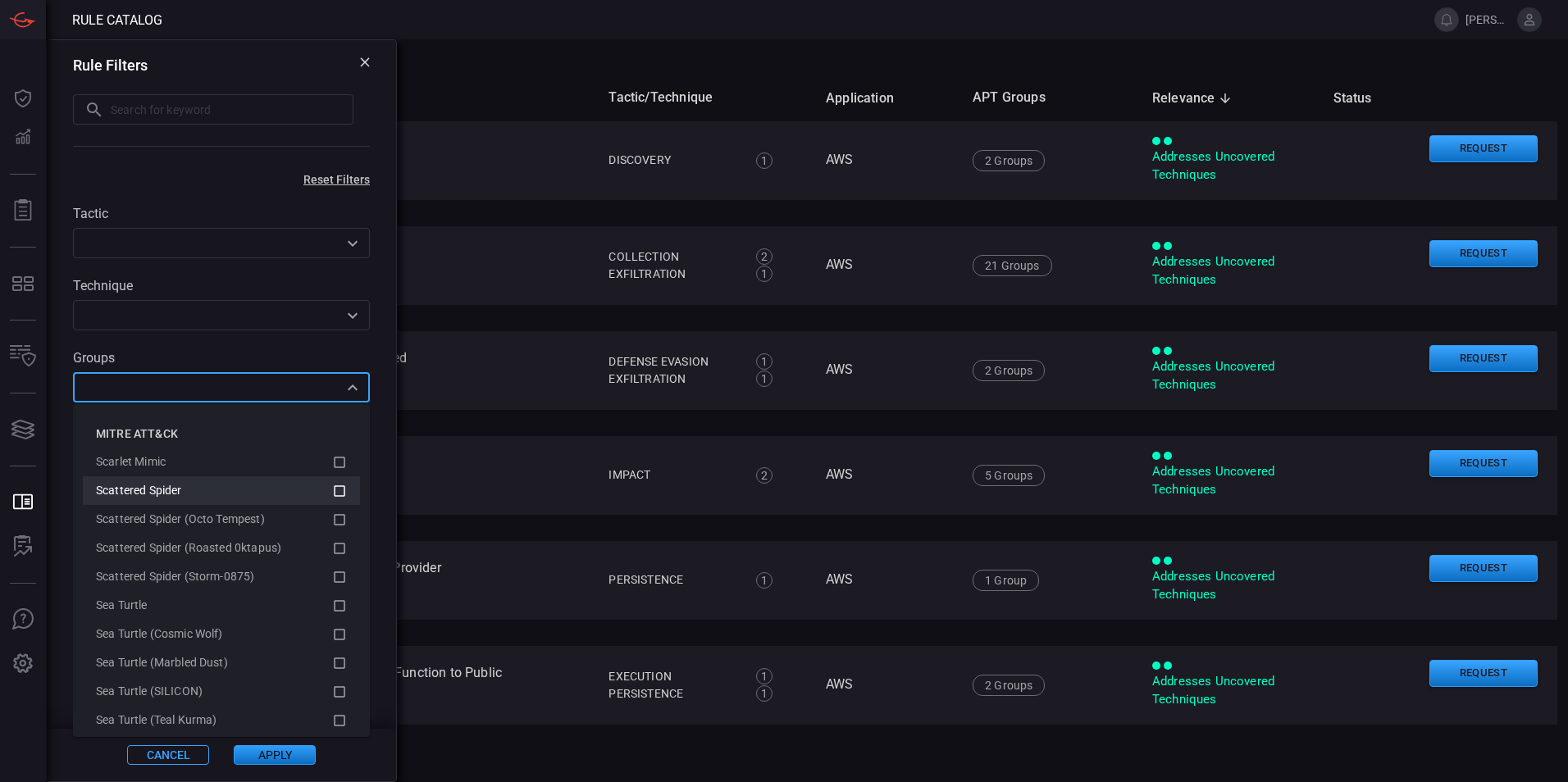
click at [136, 488] on span "Scattered Spider" at bounding box center [139, 490] width 86 height 13
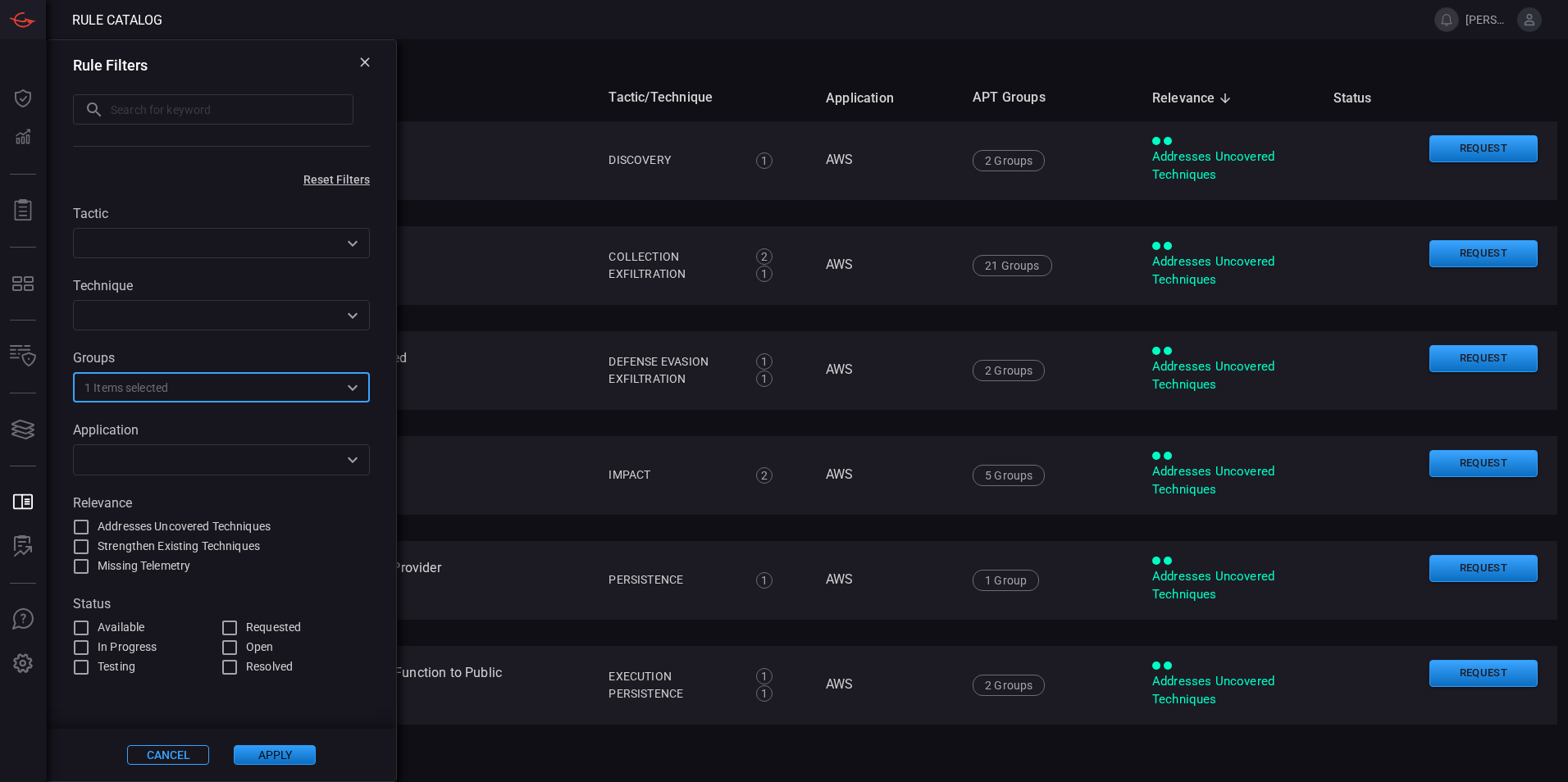
drag, startPoint x: 194, startPoint y: 391, endPoint x: 100, endPoint y: 389, distance: 94.0
click at [100, 389] on div "1 Items selected ​" at bounding box center [222, 387] width 297 height 31
click at [274, 398] on input "text" at bounding box center [253, 387] width 170 height 20
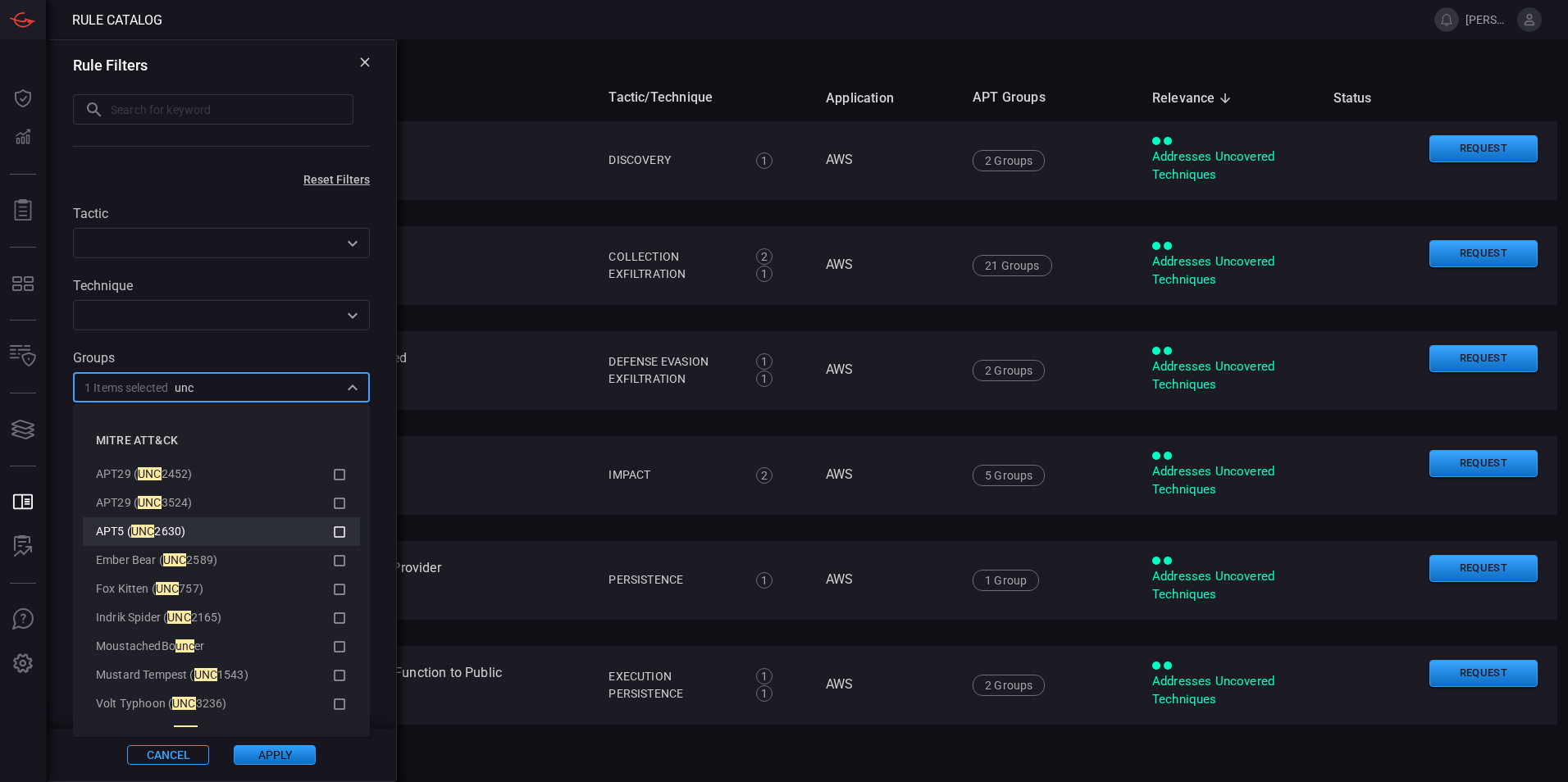
scroll to position [26, 0]
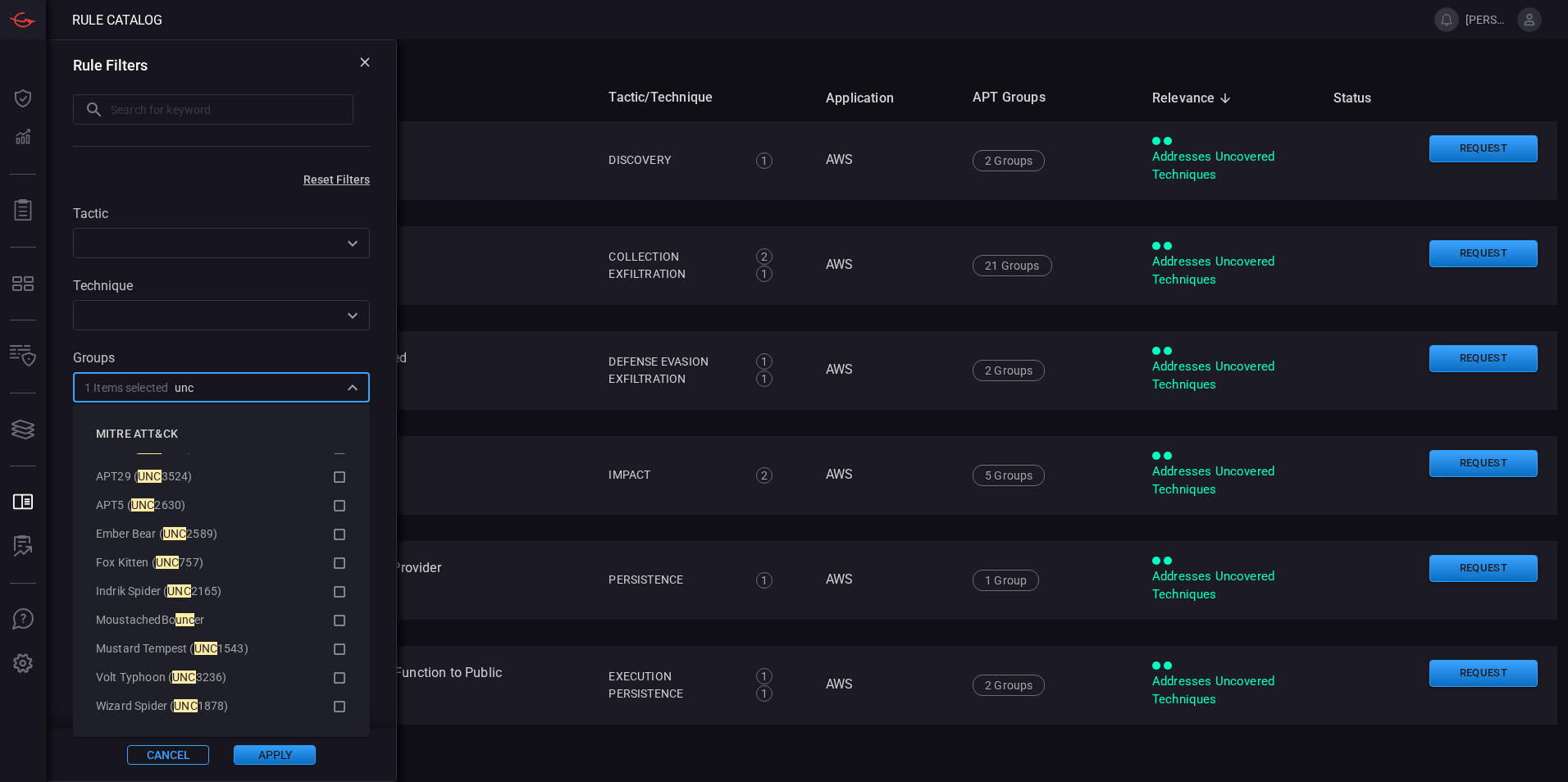
drag, startPoint x: 219, startPoint y: 388, endPoint x: 68, endPoint y: 382, distance: 151.1
click at [68, 382] on div "Tactic ​ Technique ​ Groups 1 Items selected unc ​ Application ​ Relevance Addr…" at bounding box center [221, 432] width 350 height 491
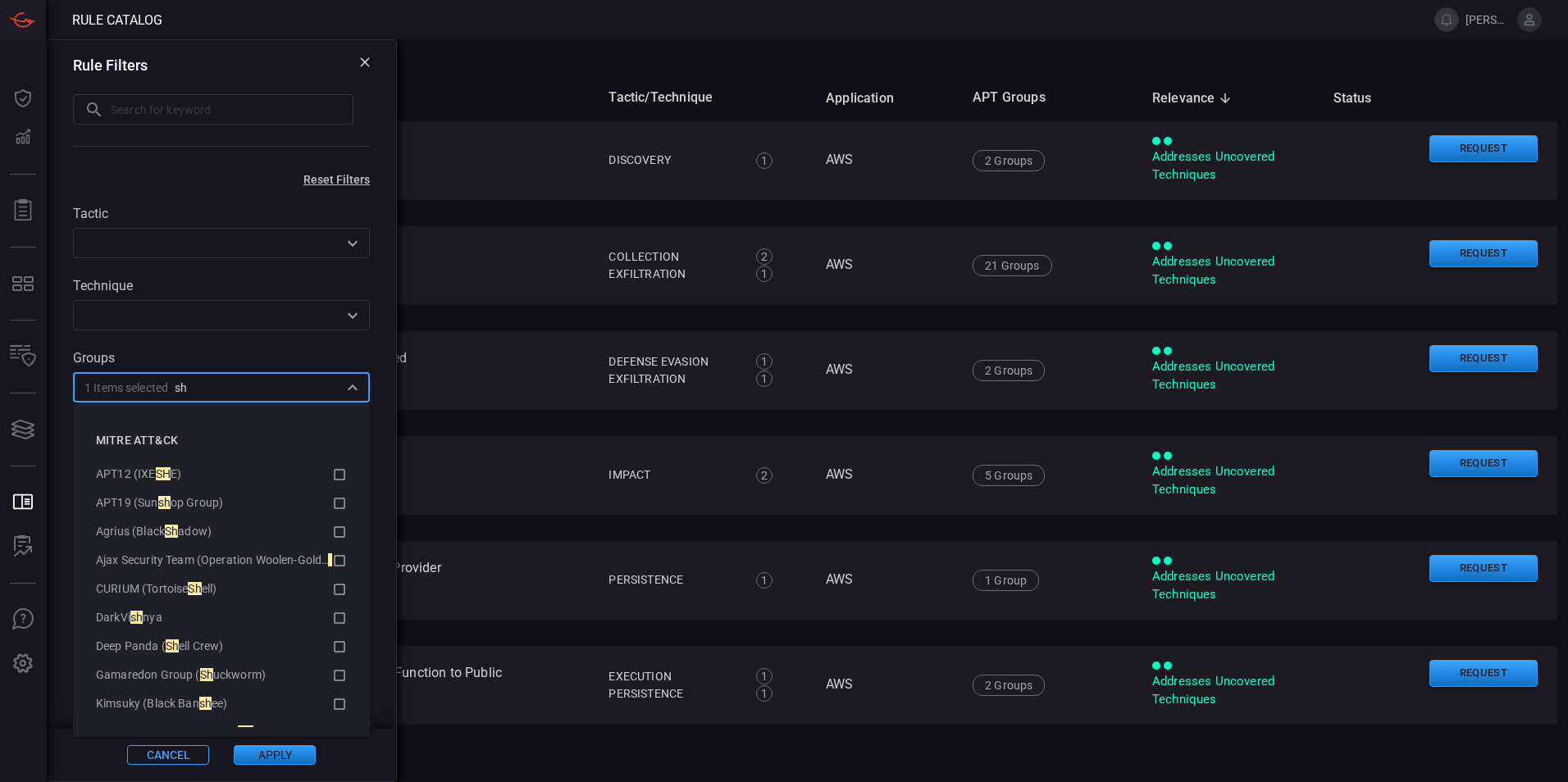
type input "s"
click at [334, 473] on icon at bounding box center [339, 474] width 11 height 11
click at [193, 391] on input "text" at bounding box center [207, 387] width 260 height 20
type input "s"
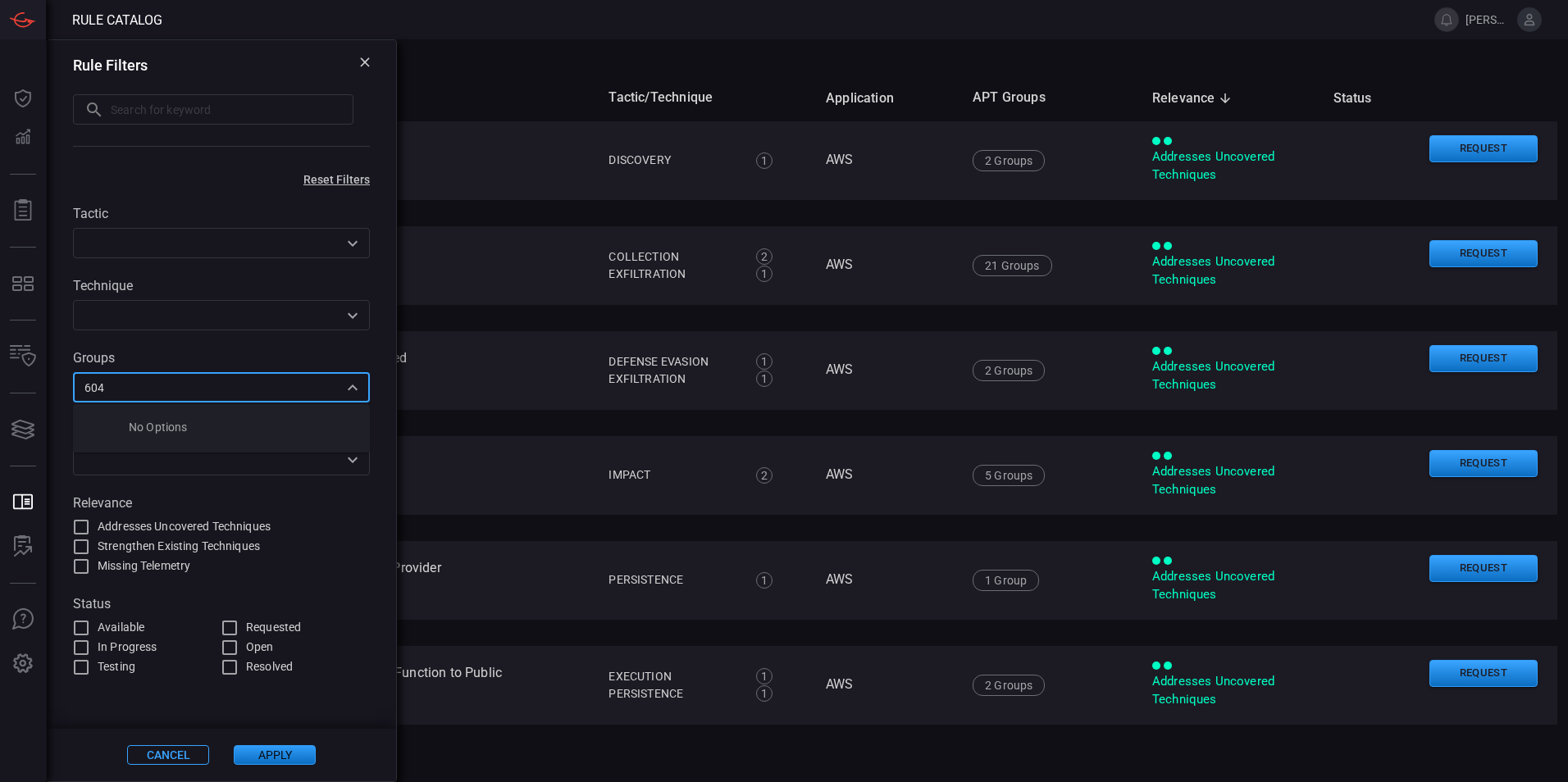
type input "6040"
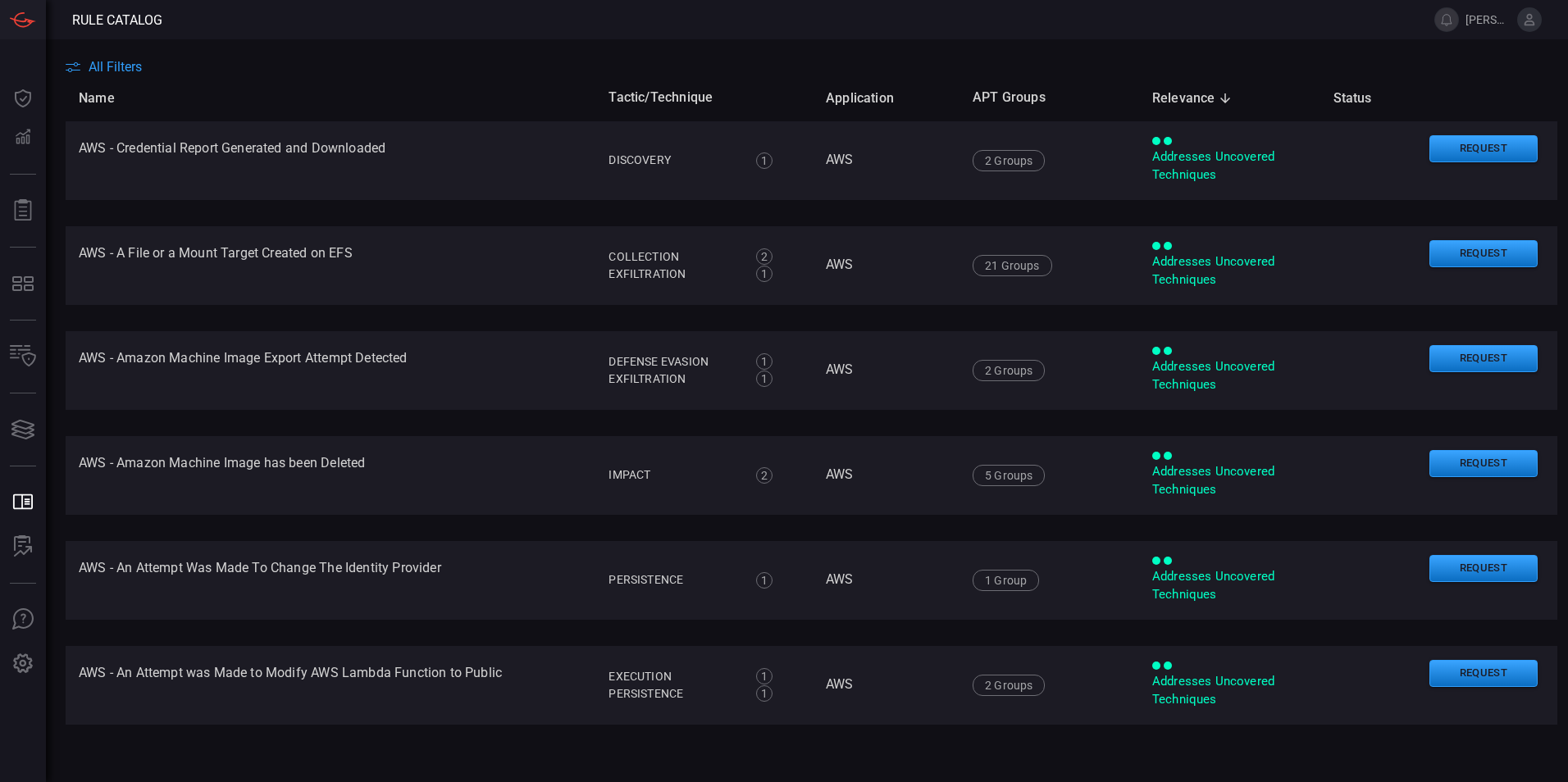
click at [120, 69] on span "All Filters" at bounding box center [114, 67] width 53 height 16
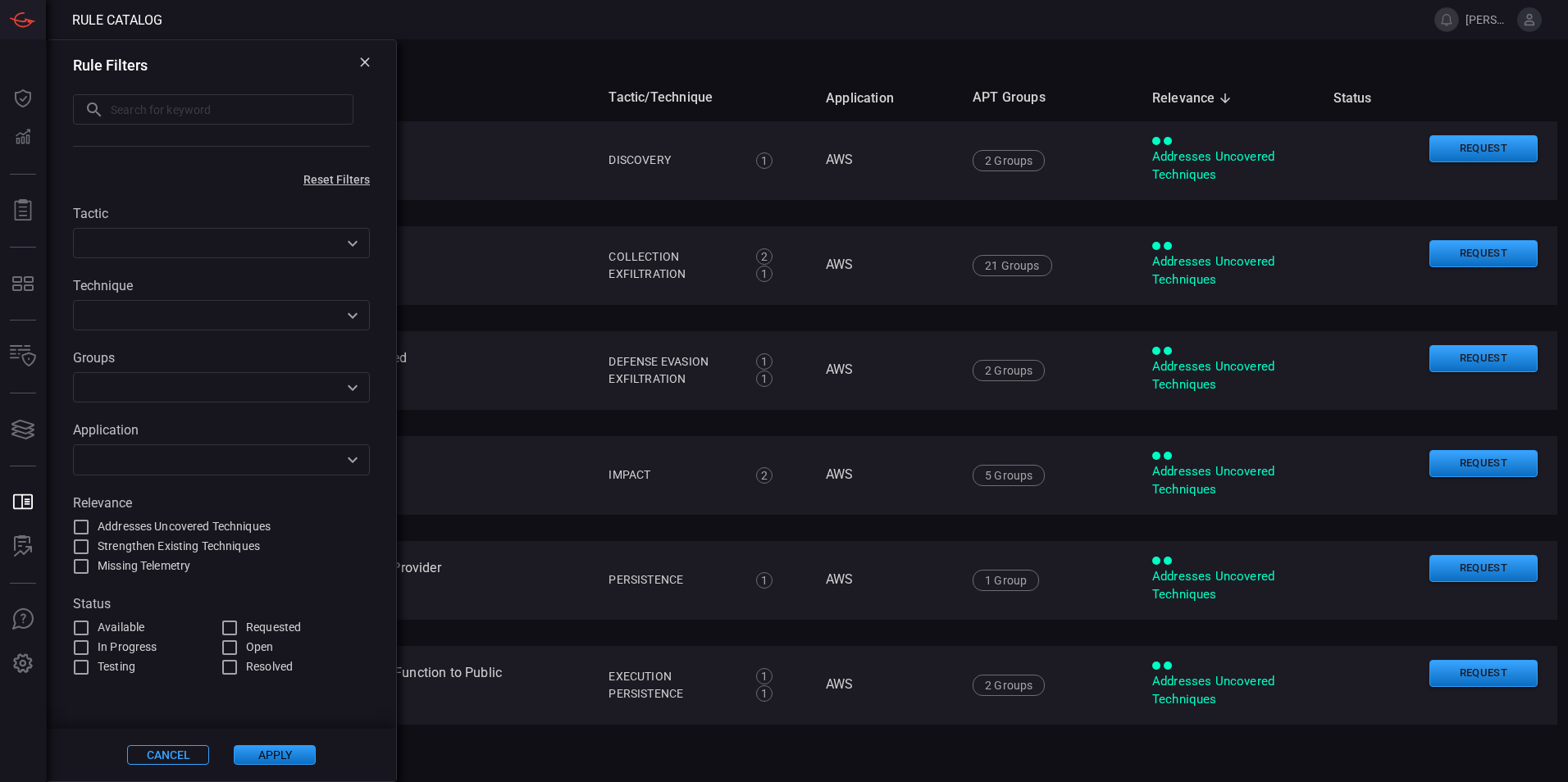
click at [161, 116] on input "text" at bounding box center [232, 109] width 243 height 31
type input "6040"
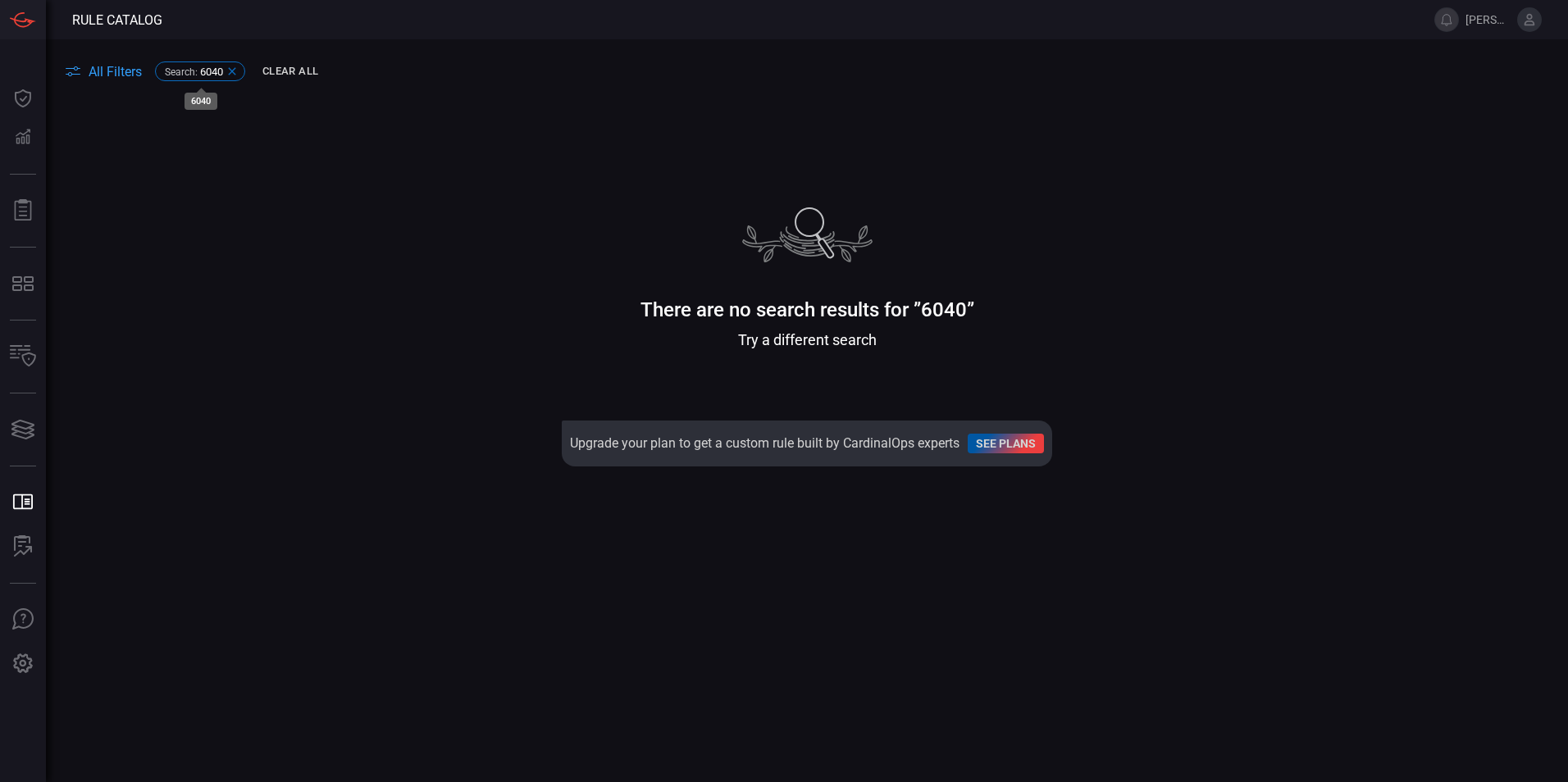
click at [232, 67] on icon at bounding box center [232, 71] width 13 height 13
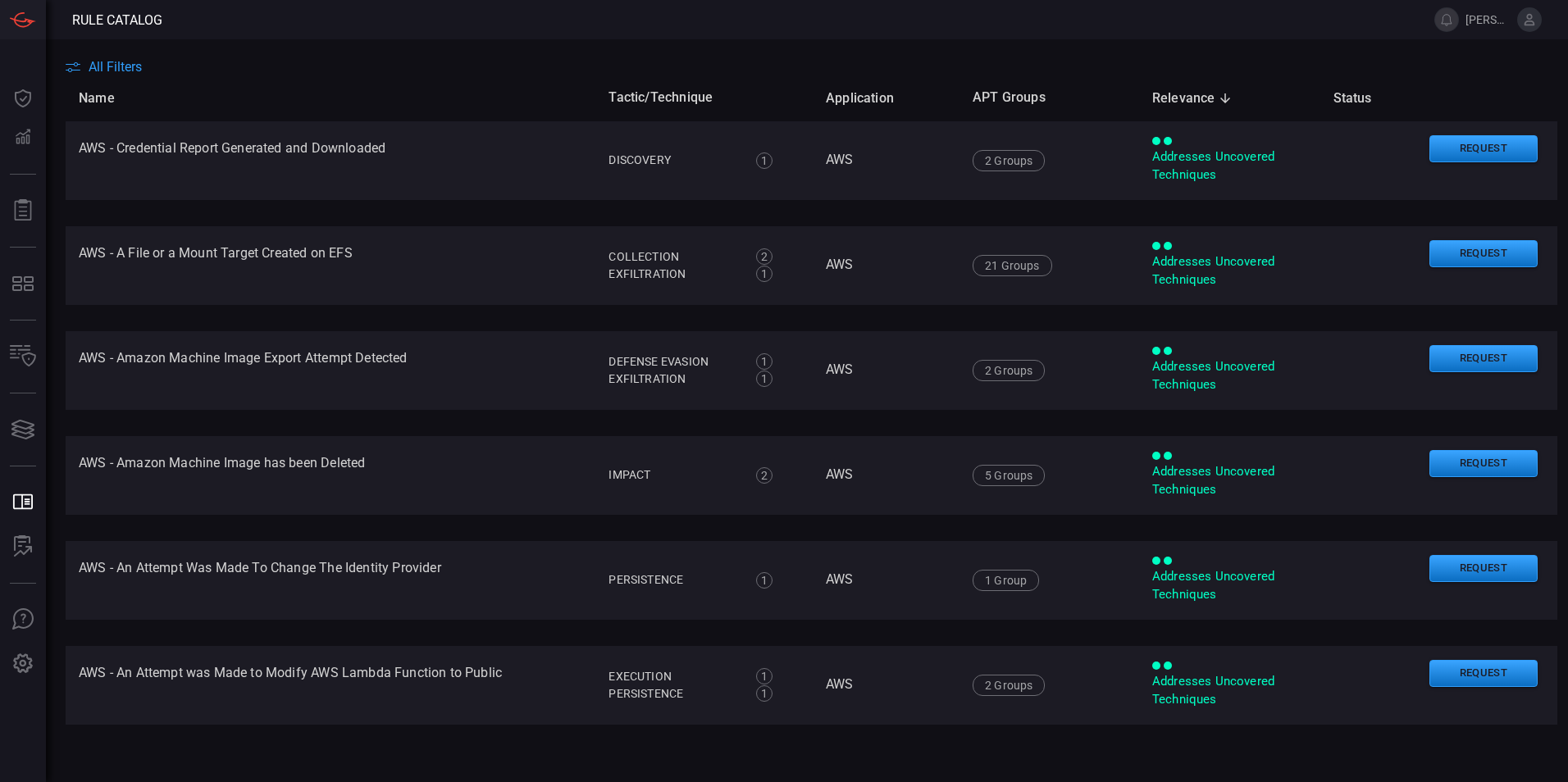
click at [129, 53] on main "All Filters Name Tactic/Technique Application APT Groups Relevance sorted desce…" at bounding box center [784, 411] width 1568 height 743
click at [104, 70] on span "All Filters" at bounding box center [114, 67] width 53 height 16
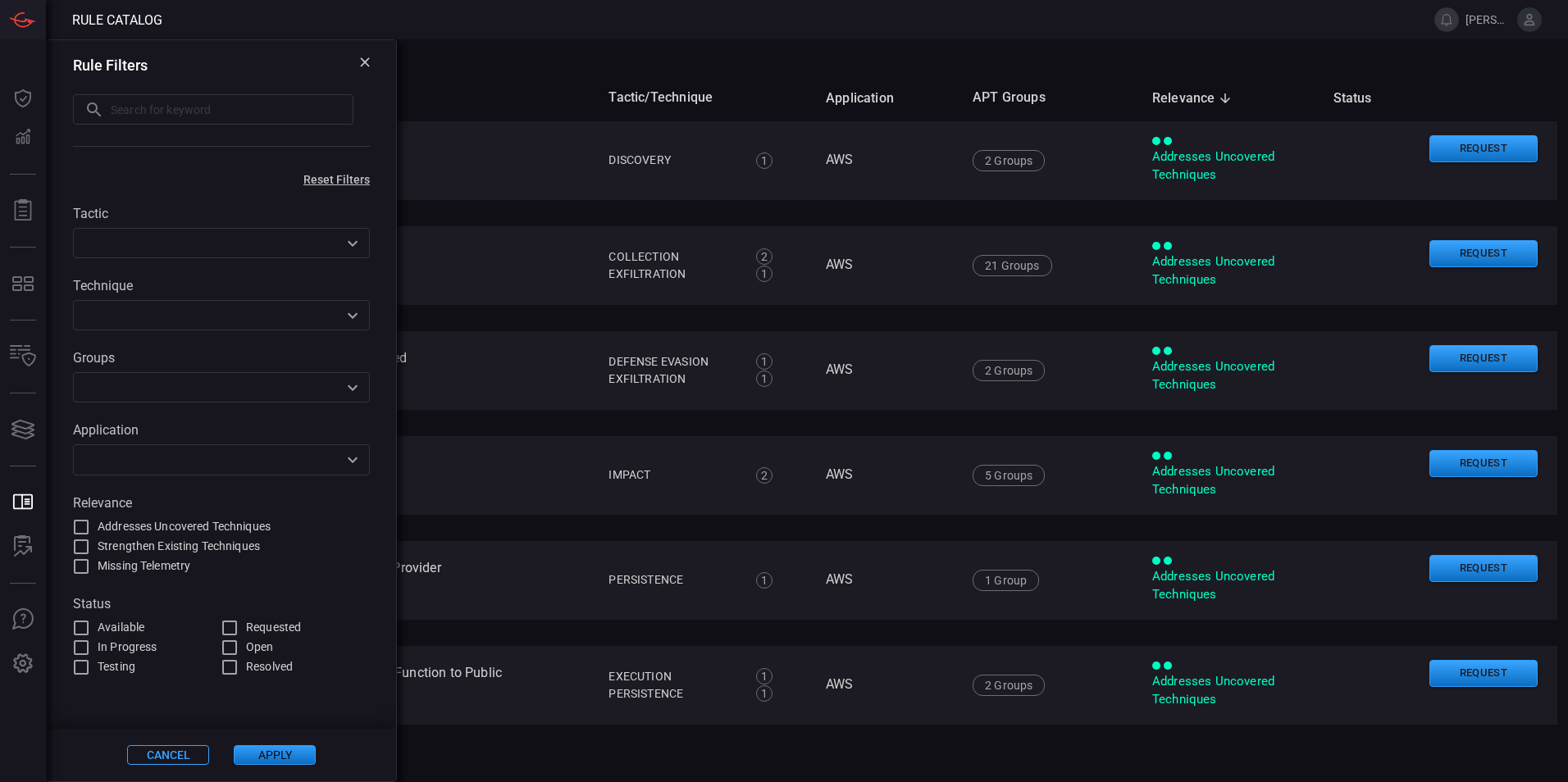
click at [183, 112] on input "text" at bounding box center [232, 109] width 243 height 31
type input "6395"
click at [274, 756] on button "Apply" at bounding box center [274, 755] width 82 height 20
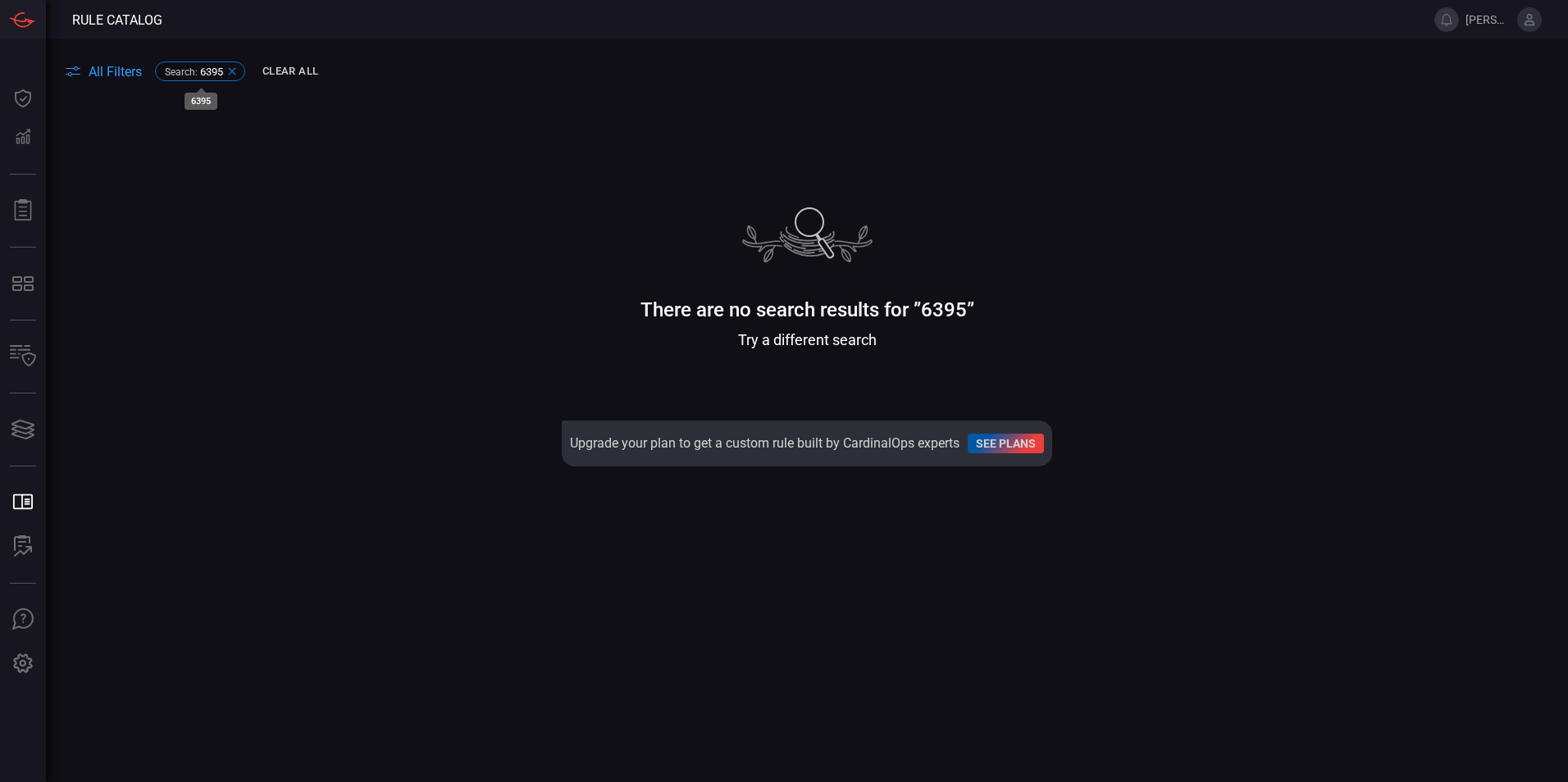
click at [235, 66] on icon at bounding box center [232, 71] width 13 height 13
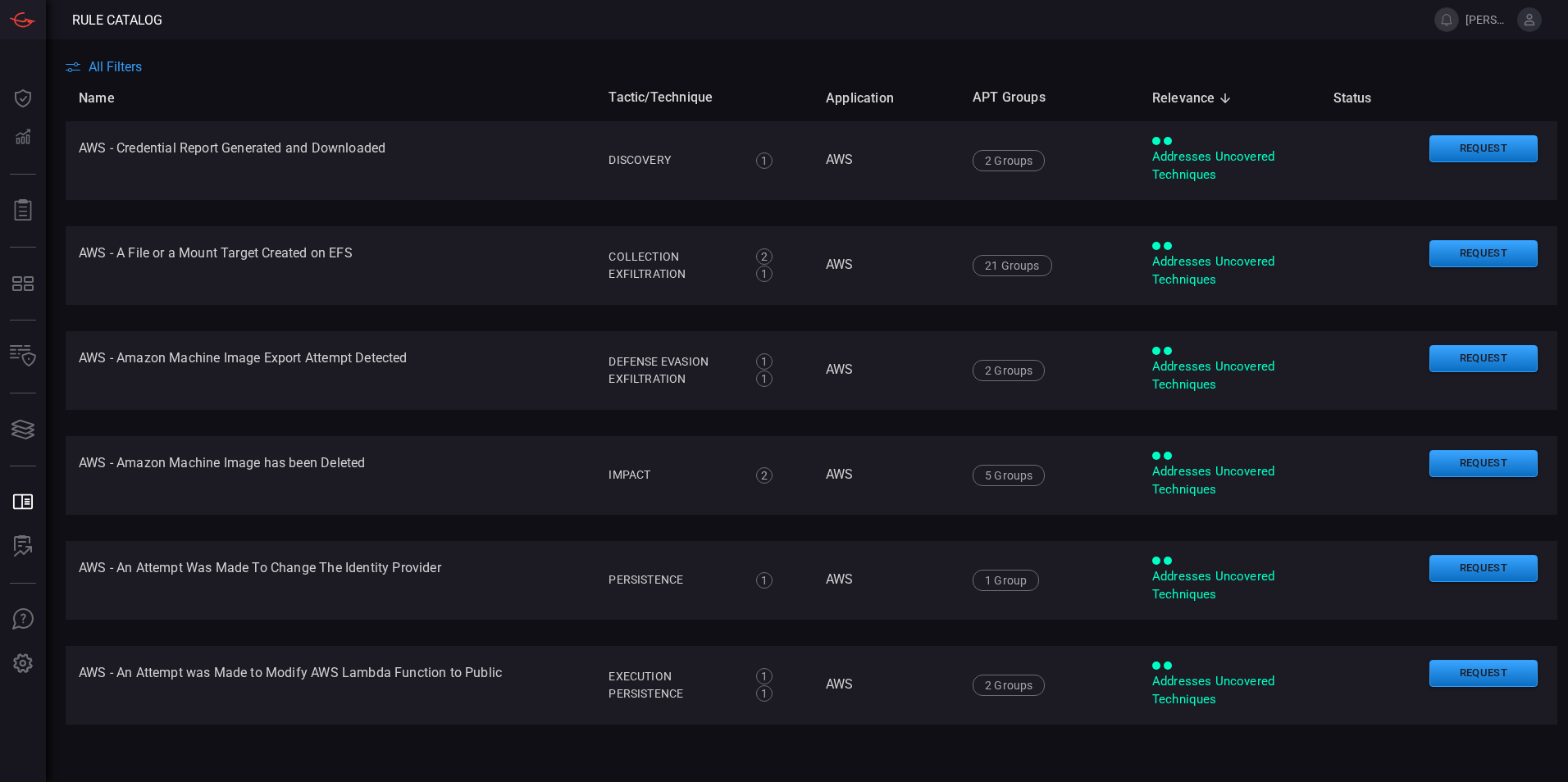
click at [117, 65] on span "All Filters" at bounding box center [114, 67] width 53 height 16
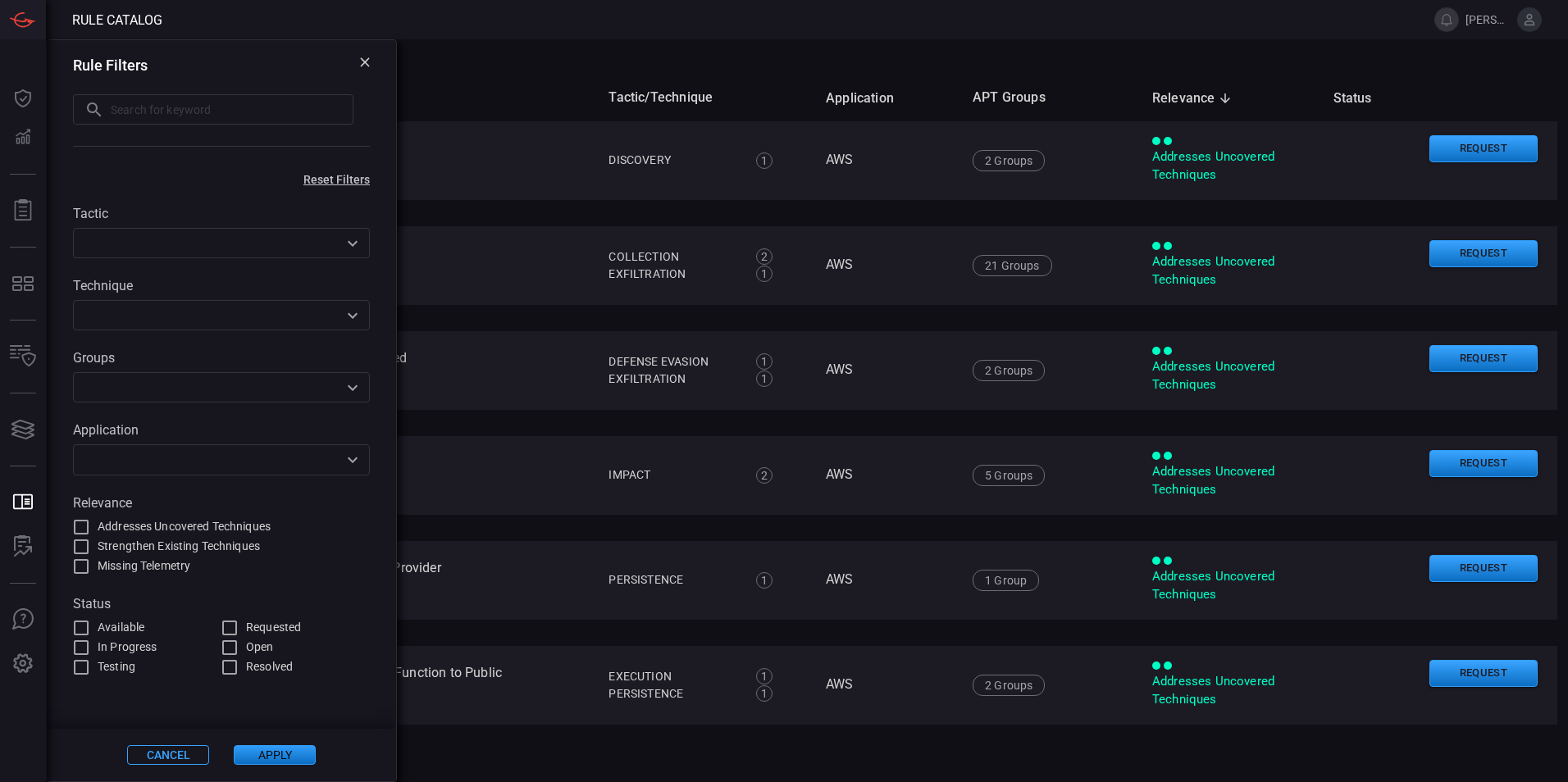
click at [202, 389] on input "text" at bounding box center [207, 387] width 260 height 20
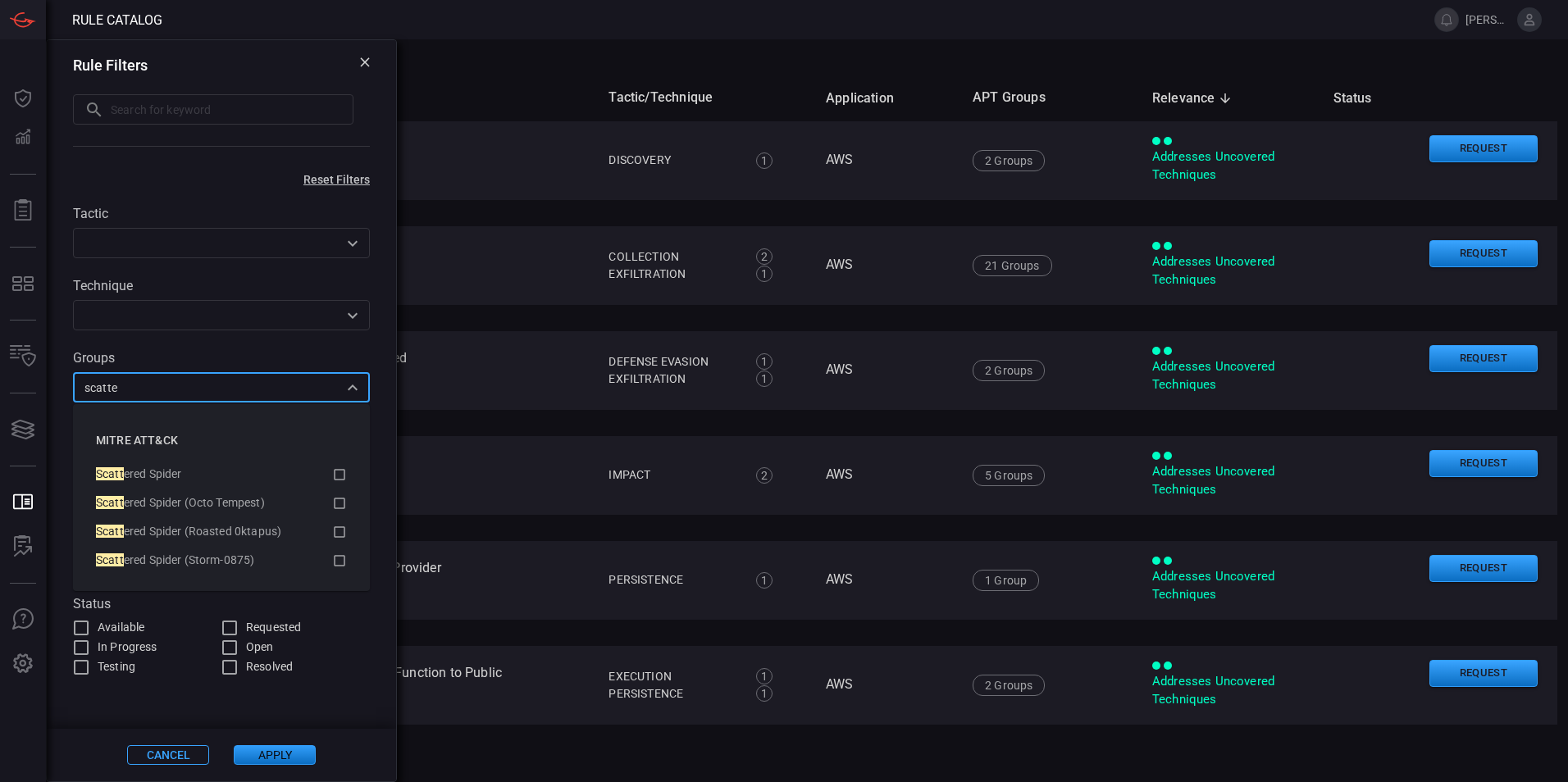
type input "scatter"
click at [336, 476] on icon at bounding box center [339, 474] width 15 height 20
click at [339, 504] on icon at bounding box center [339, 503] width 15 height 20
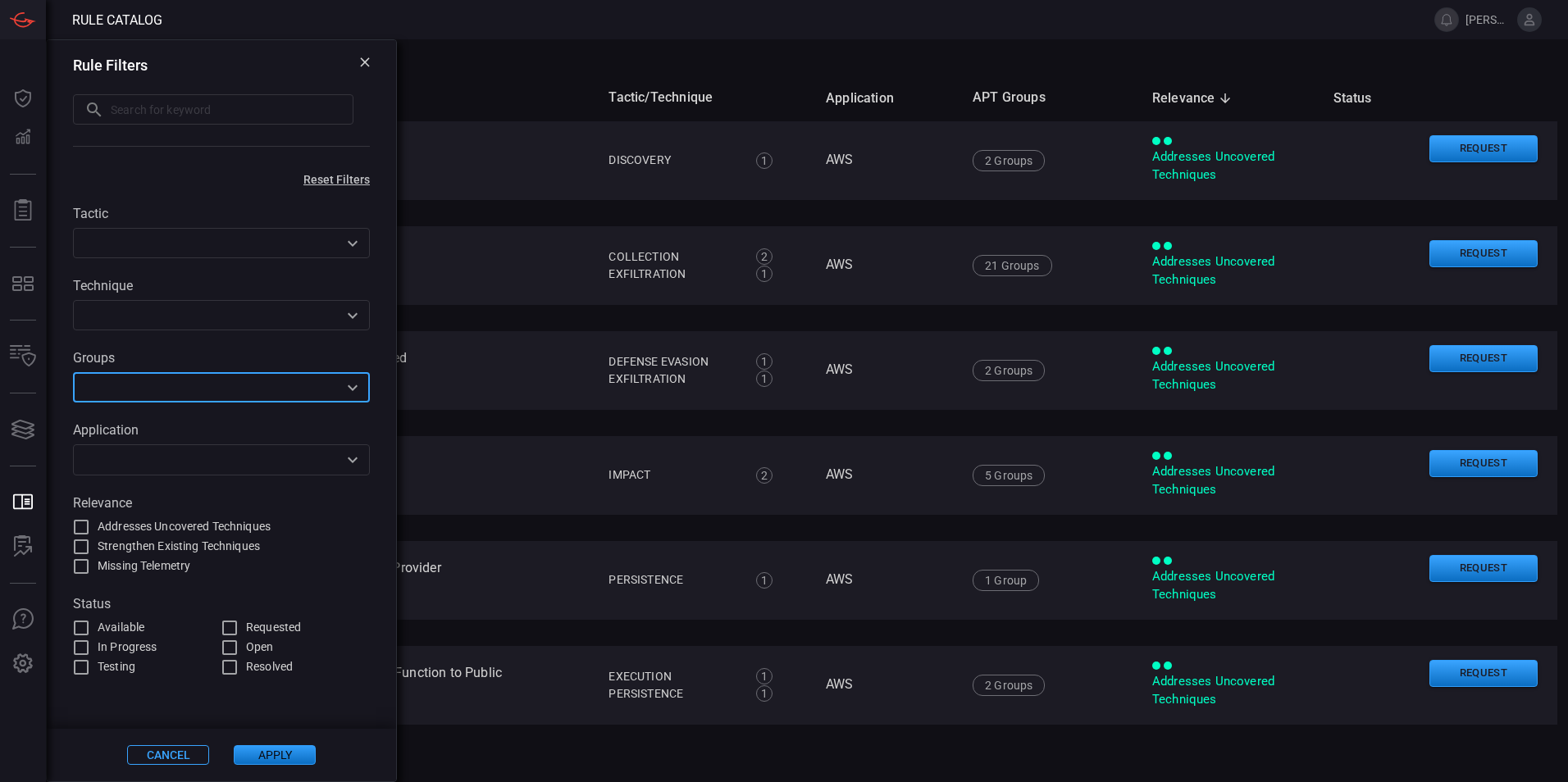
click at [158, 398] on input "text" at bounding box center [207, 387] width 260 height 20
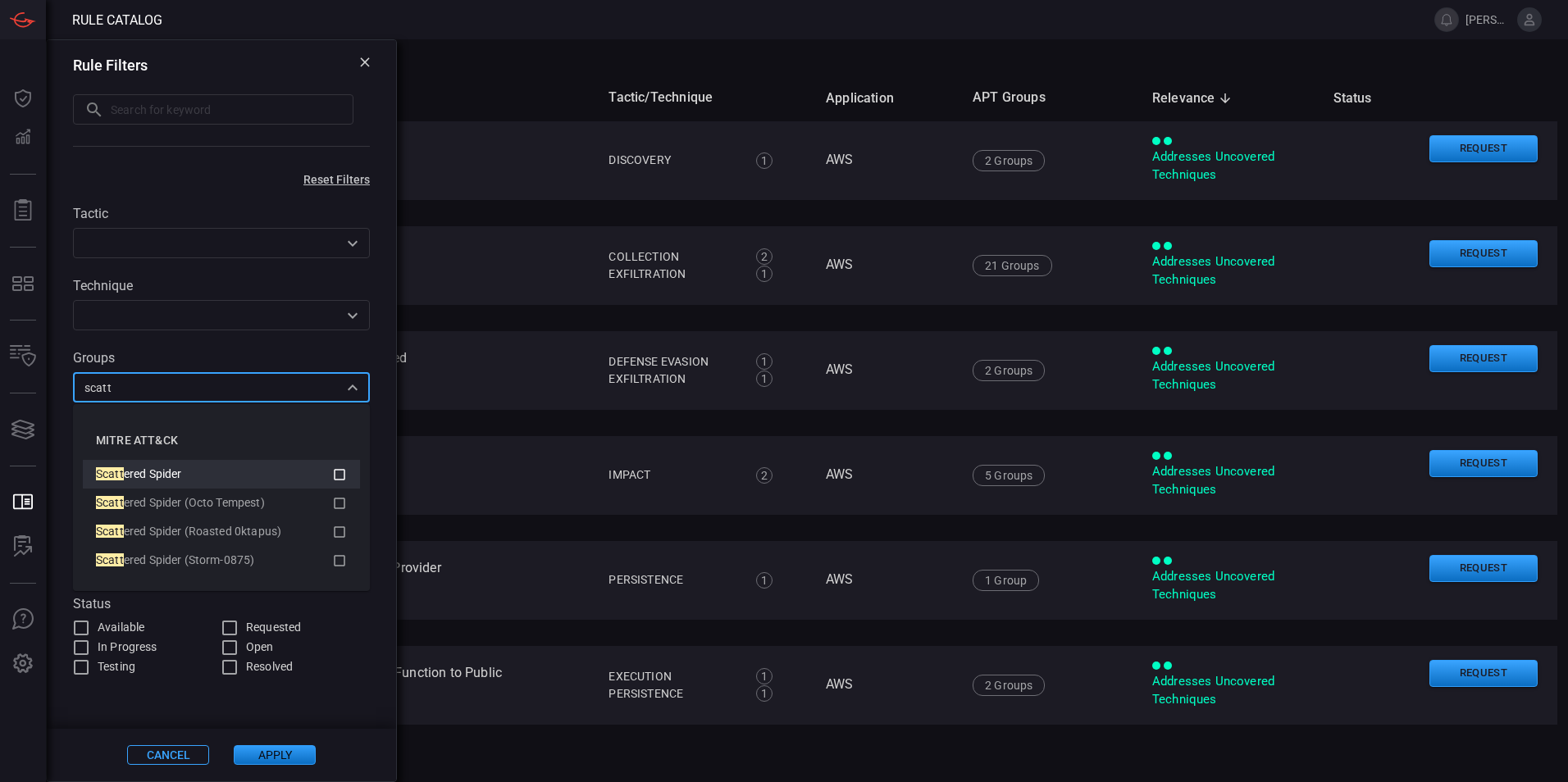
click at [329, 474] on div "Scatt ered Spider" at bounding box center [214, 474] width 236 height 17
type input "scatt"
click at [274, 752] on button "Apply" at bounding box center [274, 755] width 82 height 20
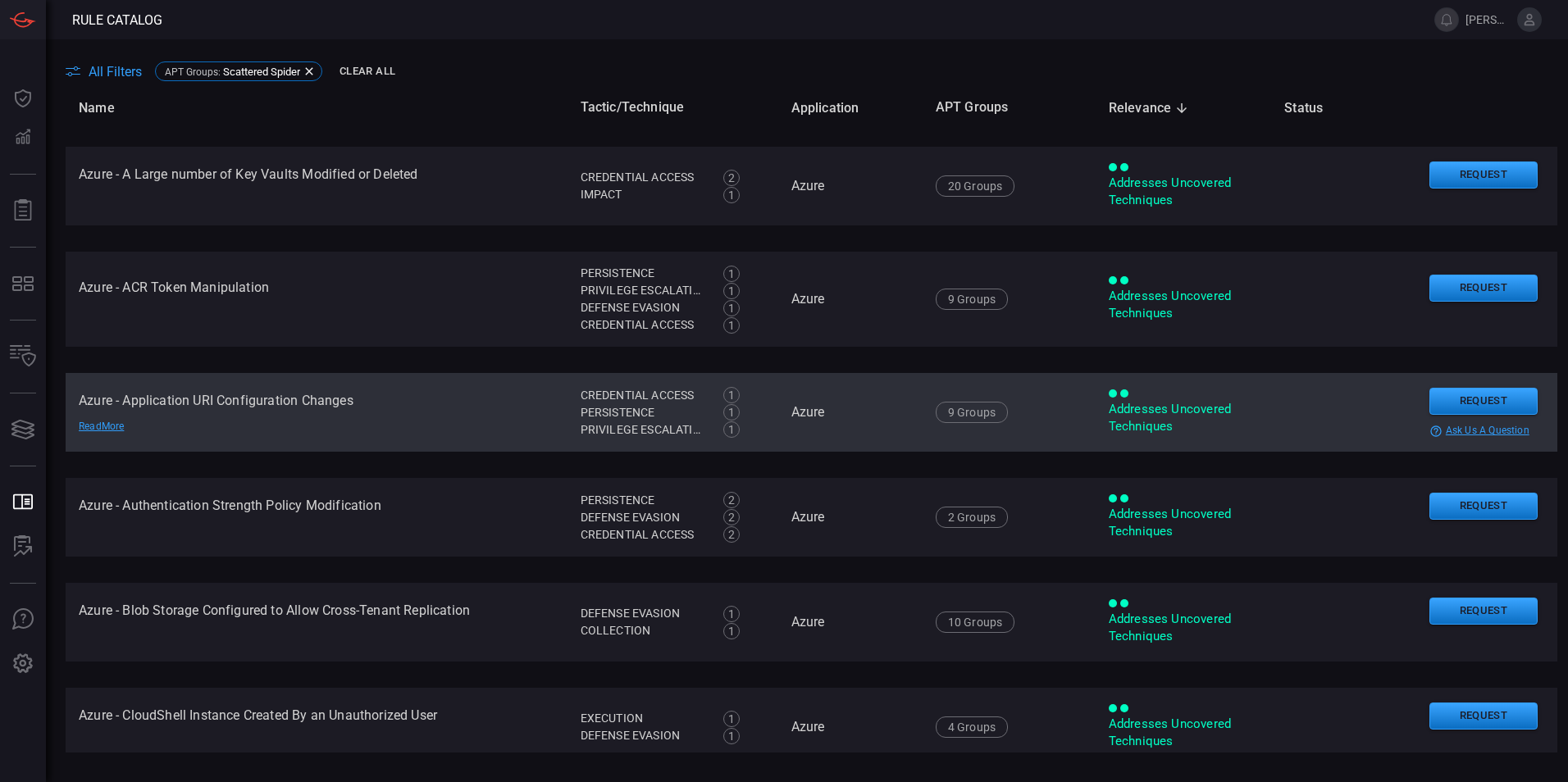
scroll to position [4767, 0]
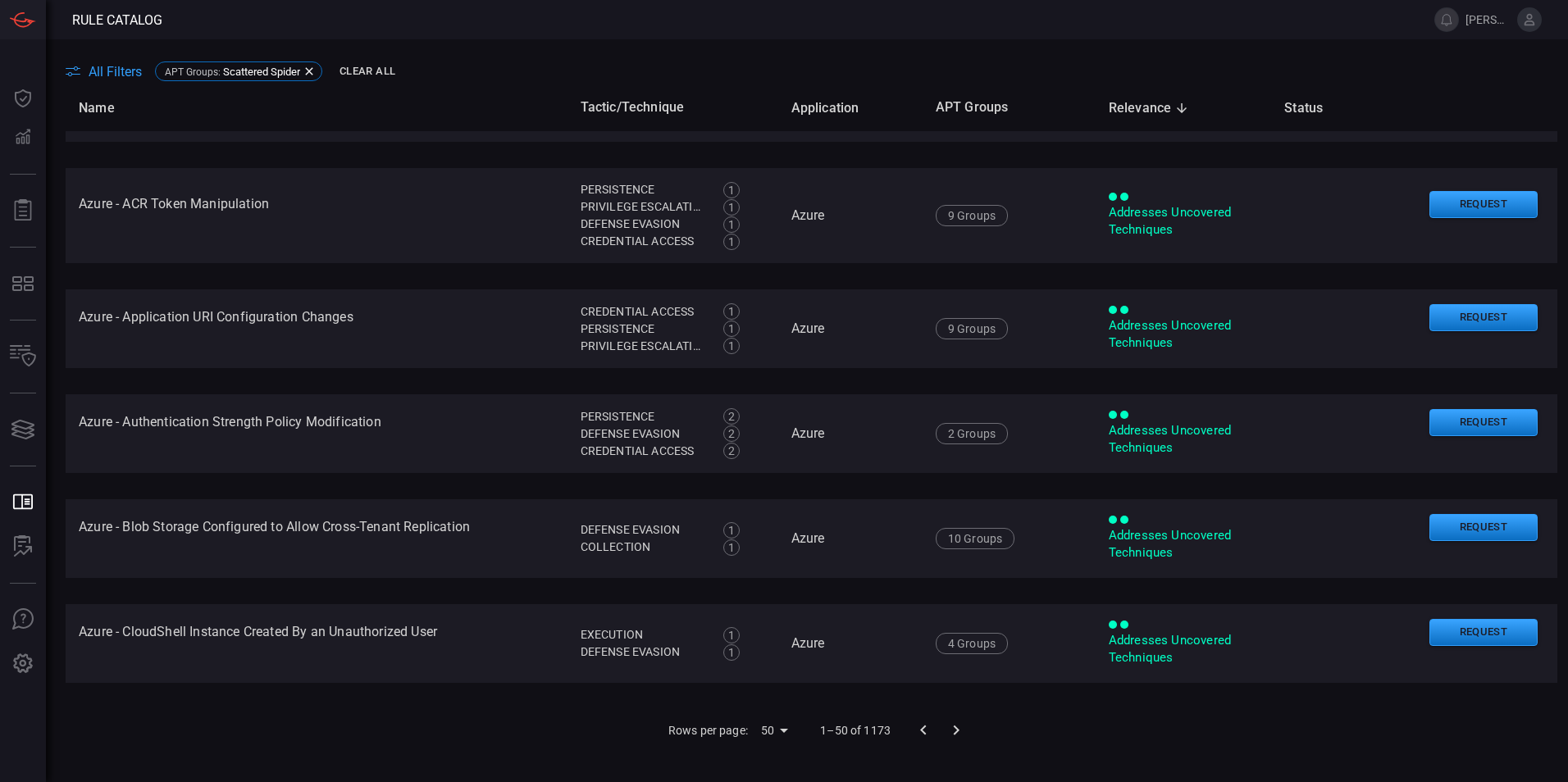
click at [773, 728] on body "Rule Catalog erik.jorgensen Dashboard Dashboard Detections Detections Reports R…" at bounding box center [784, 391] width 1568 height 782
click at [768, 751] on li "100" at bounding box center [767, 748] width 48 height 30
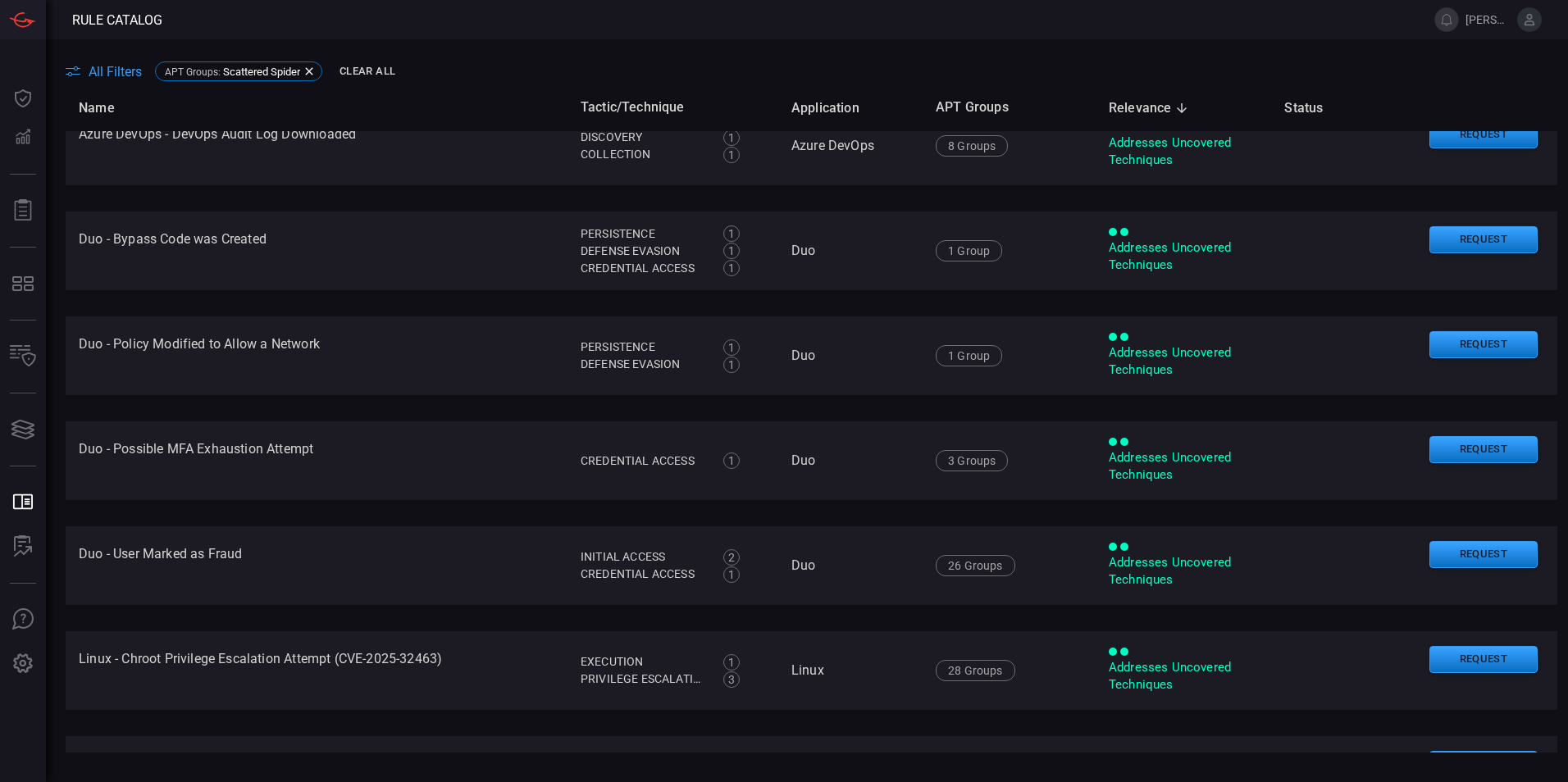
scroll to position [7152, 0]
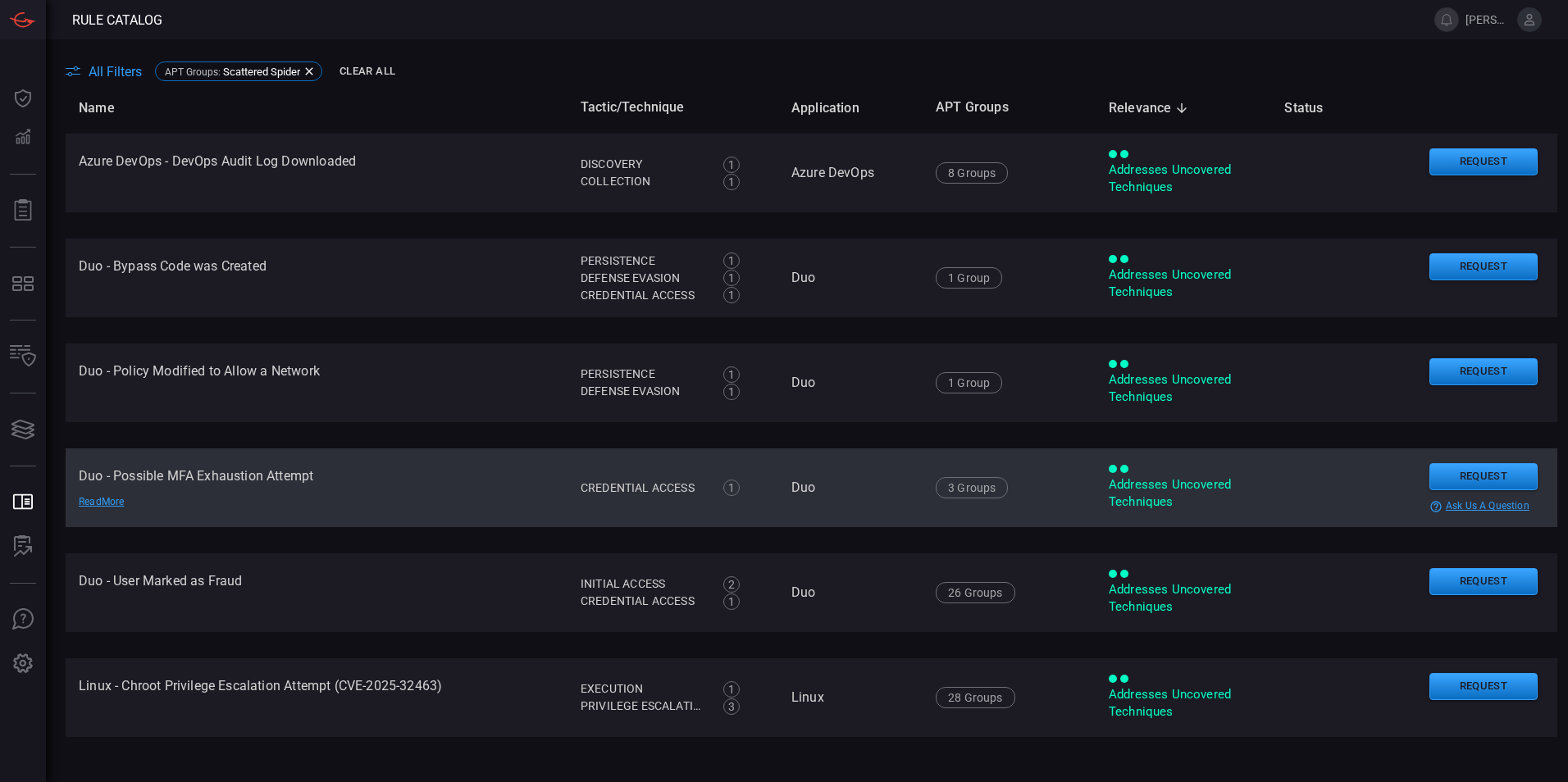
click at [346, 508] on td "Duo - Possible MFA Exhaustion Attempt Read More" at bounding box center [316, 488] width 502 height 79
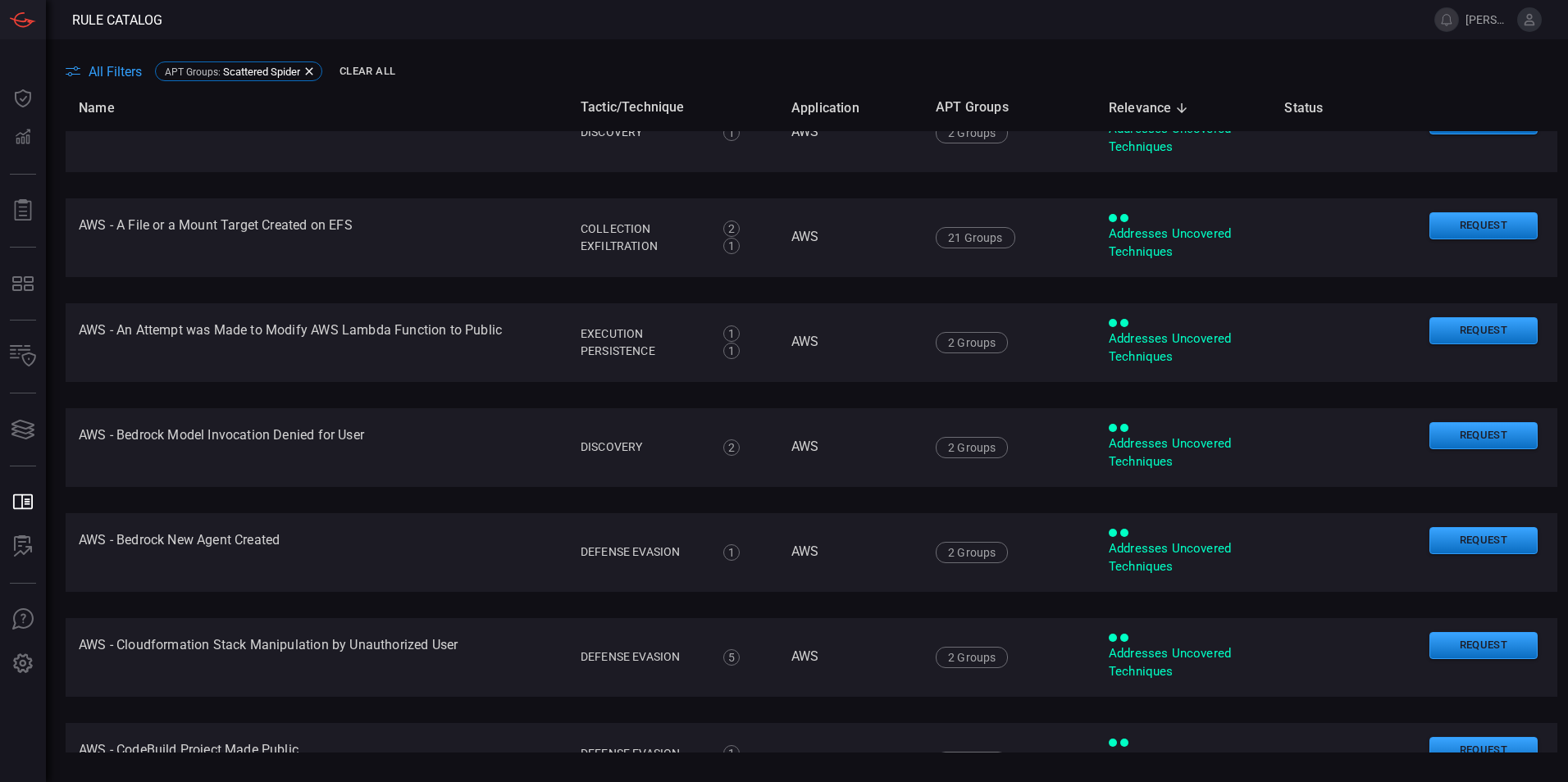
scroll to position [0, 0]
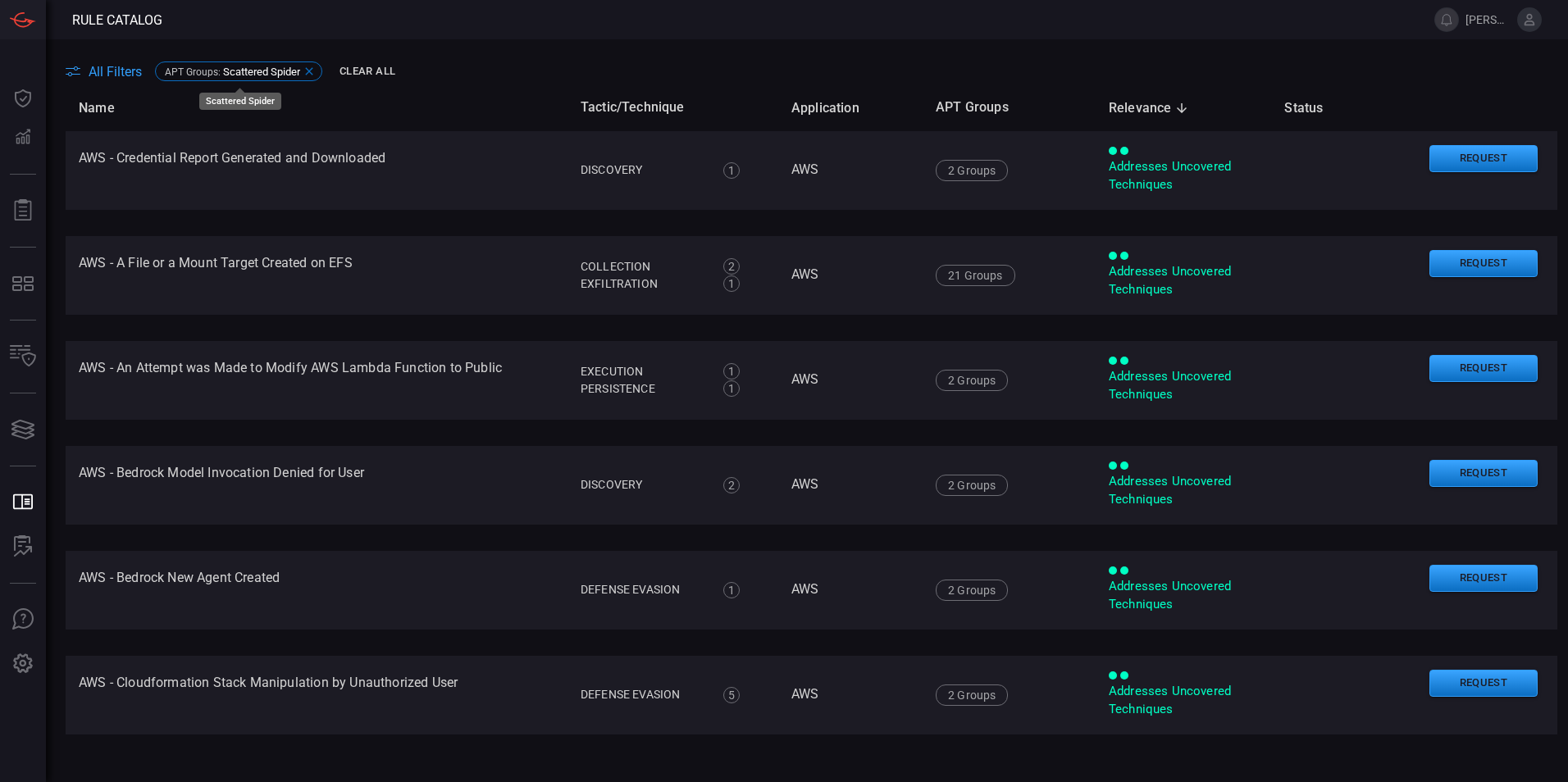
click at [304, 64] on div "APT Groups : Scattered Spider" at bounding box center [238, 71] width 167 height 20
click at [309, 69] on main "All Filters APT Groups : Scattered Spider Clear All Name Tactic/Technique Appli…" at bounding box center [784, 411] width 1568 height 743
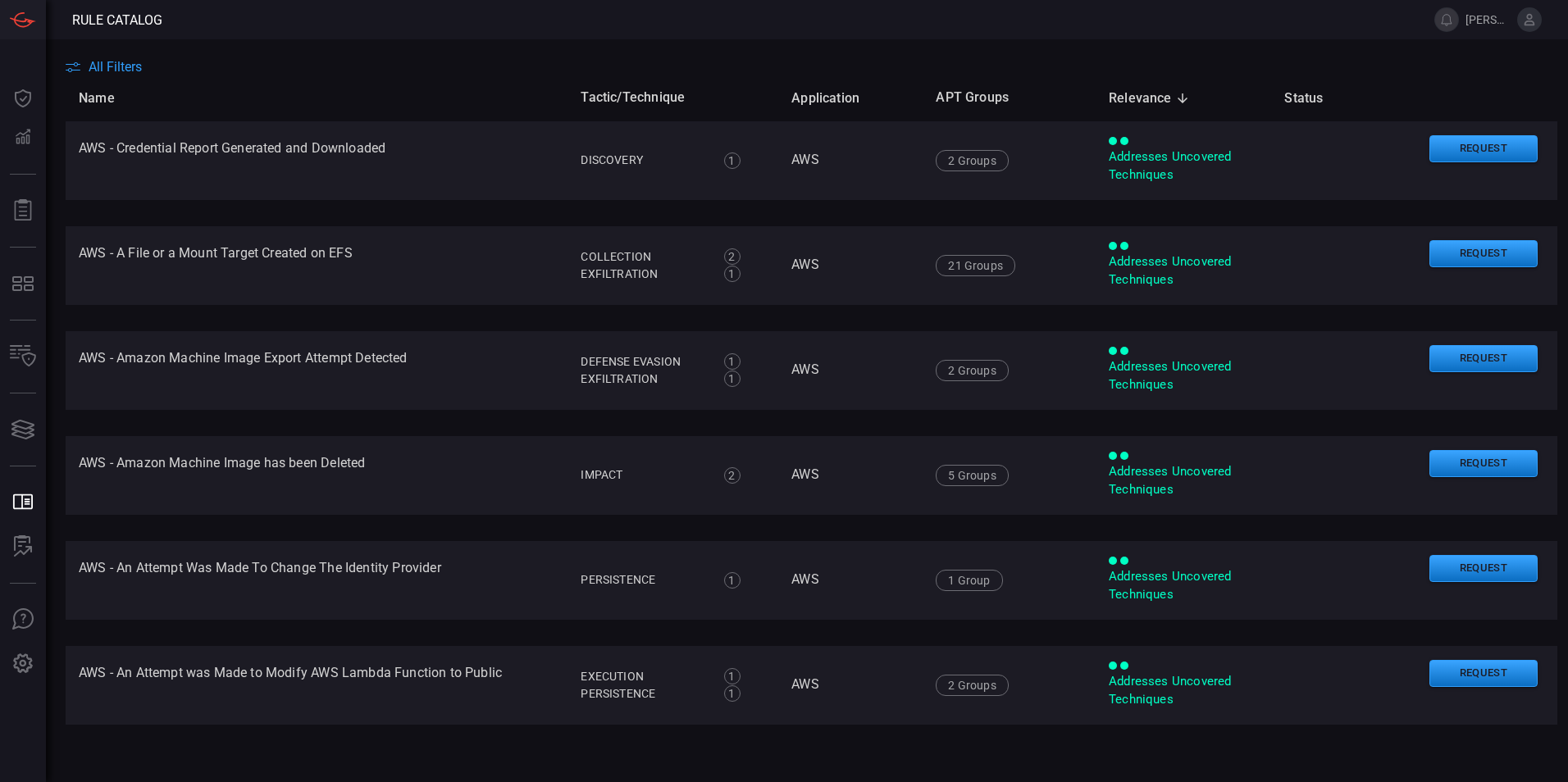
click at [107, 66] on span "All Filters" at bounding box center [114, 67] width 53 height 16
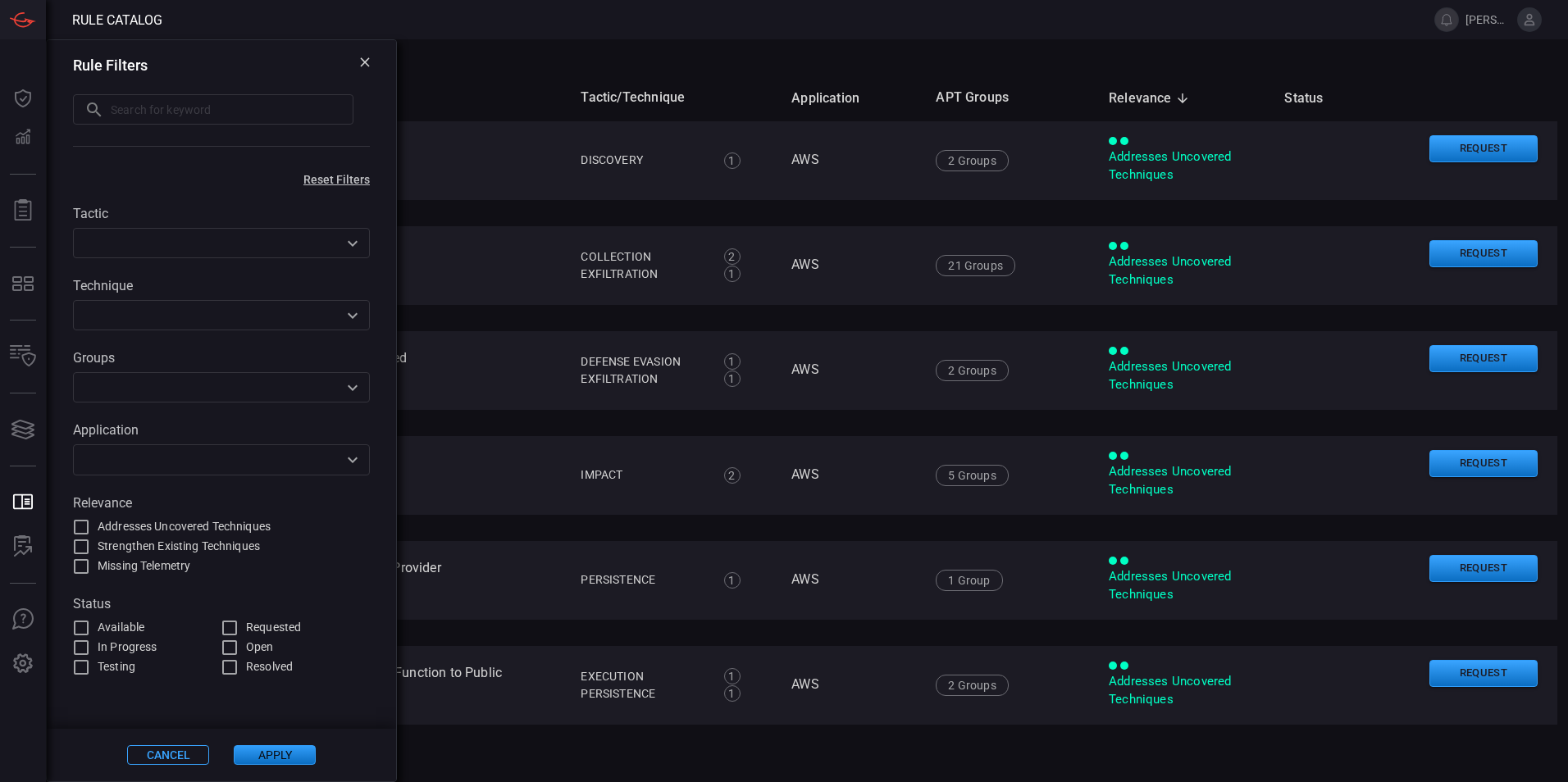
click at [188, 101] on input "text" at bounding box center [232, 109] width 243 height 31
type input "zscaler"
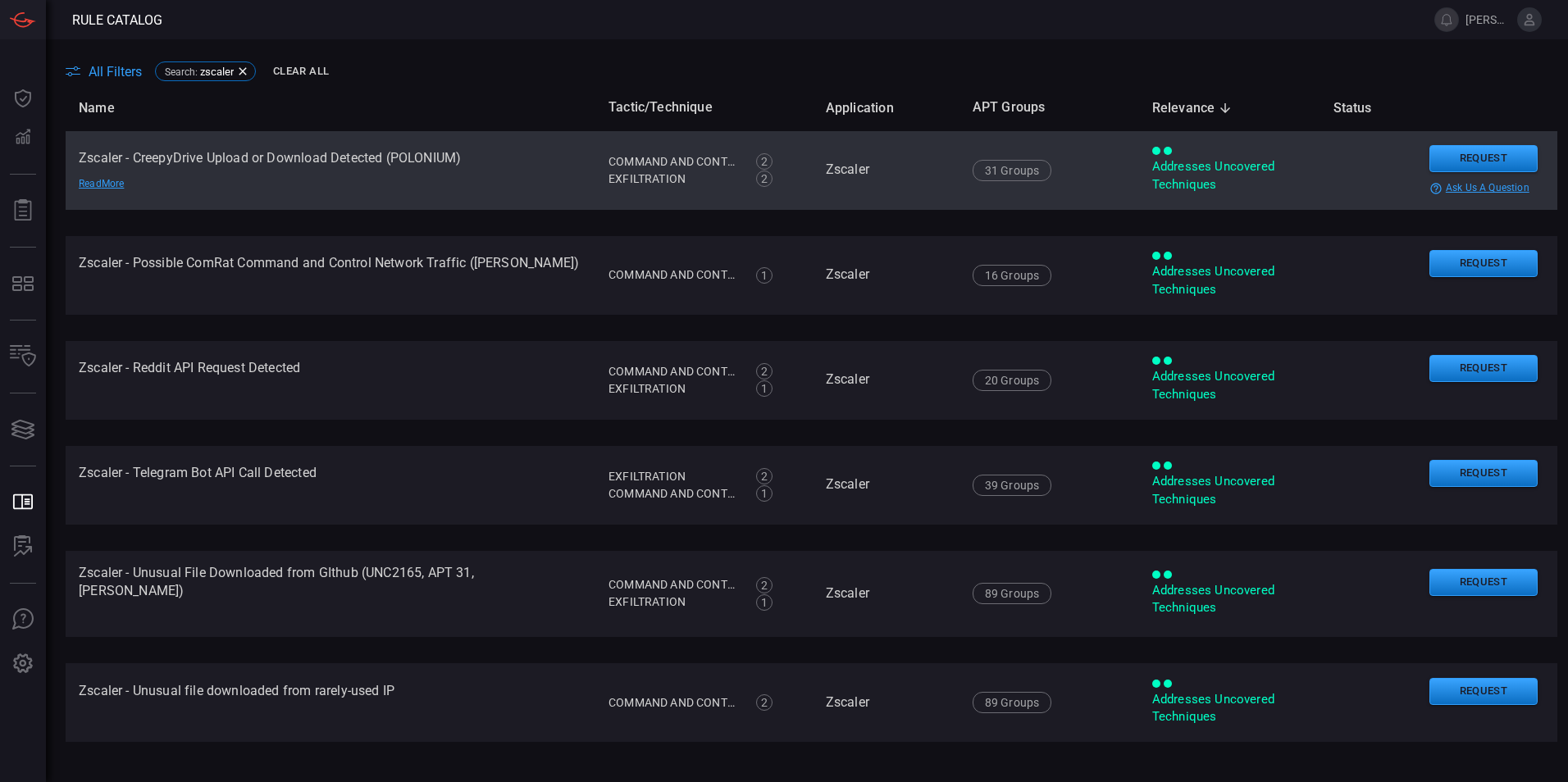
click at [214, 160] on td "Zscaler - CreepyDrive Upload or Download Detected (POLONIUM) Read More" at bounding box center [330, 170] width 530 height 79
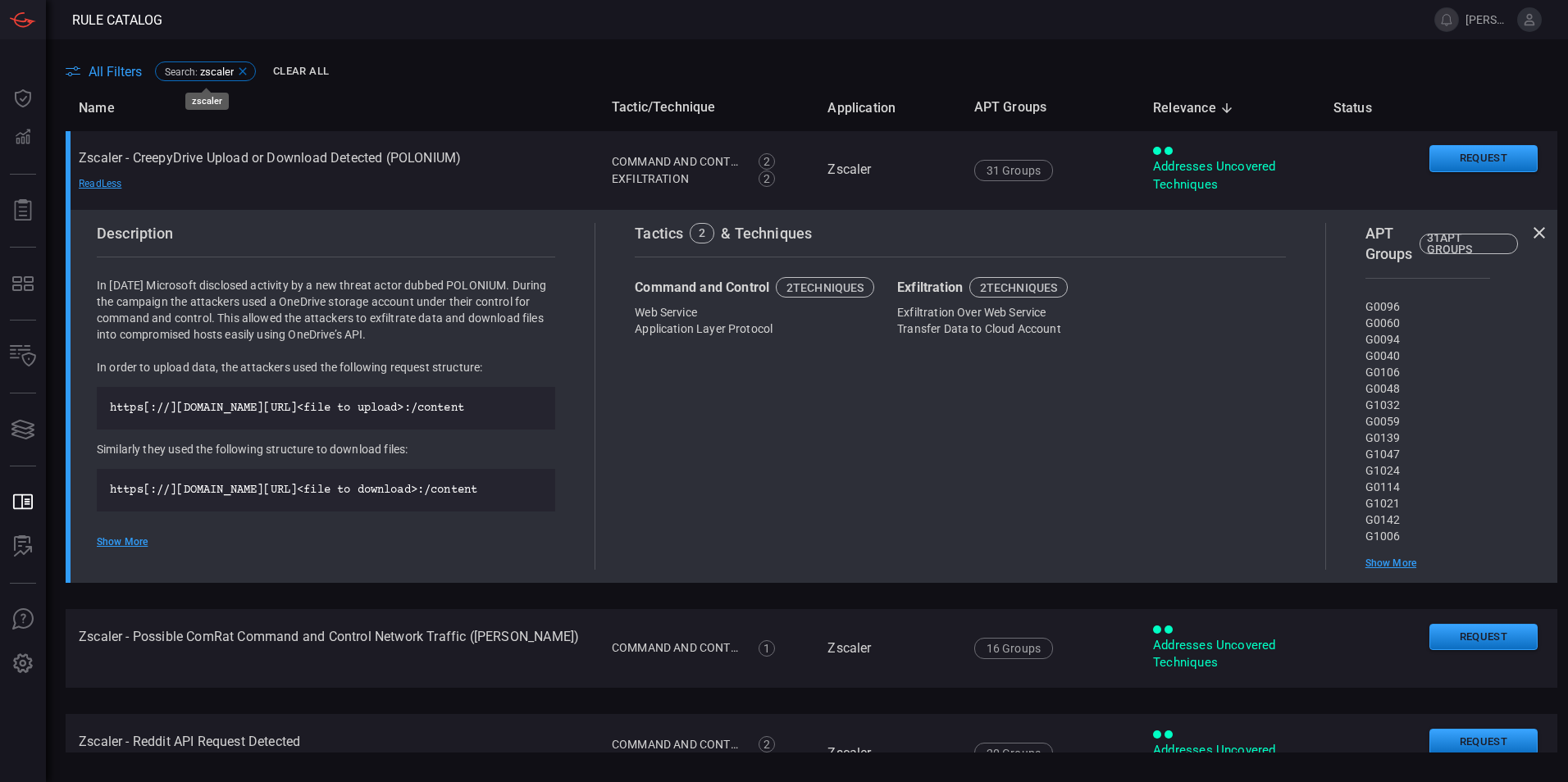
click at [246, 66] on icon at bounding box center [242, 71] width 13 height 13
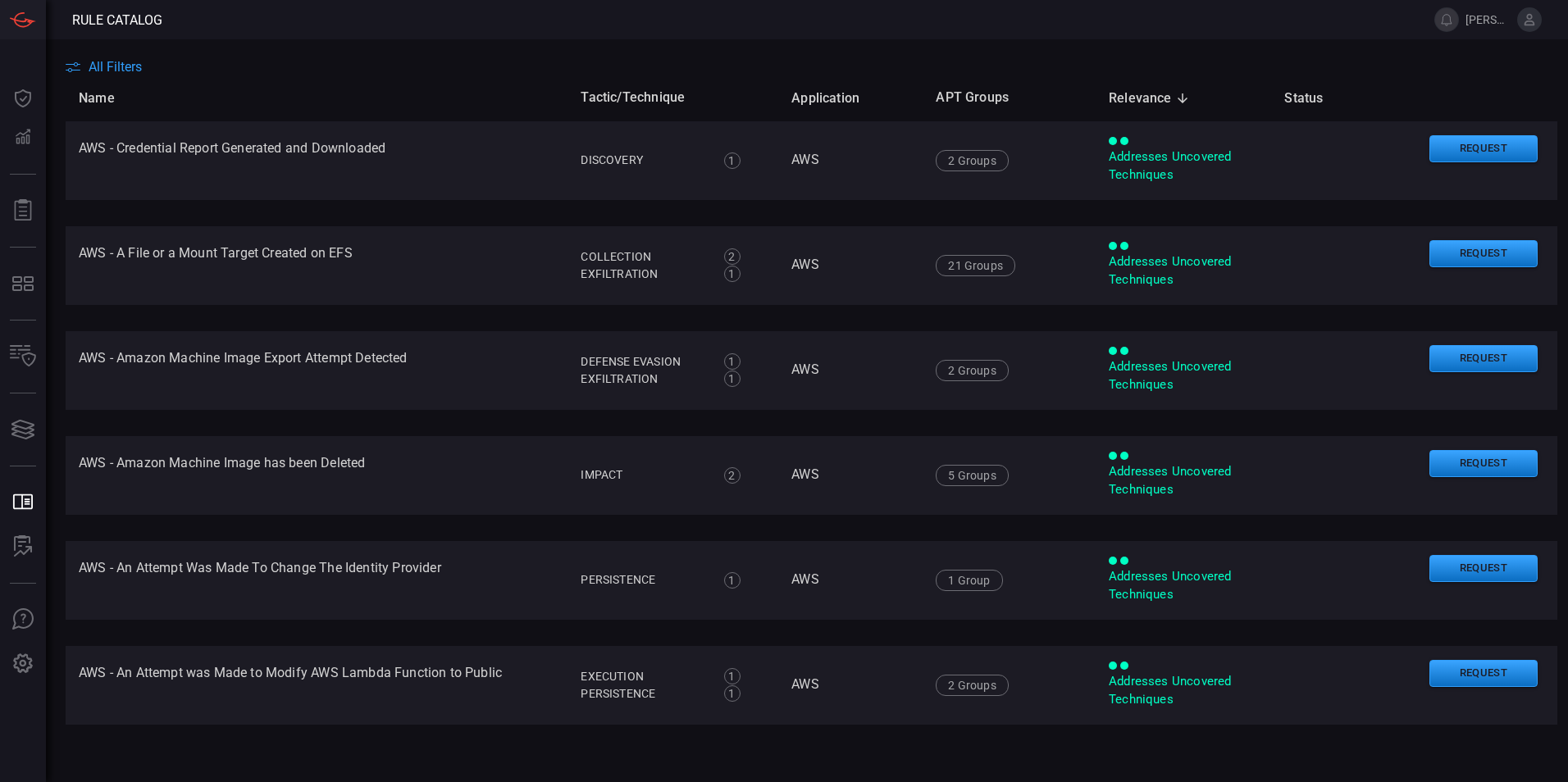
click at [145, 69] on div "All Filters" at bounding box center [816, 67] width 1502 height 16
click at [114, 72] on span "All Filters" at bounding box center [114, 67] width 53 height 16
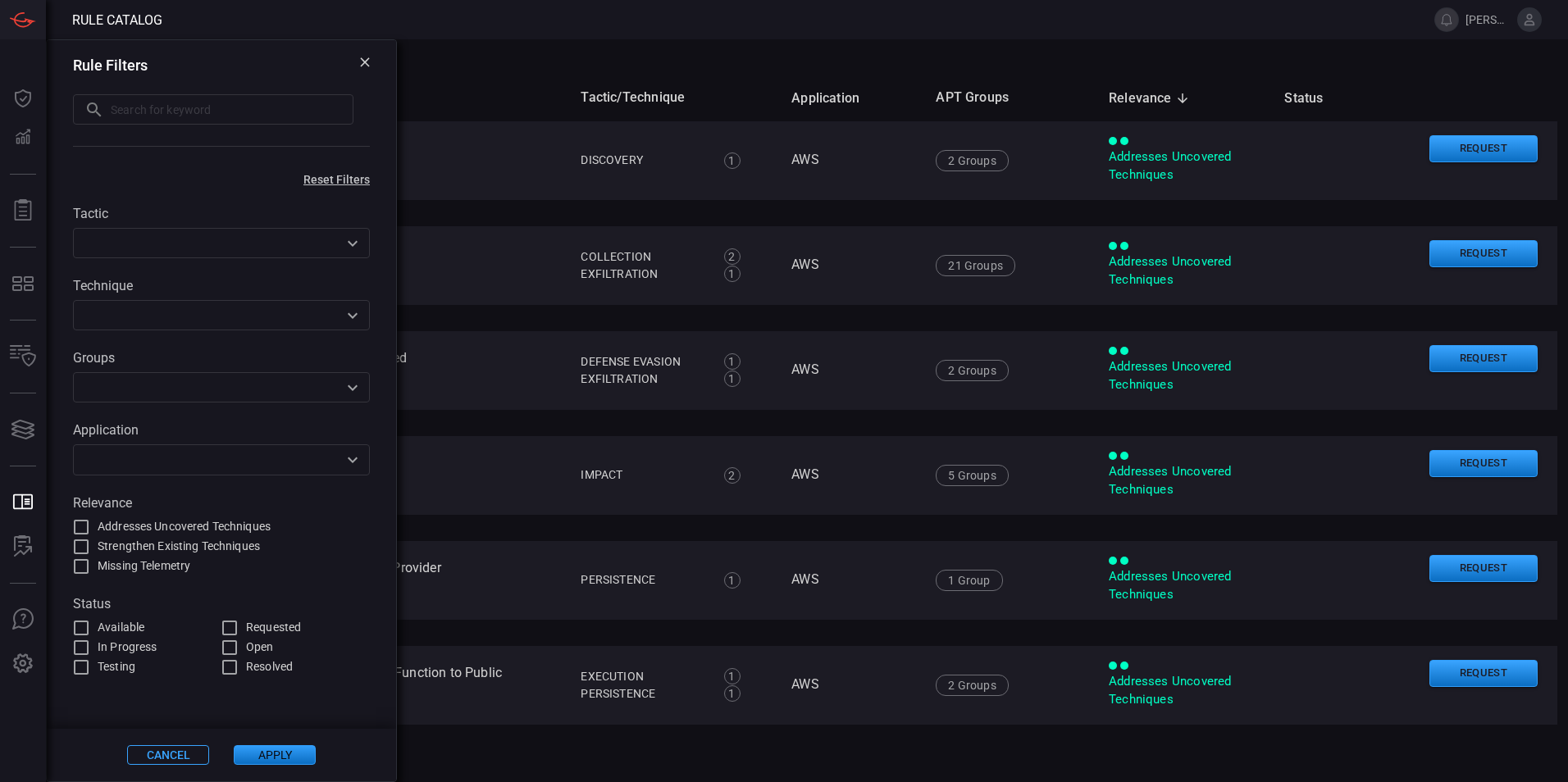
click at [198, 115] on input "text" at bounding box center [232, 109] width 243 height 31
type input "zscaler"
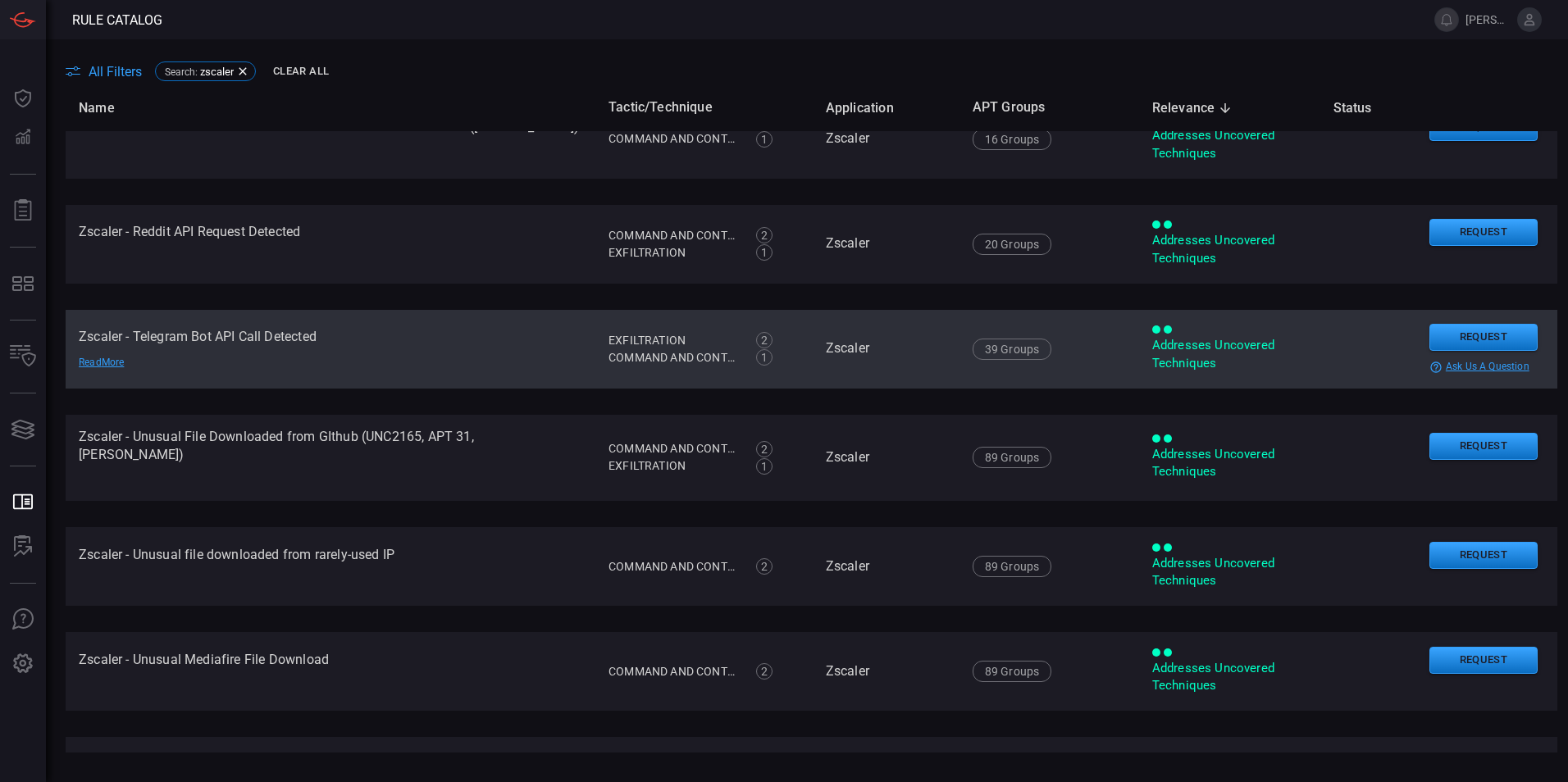
scroll to position [164, 0]
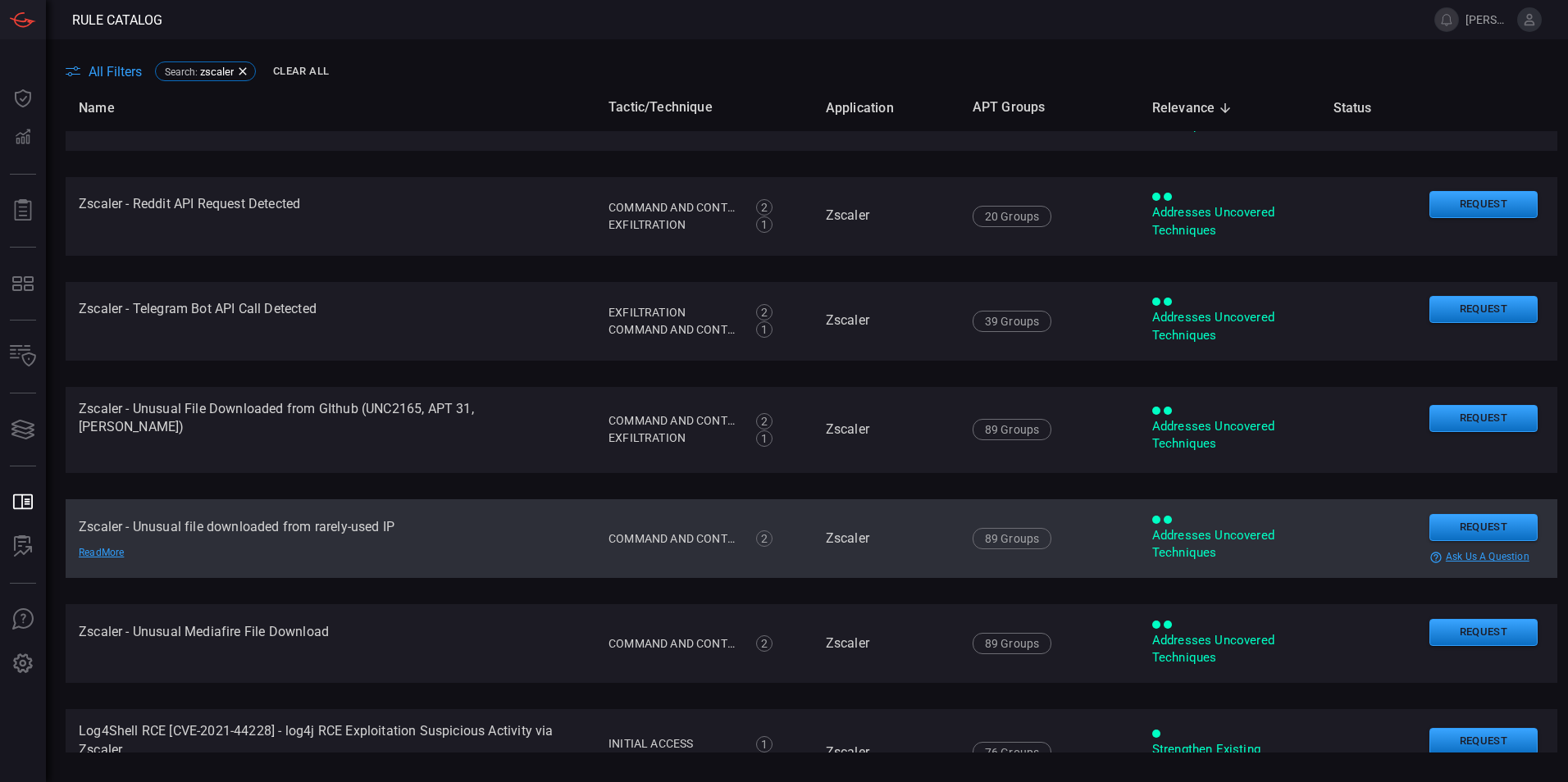
click at [96, 547] on div "Read More" at bounding box center [135, 553] width 114 height 13
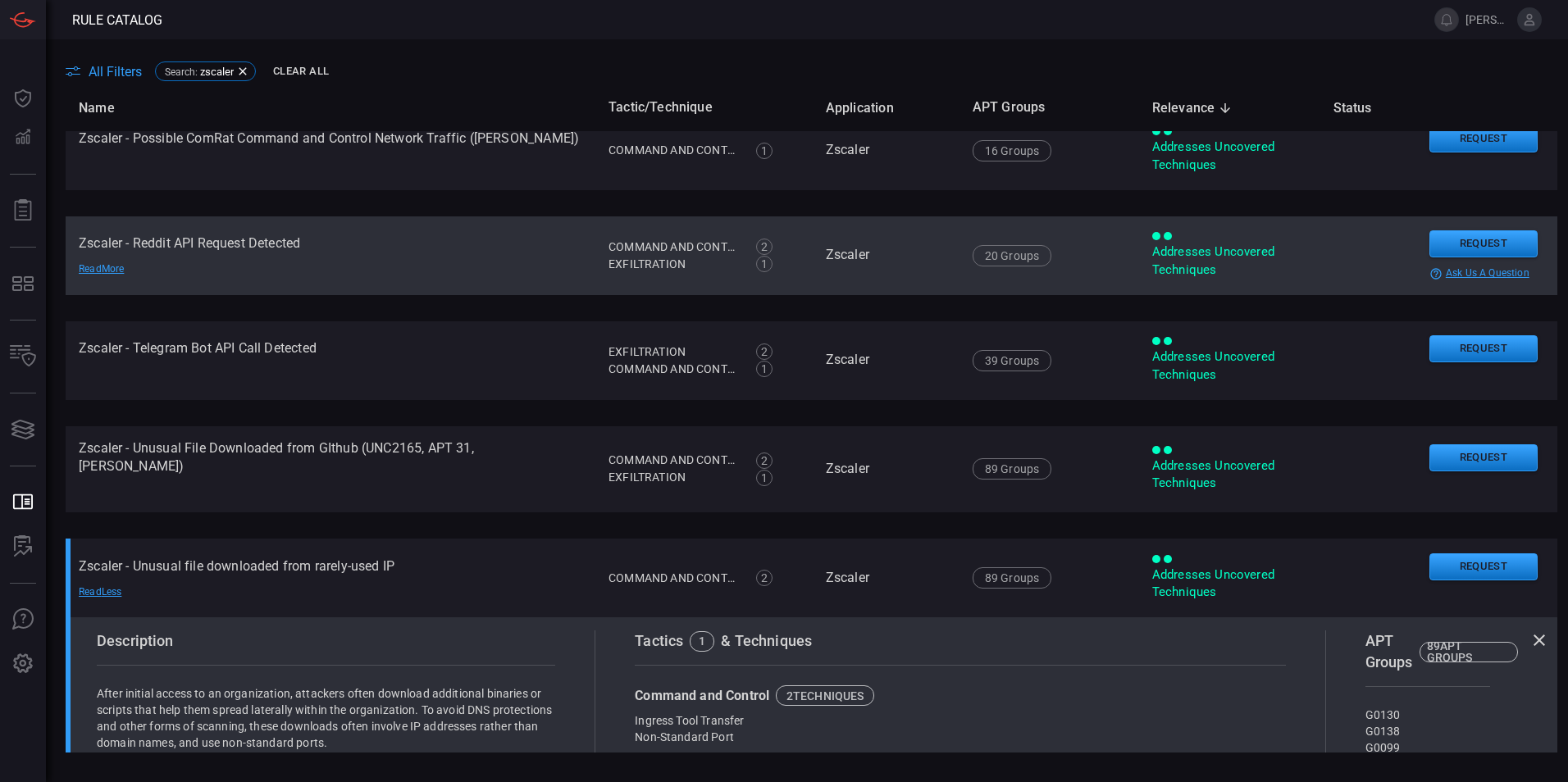
scroll to position [0, 0]
